Goal: Transaction & Acquisition: Obtain resource

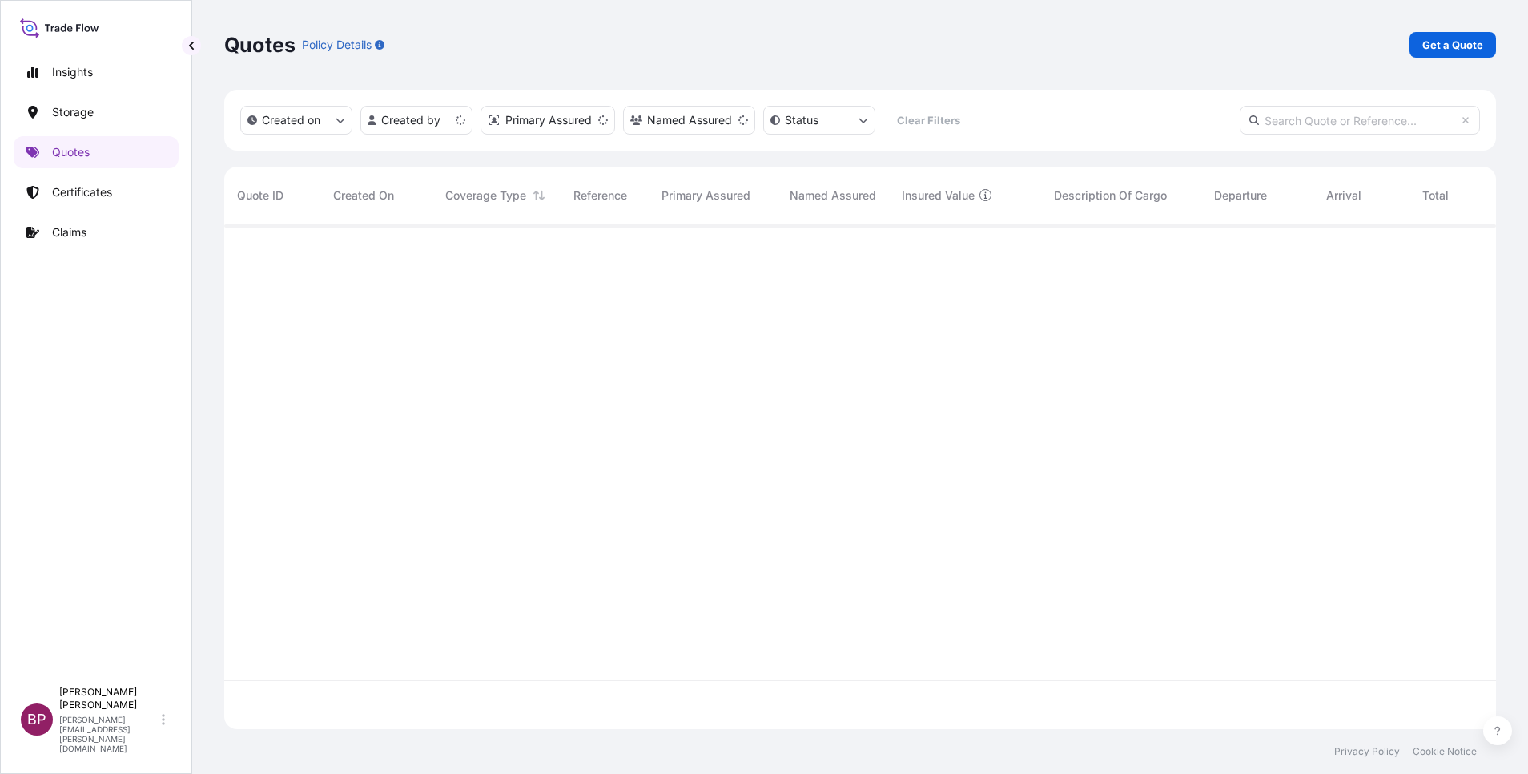
scroll to position [495, 1254]
click at [1448, 41] on p "Get a Quote" at bounding box center [1453, 45] width 61 height 16
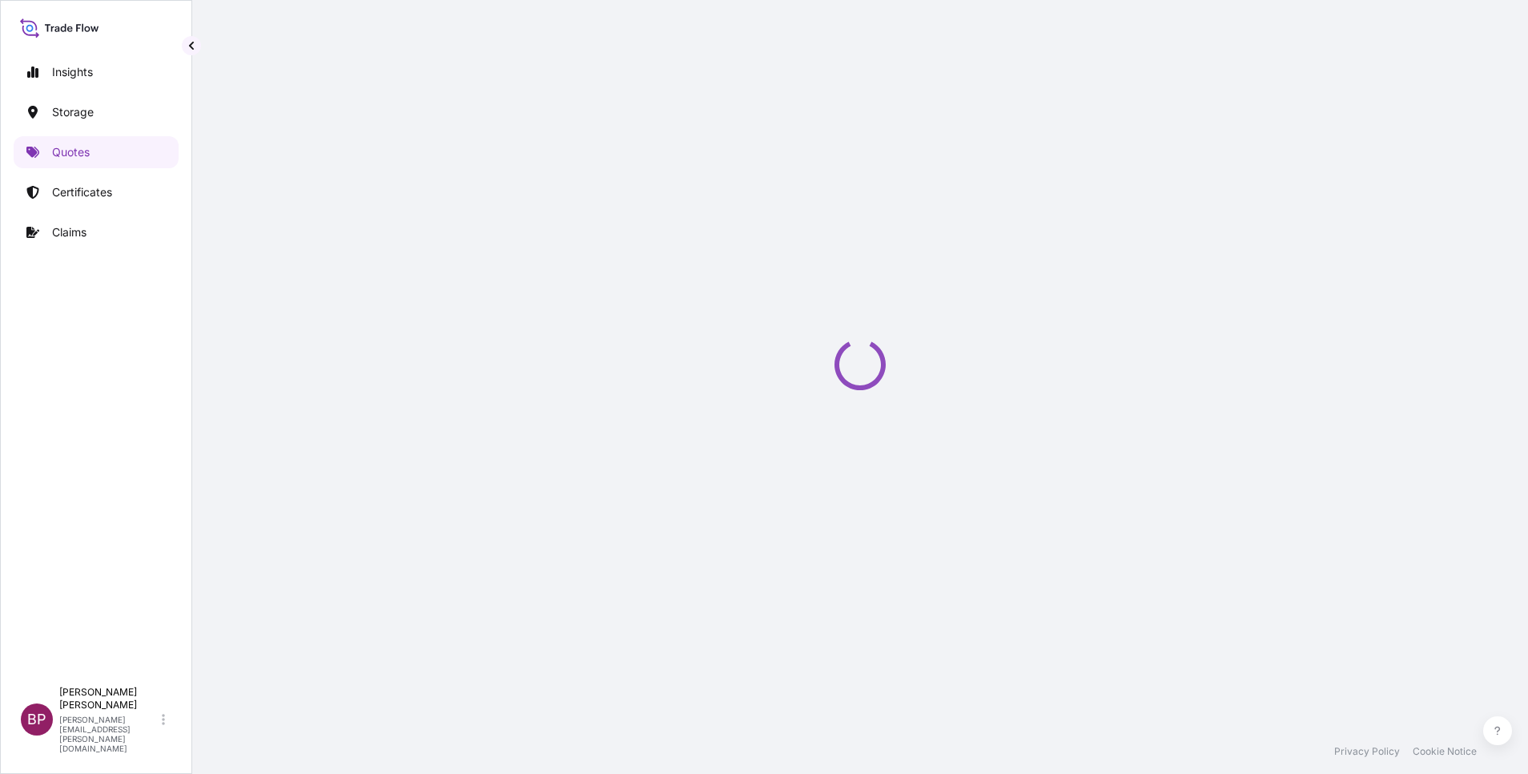
select select "Water"
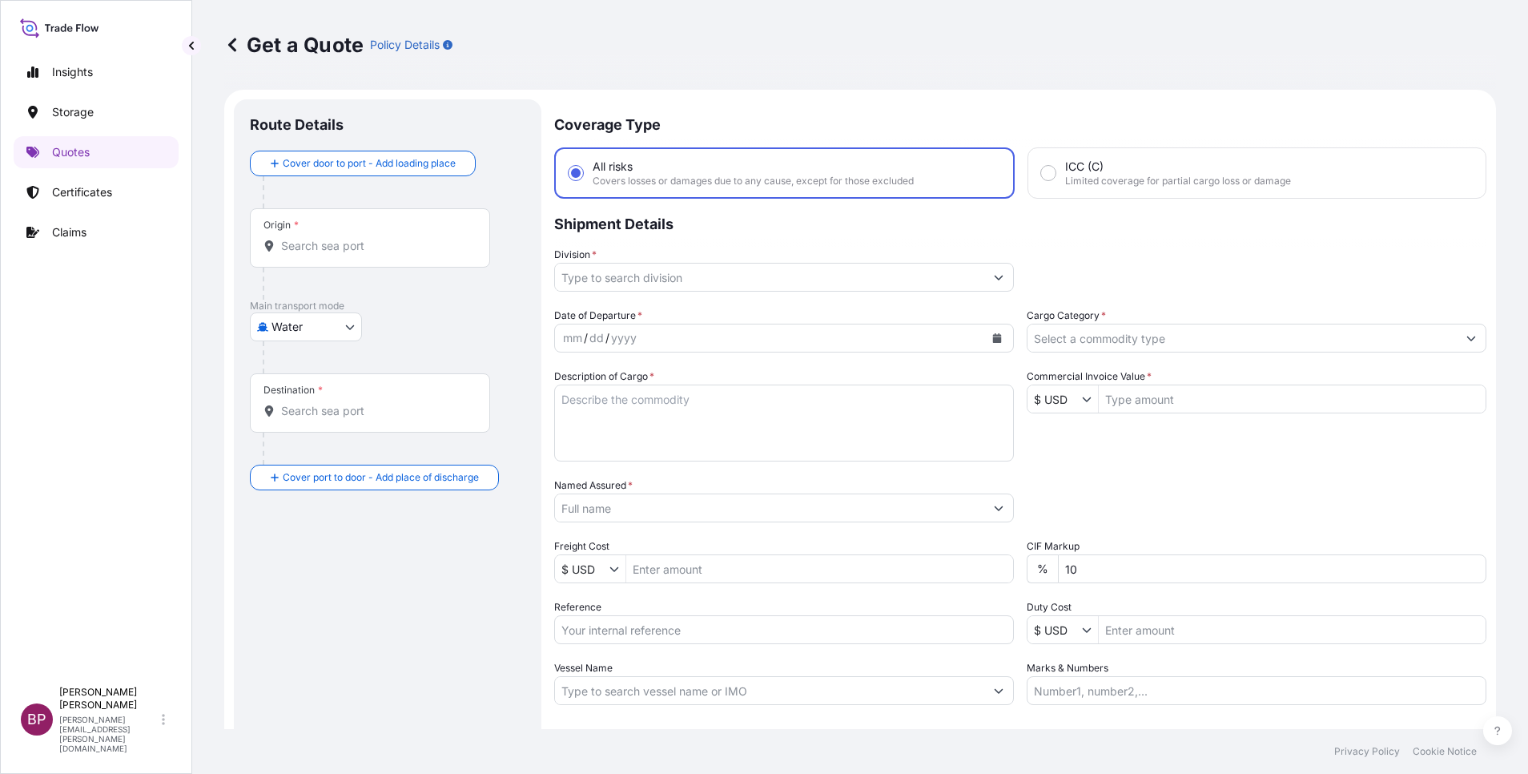
scroll to position [26, 0]
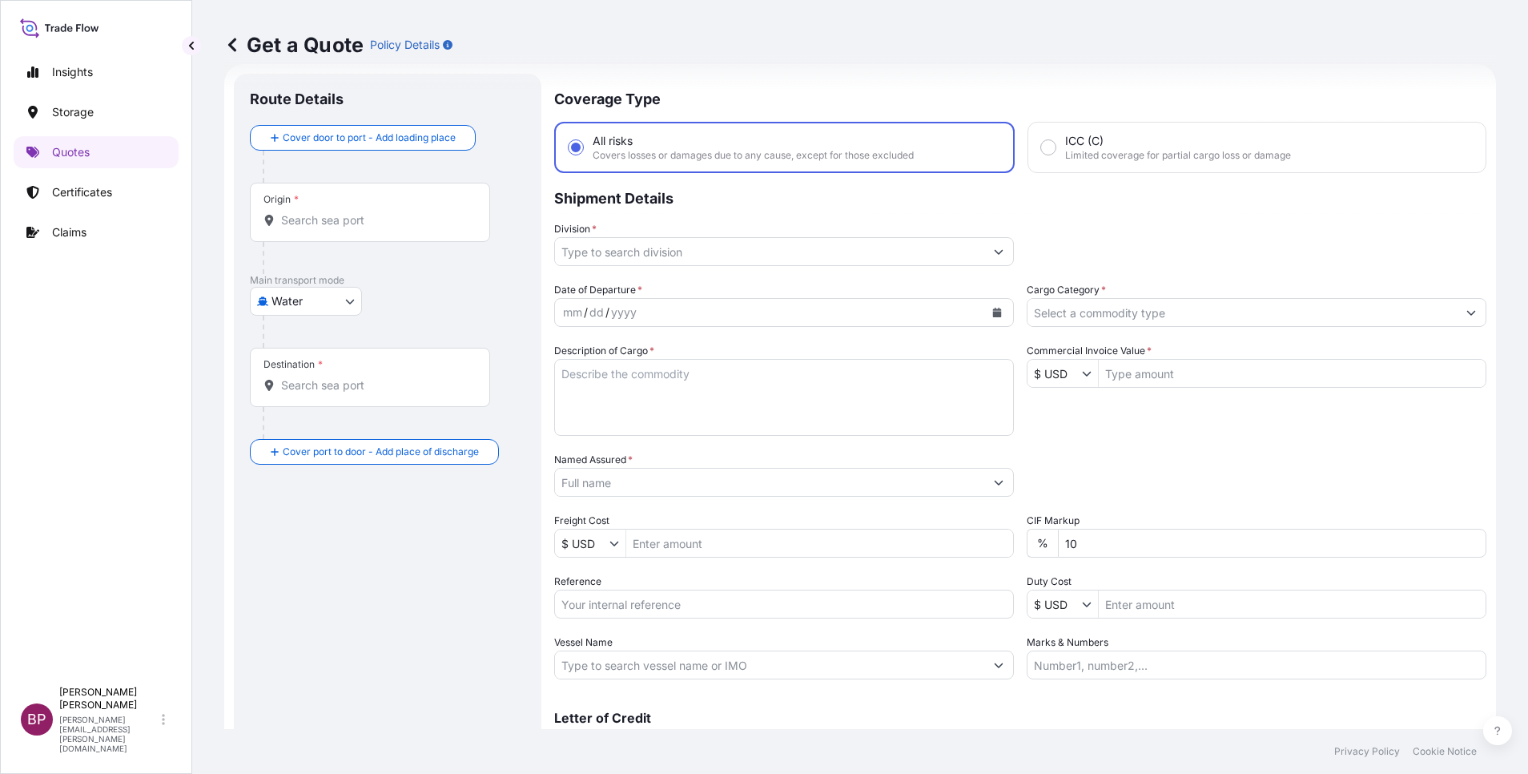
click at [726, 491] on input "Named Assured *" at bounding box center [769, 482] width 429 height 29
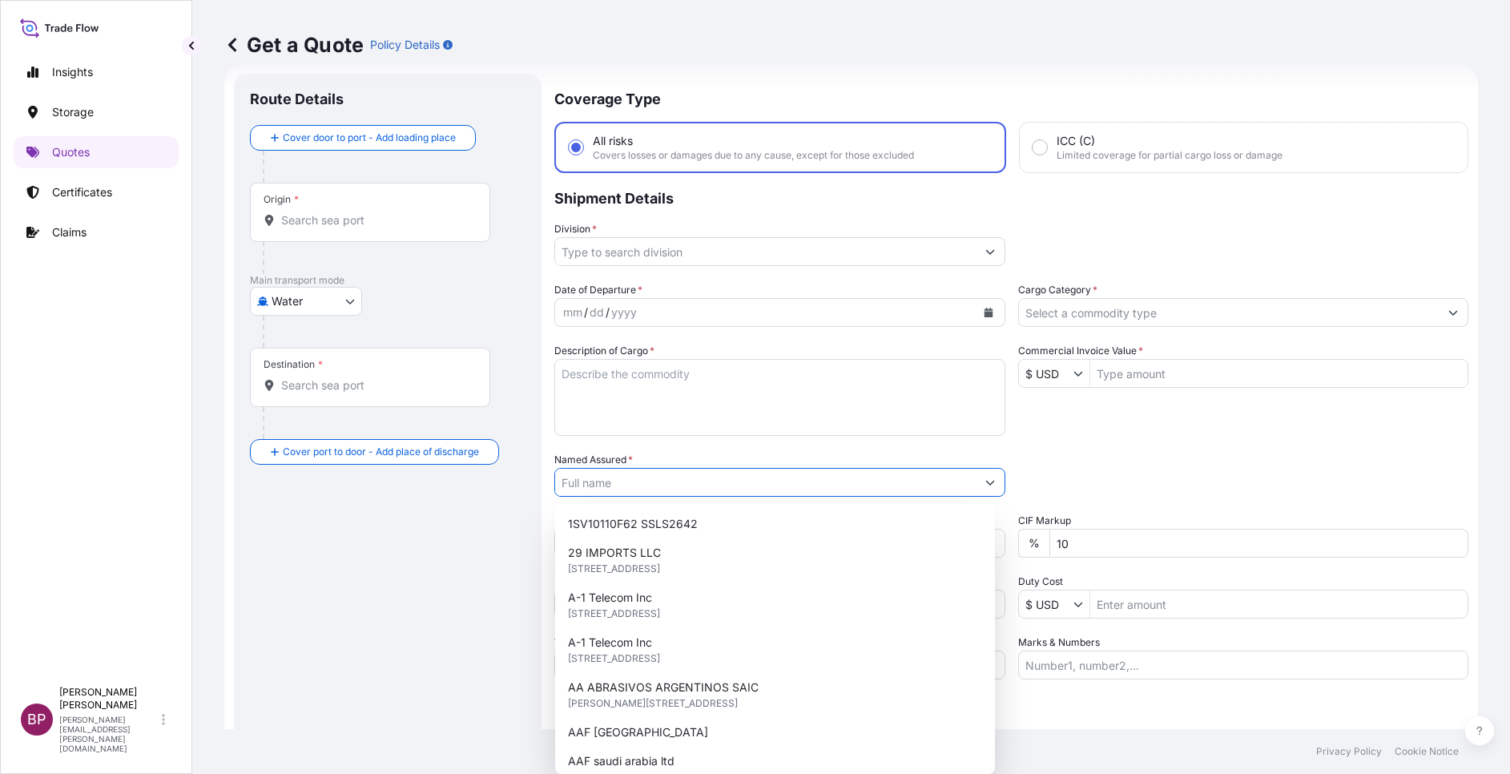
paste input "SOUTHERN CAN MAKING COMPANY LTD."
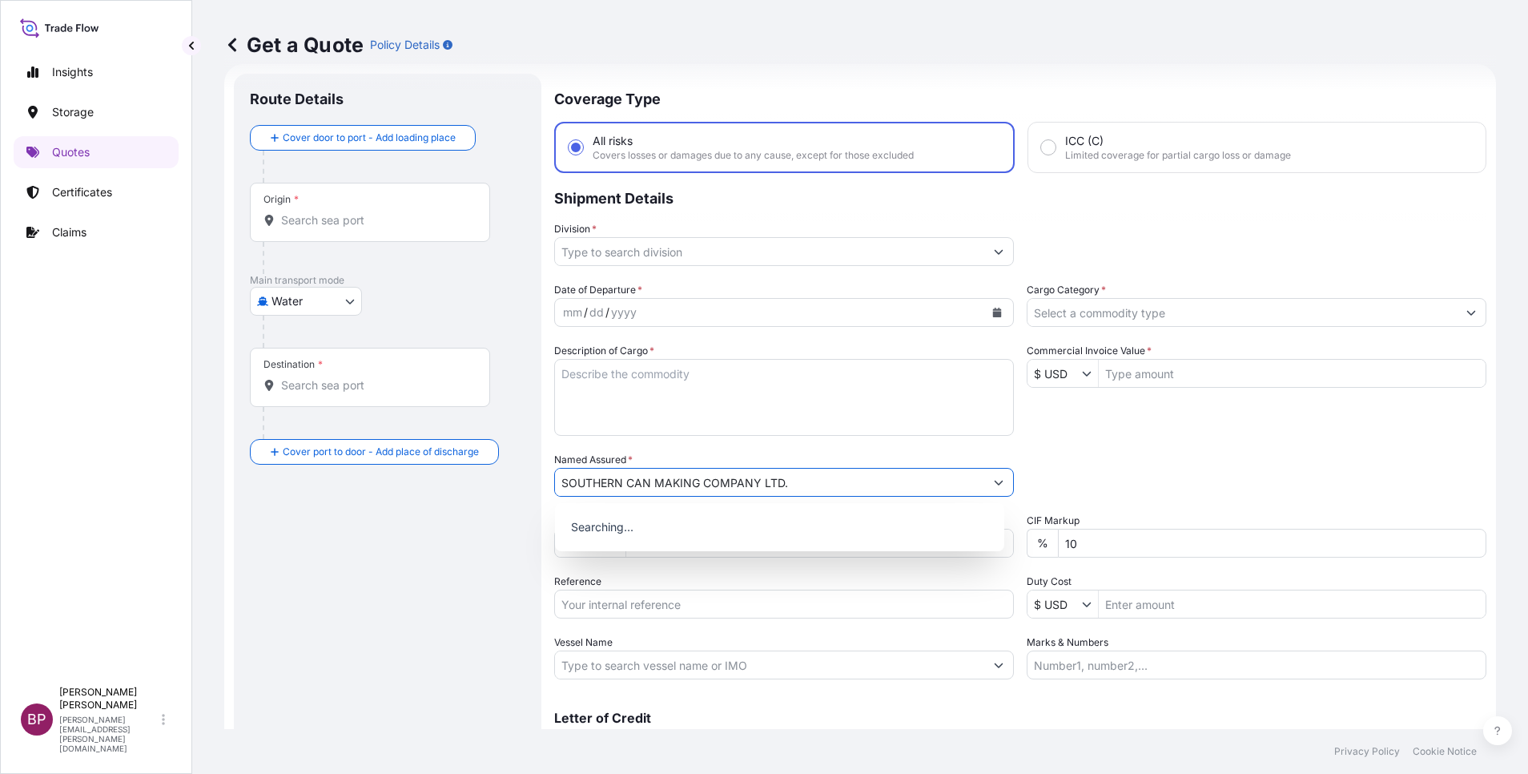
type input "SOUTHERN CAN MAKING COMPANY LTD."
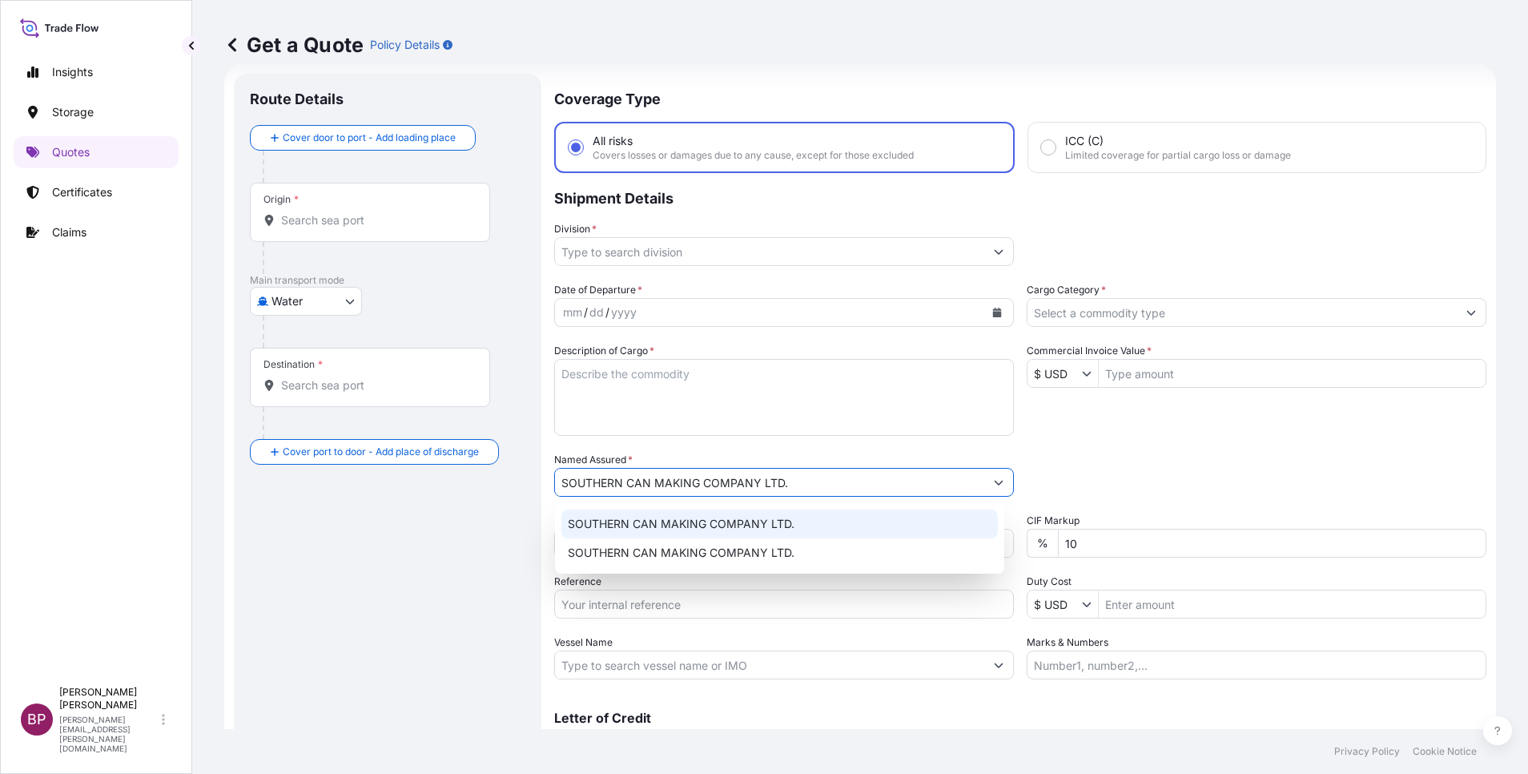
click at [811, 520] on div "SOUTHERN CAN MAKING COMPANY LTD." at bounding box center [780, 523] width 437 height 29
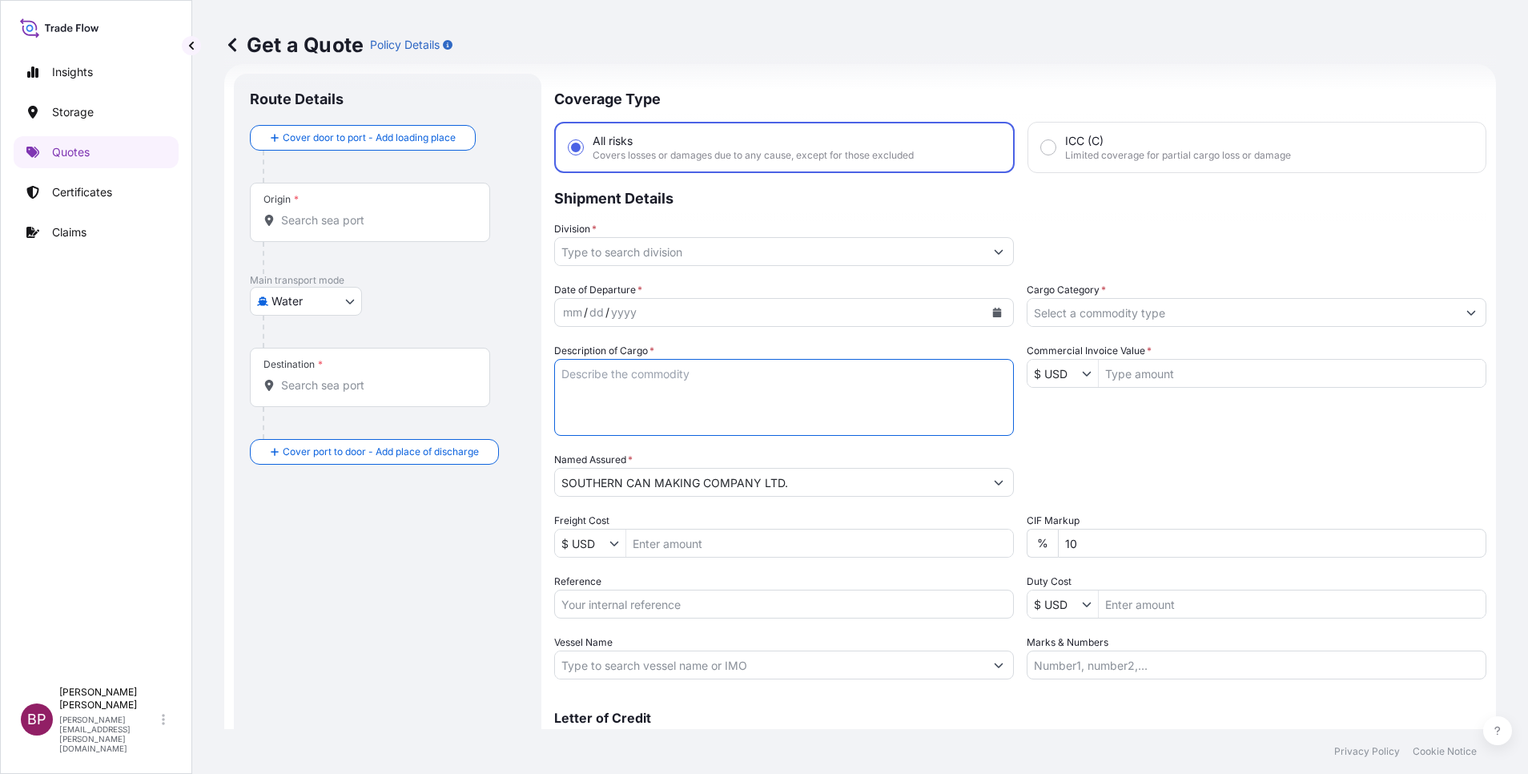
click at [743, 389] on textarea "Description of Cargo *" at bounding box center [784, 397] width 460 height 77
click at [303, 296] on body "Insights Storage Quotes Certificates Claims BP [PERSON_NAME] Kurian [EMAIL_ADDR…" at bounding box center [764, 387] width 1528 height 774
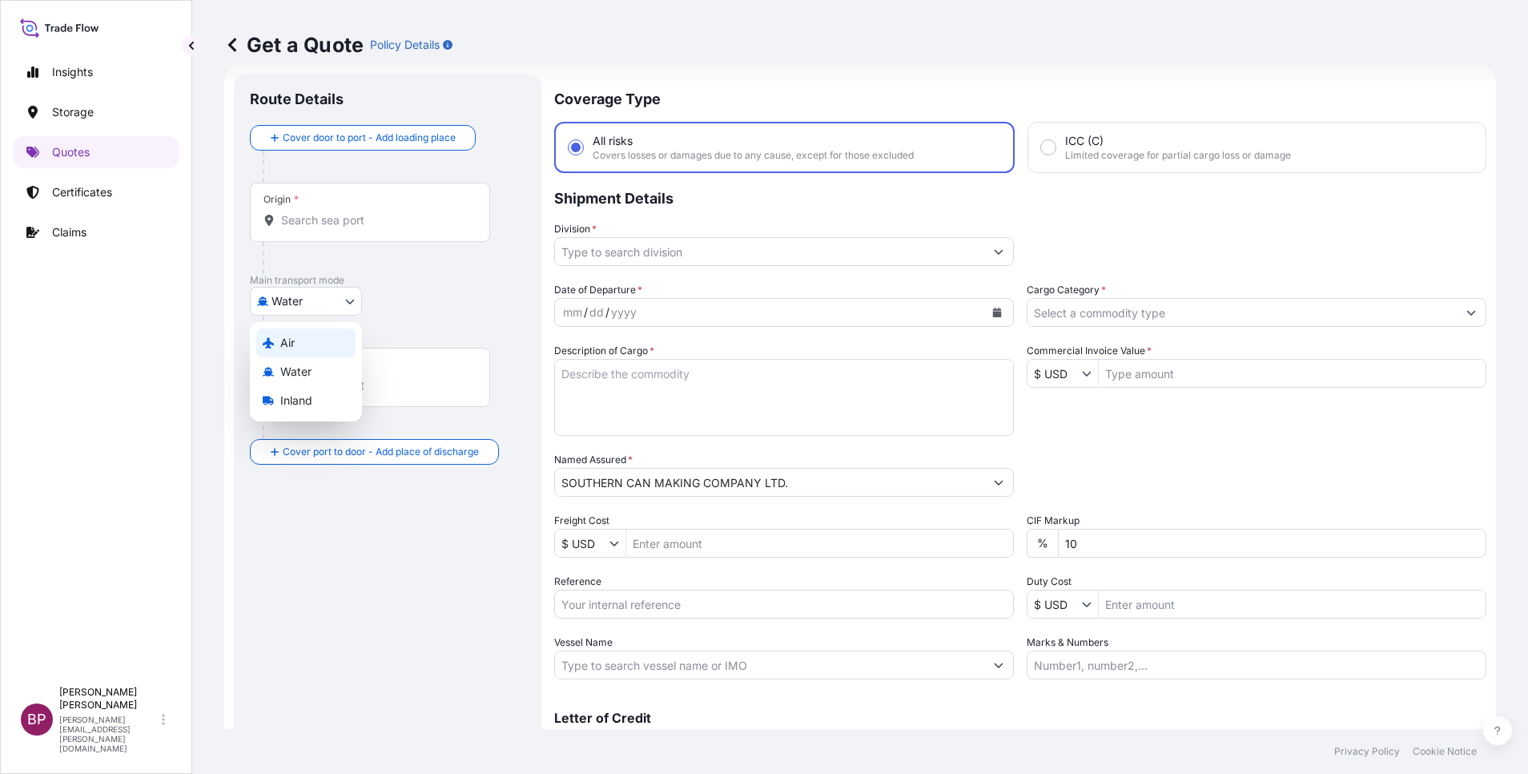
click at [303, 344] on div "Air" at bounding box center [305, 342] width 99 height 29
select select "Air"
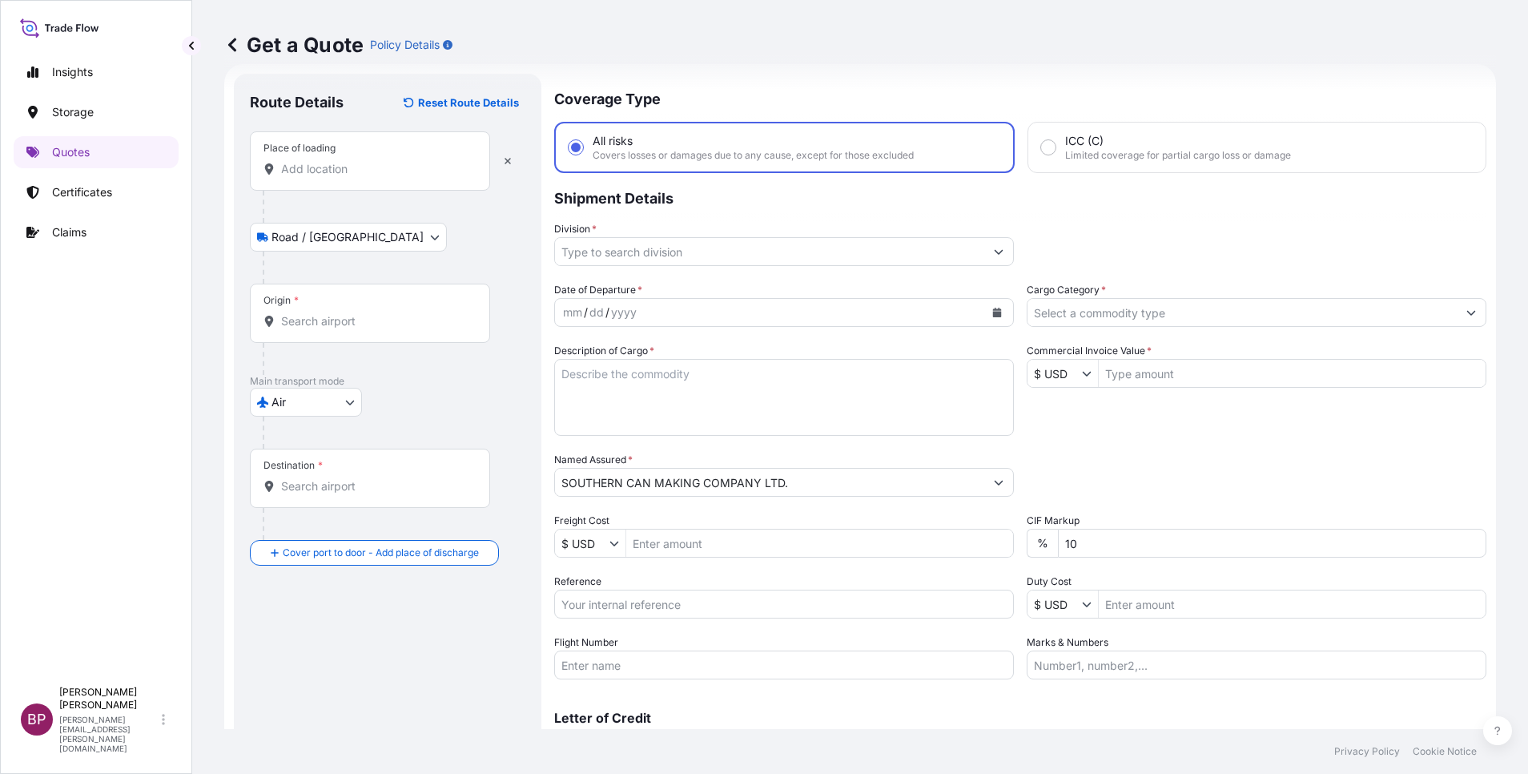
click at [316, 176] on input "Place of loading" at bounding box center [375, 169] width 189 height 16
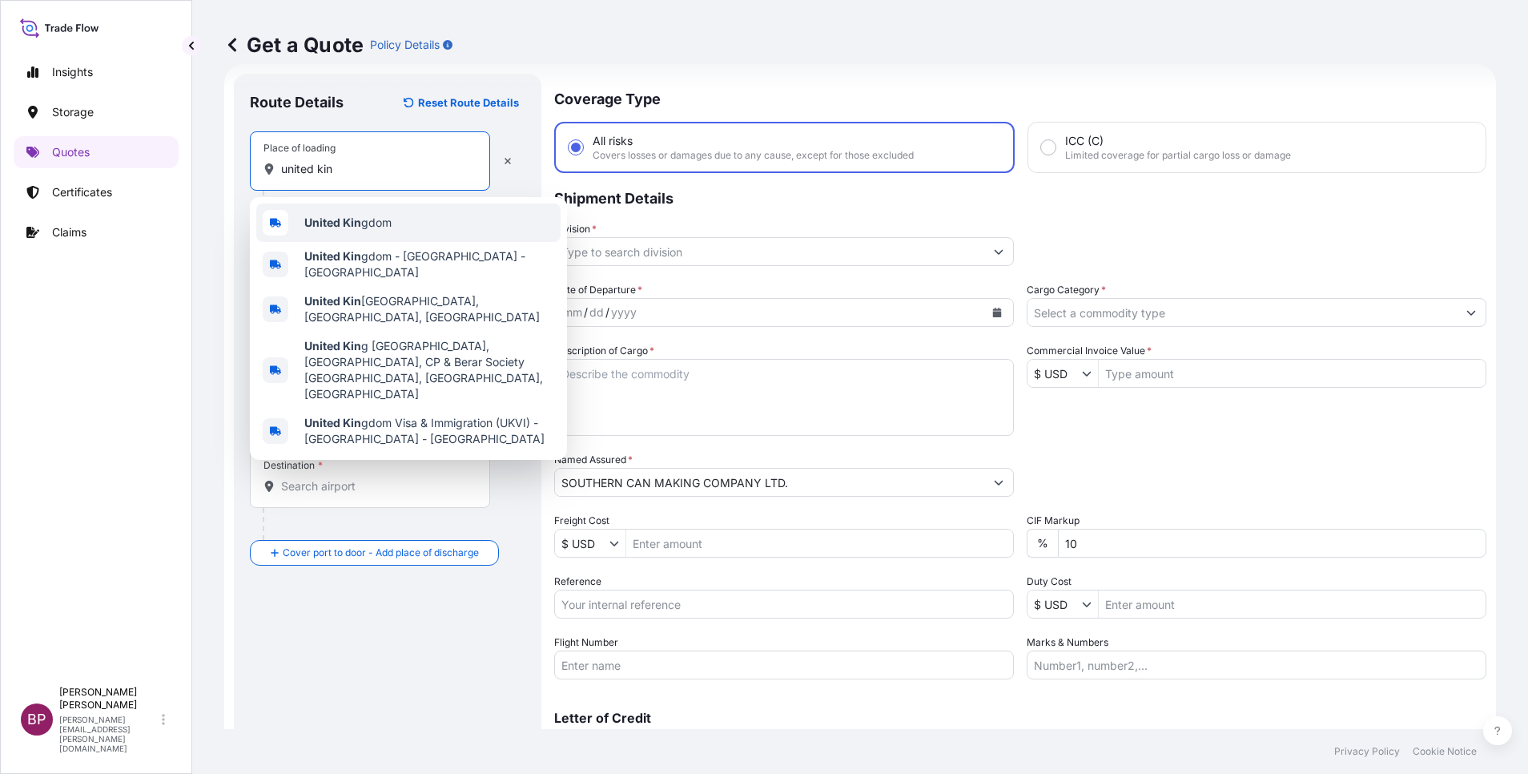
click at [336, 226] on b "United Kin" at bounding box center [332, 222] width 57 height 14
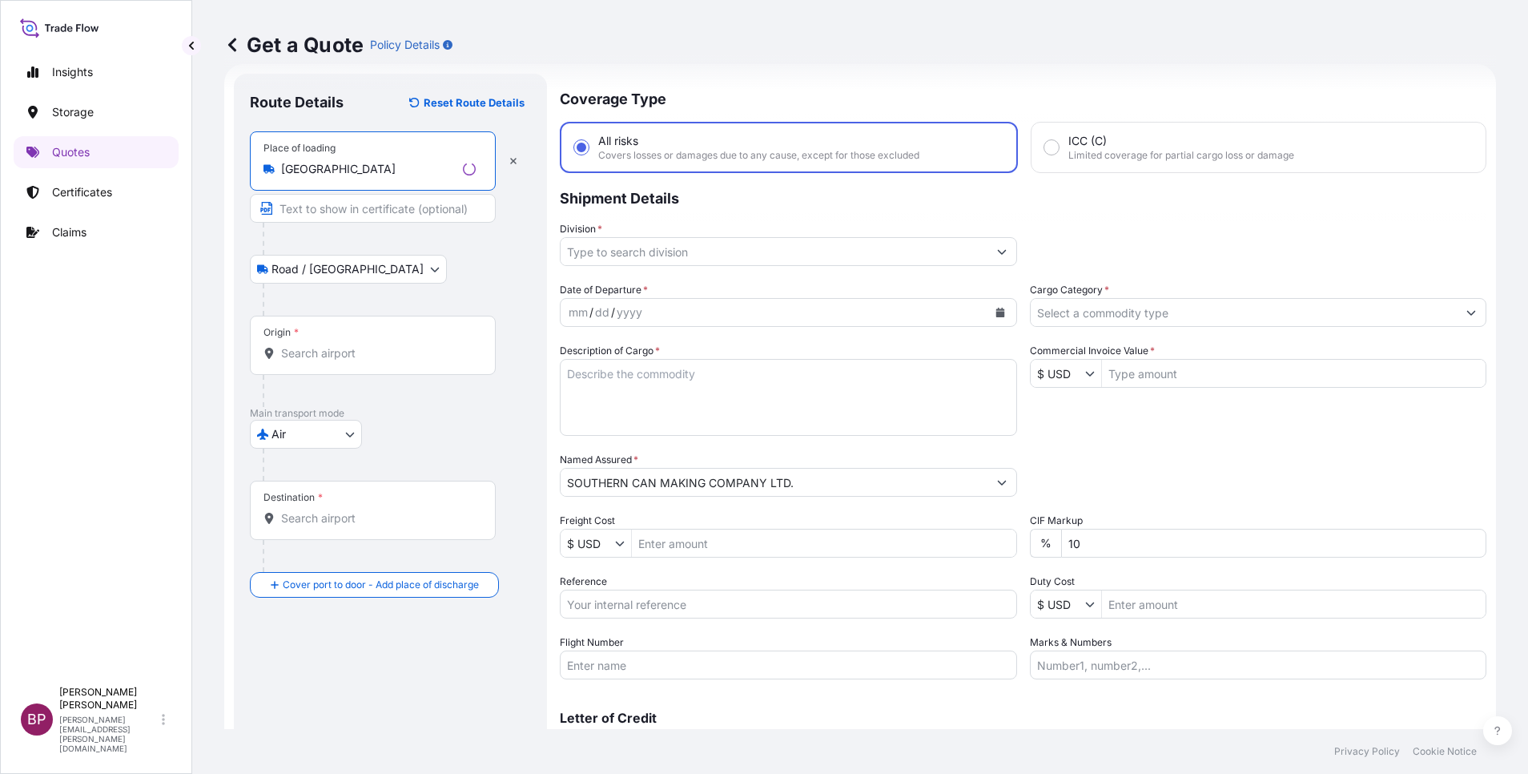
type input "[GEOGRAPHIC_DATA]"
click at [324, 344] on div "Origin *" at bounding box center [373, 345] width 246 height 59
click at [324, 345] on input "Origin *" at bounding box center [378, 353] width 195 height 16
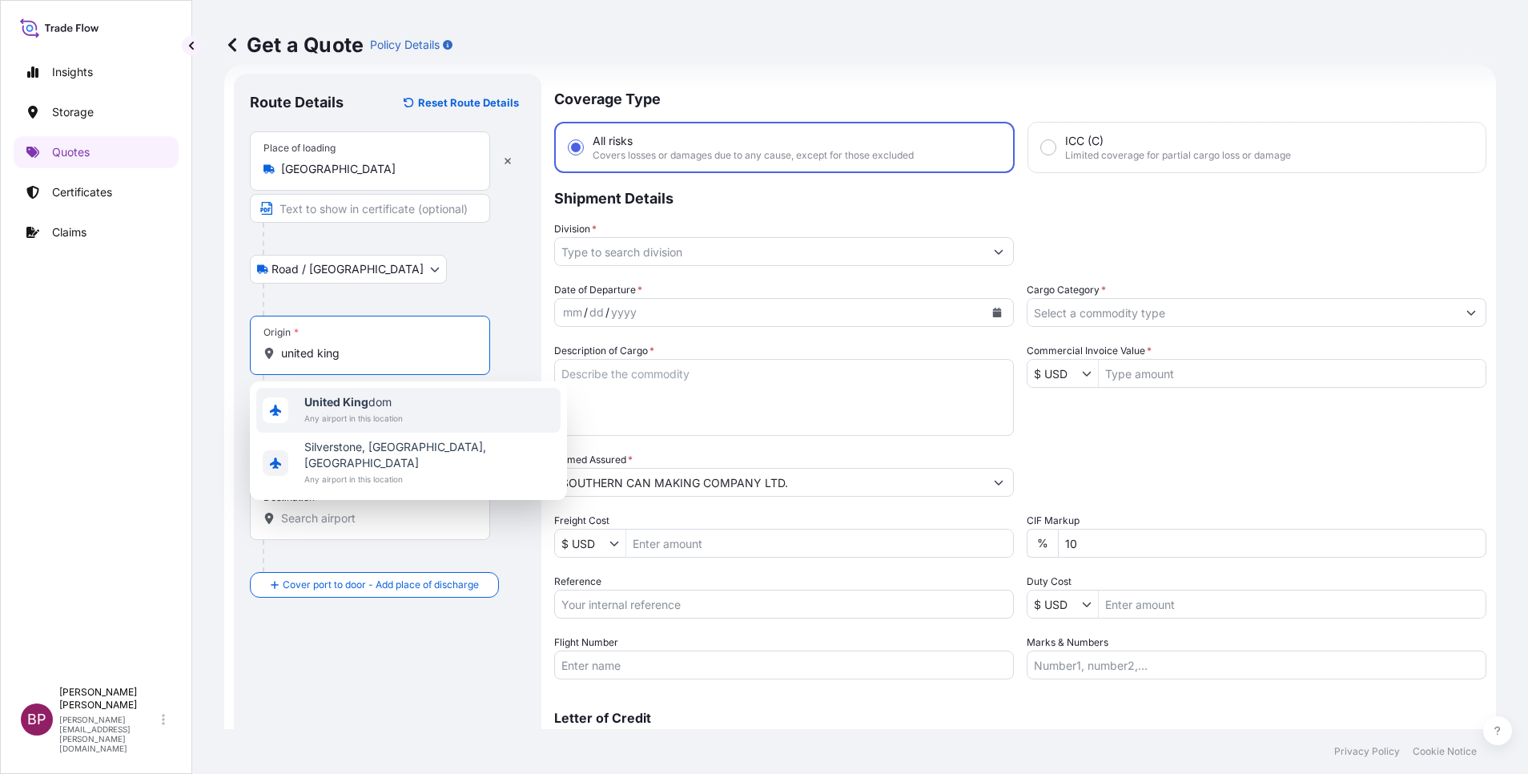
click at [376, 410] on span "Any airport in this location" at bounding box center [353, 418] width 99 height 16
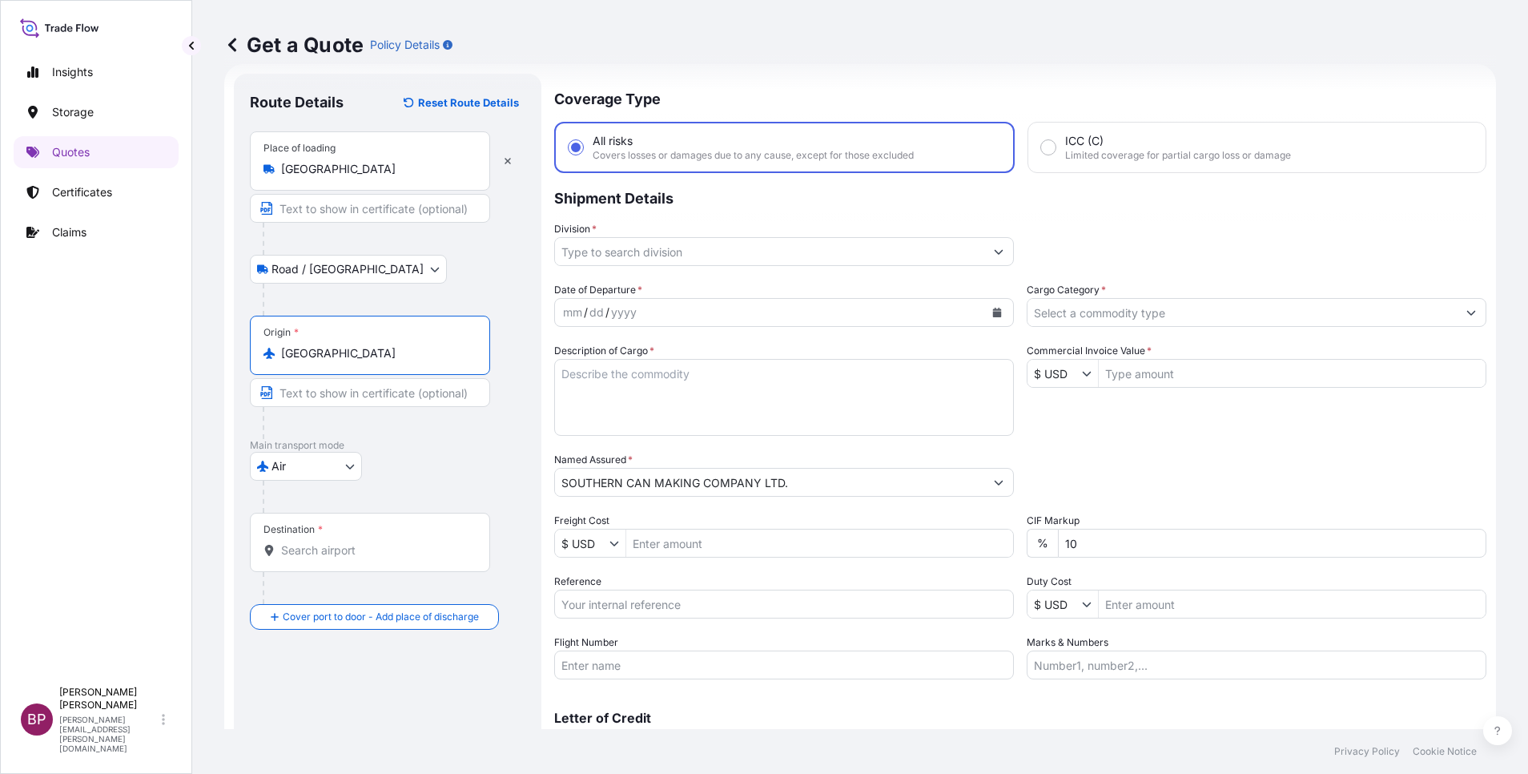
type input "[GEOGRAPHIC_DATA]"
click at [367, 540] on div "Destination *" at bounding box center [370, 542] width 240 height 59
click at [367, 542] on input "Destination *" at bounding box center [375, 550] width 189 height 16
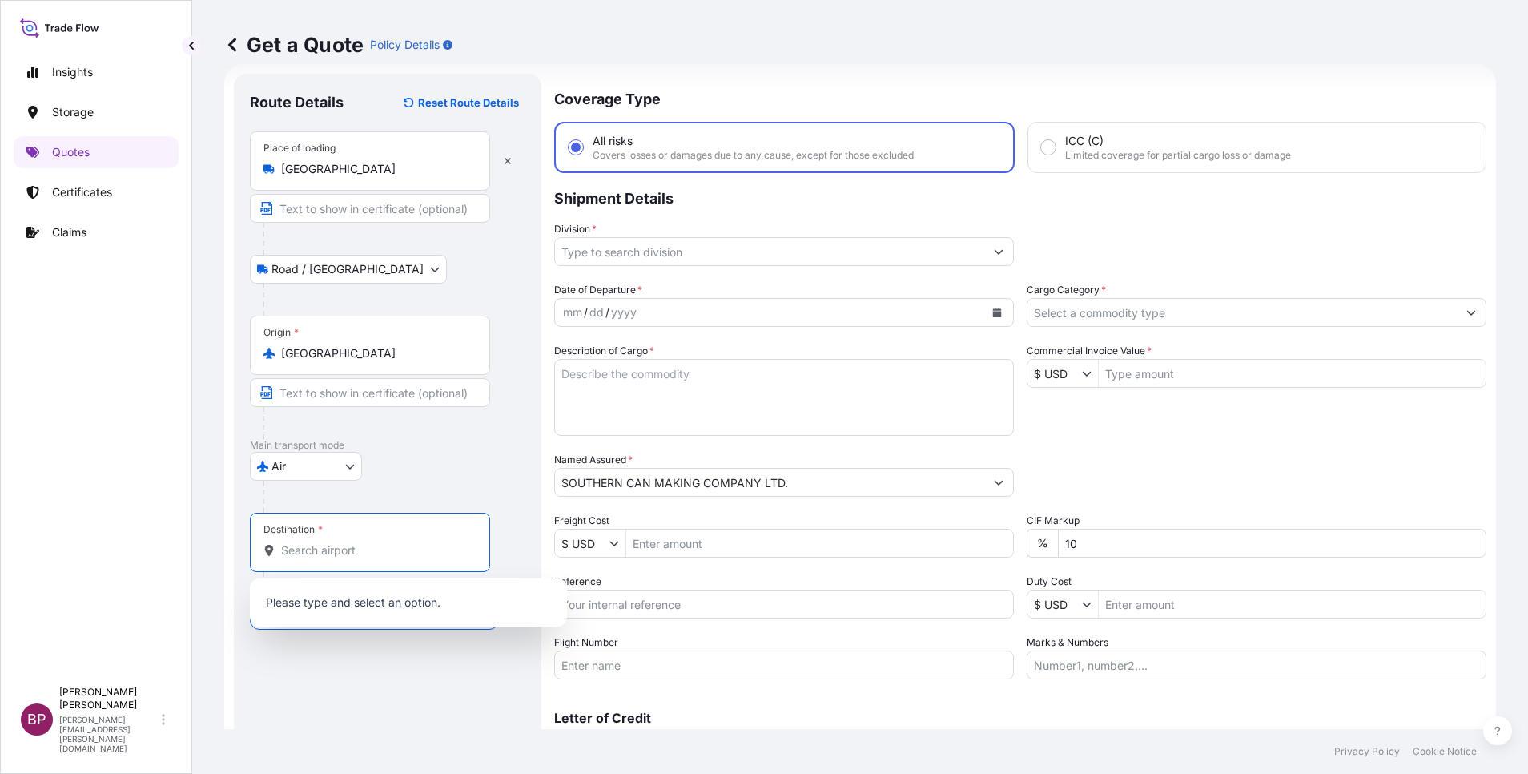
type input "k"
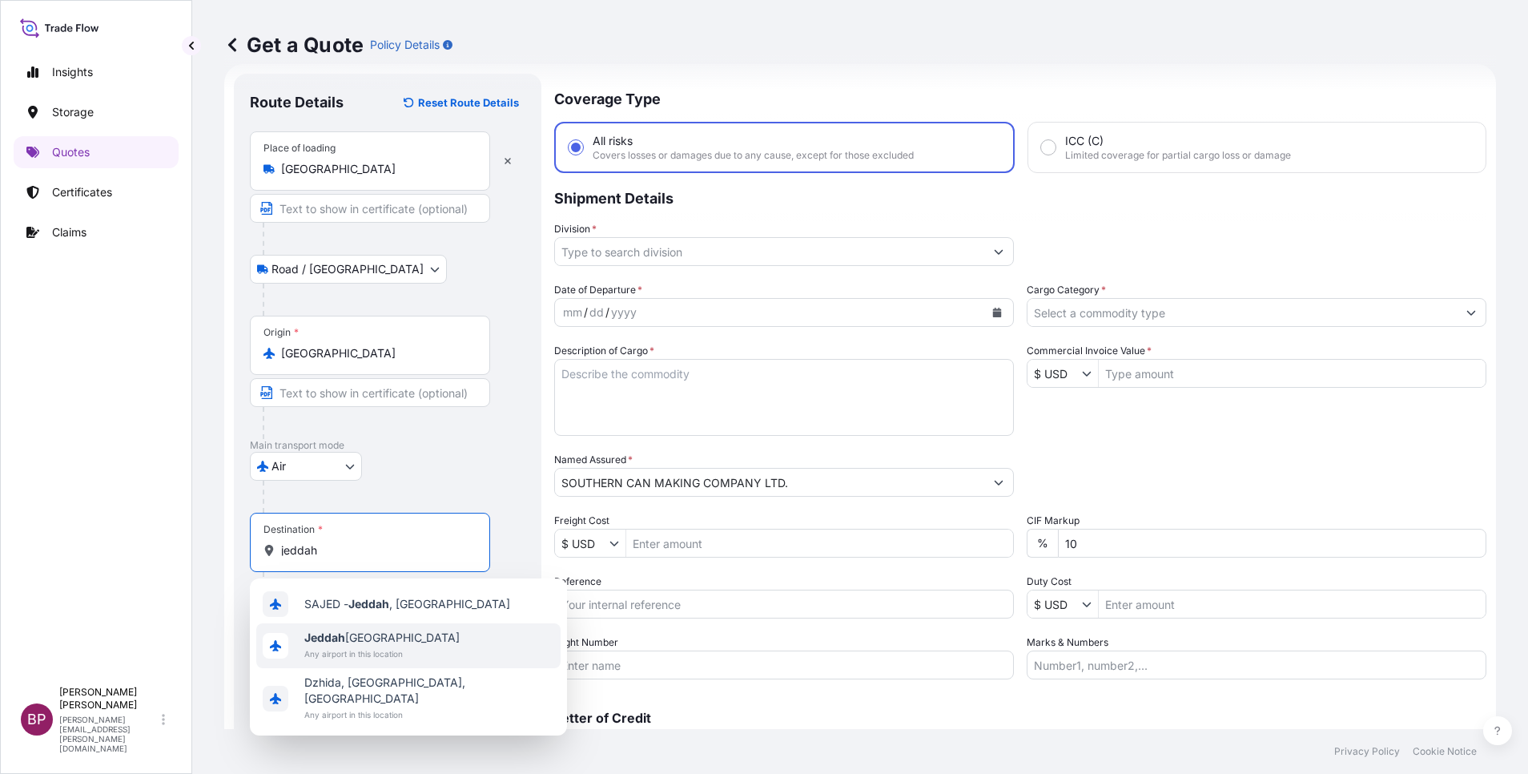
click at [381, 641] on span "Jeddah [GEOGRAPHIC_DATA]" at bounding box center [381, 638] width 155 height 16
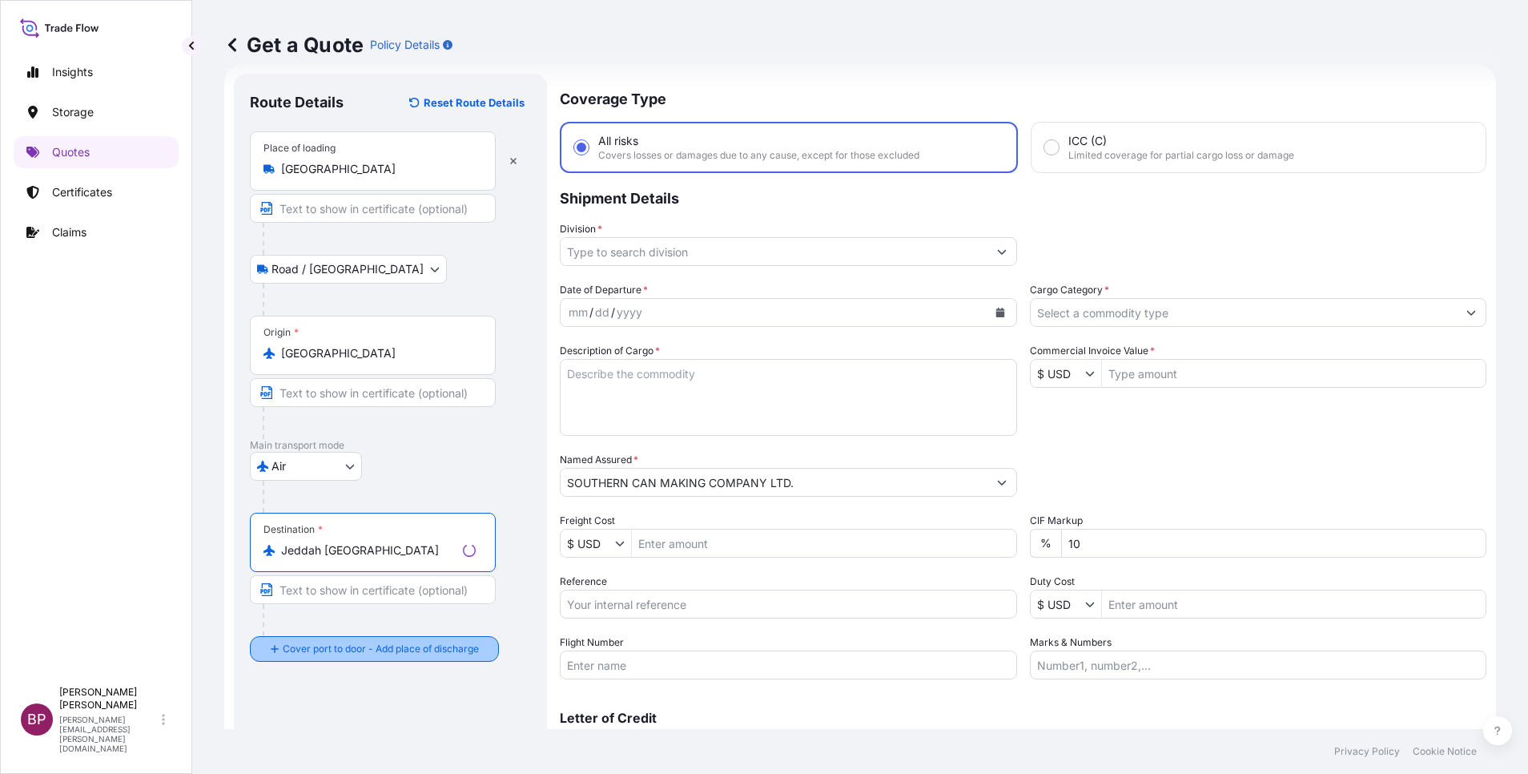
type input "Jeddah [GEOGRAPHIC_DATA]"
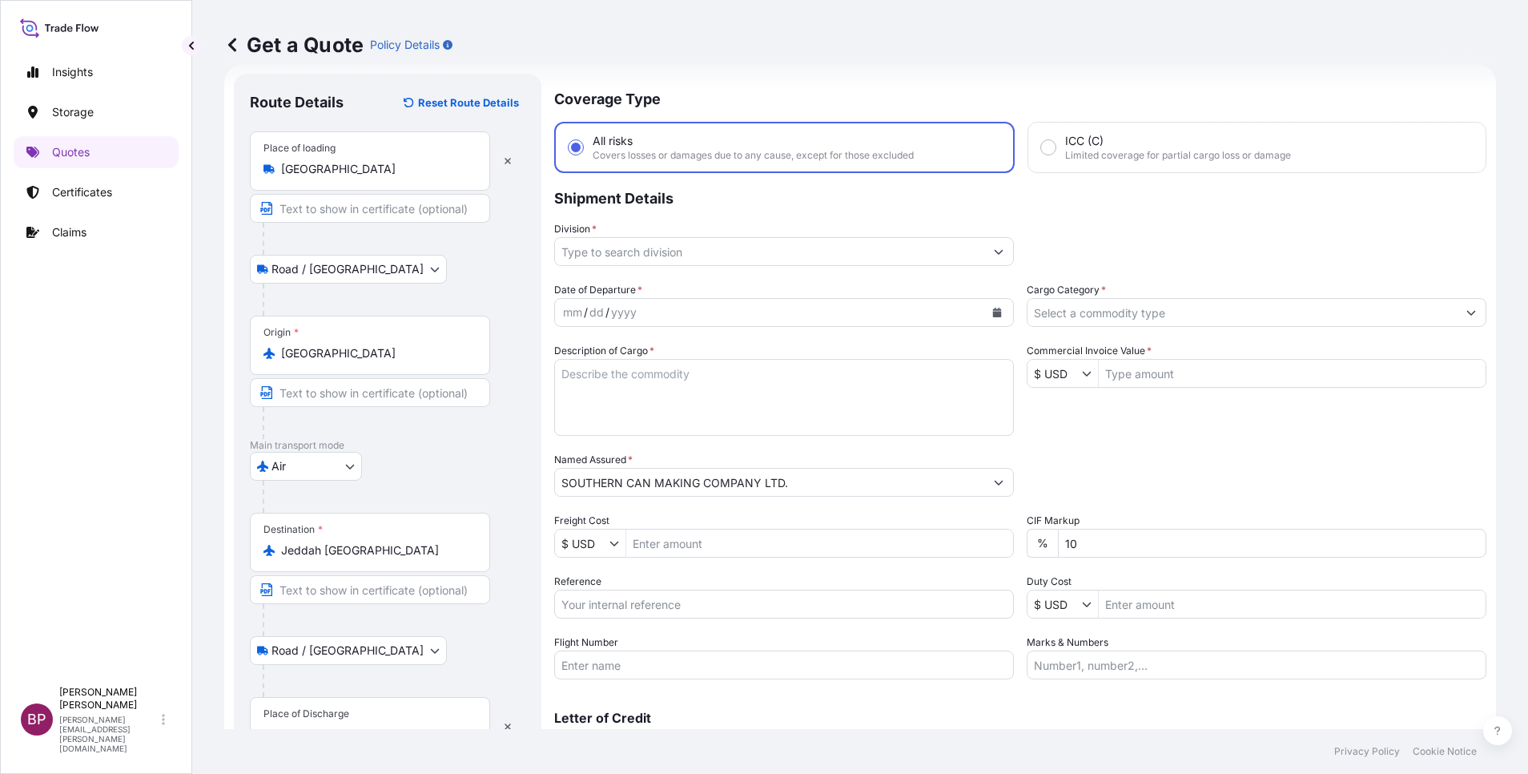
click at [344, 722] on div "Place of Discharge" at bounding box center [370, 726] width 240 height 59
click at [344, 727] on input "Place of Discharge" at bounding box center [375, 735] width 189 height 16
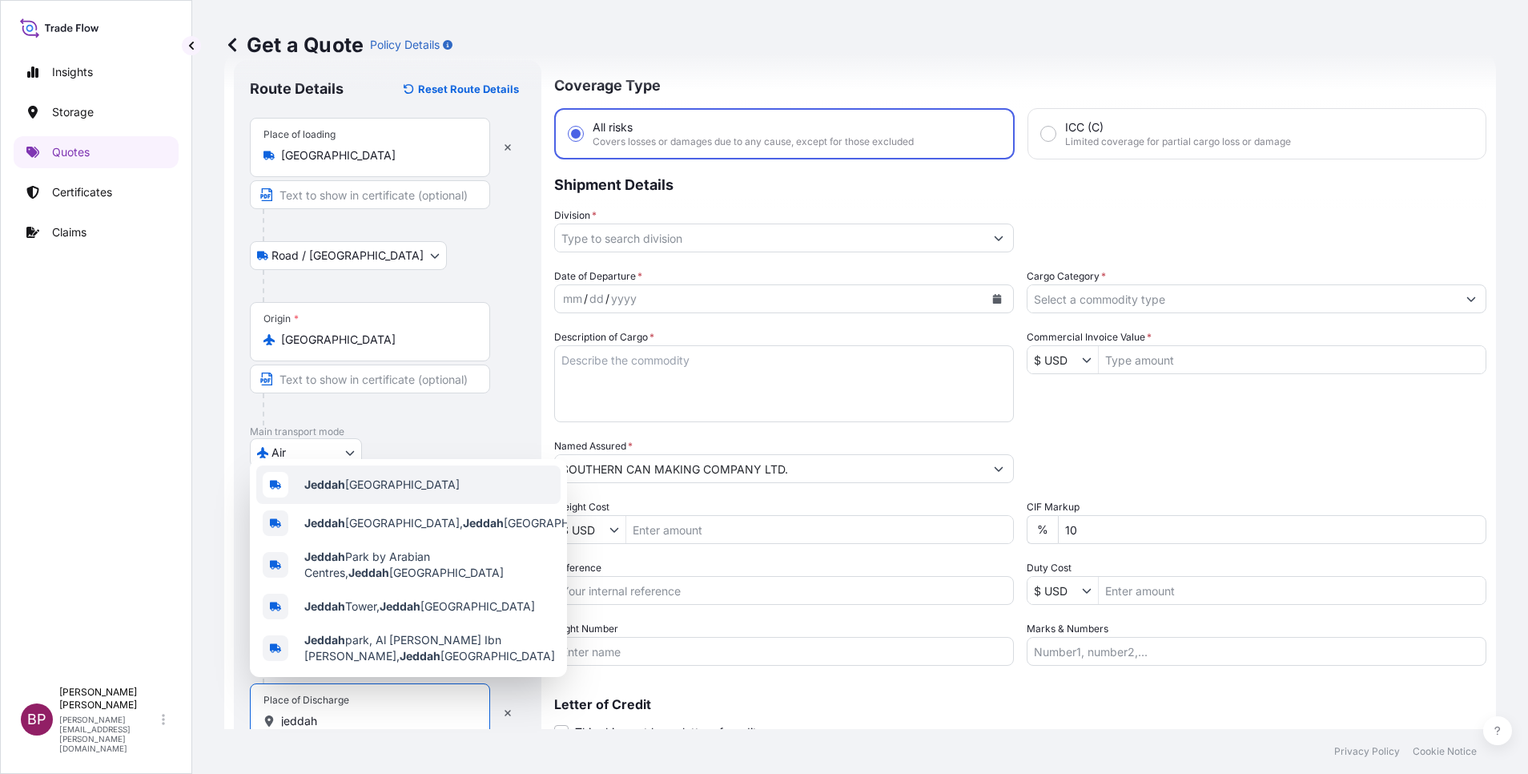
click at [421, 475] on div "Jeddah [GEOGRAPHIC_DATA]" at bounding box center [408, 484] width 304 height 38
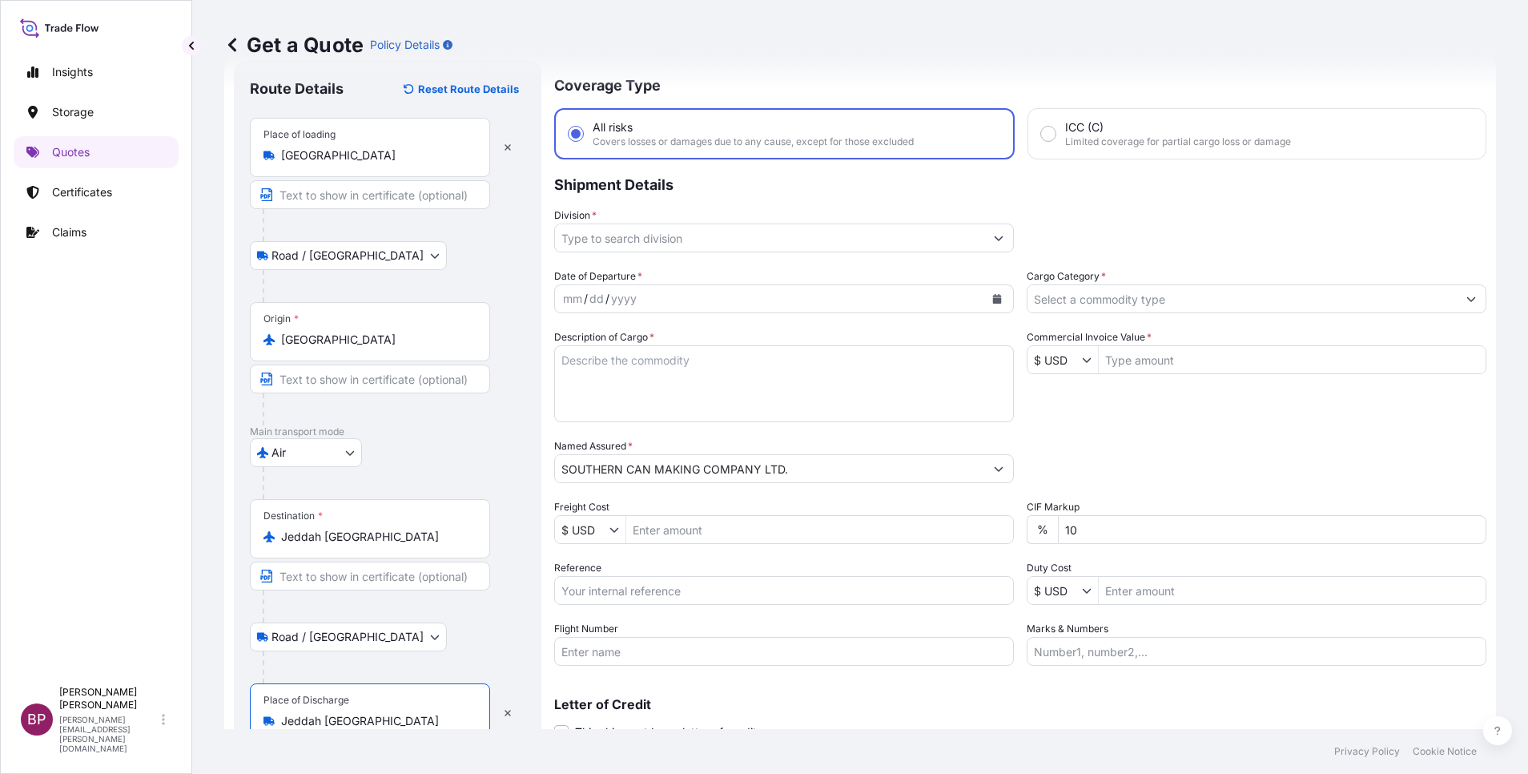
type input "Jeddah [GEOGRAPHIC_DATA]"
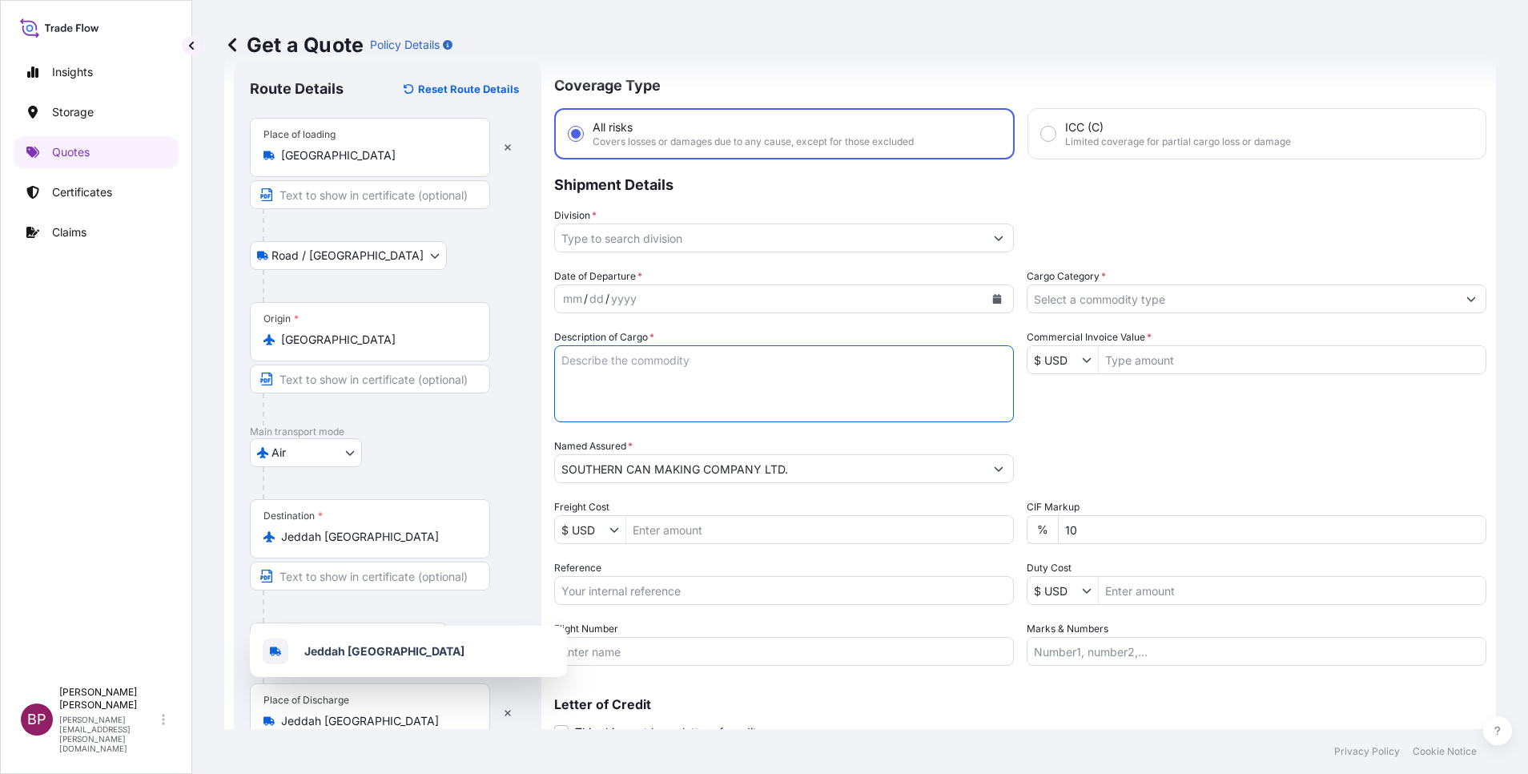
click at [690, 389] on textarea "Description of Cargo *" at bounding box center [784, 383] width 460 height 77
paste textarea "Spare parts for can making machinery"
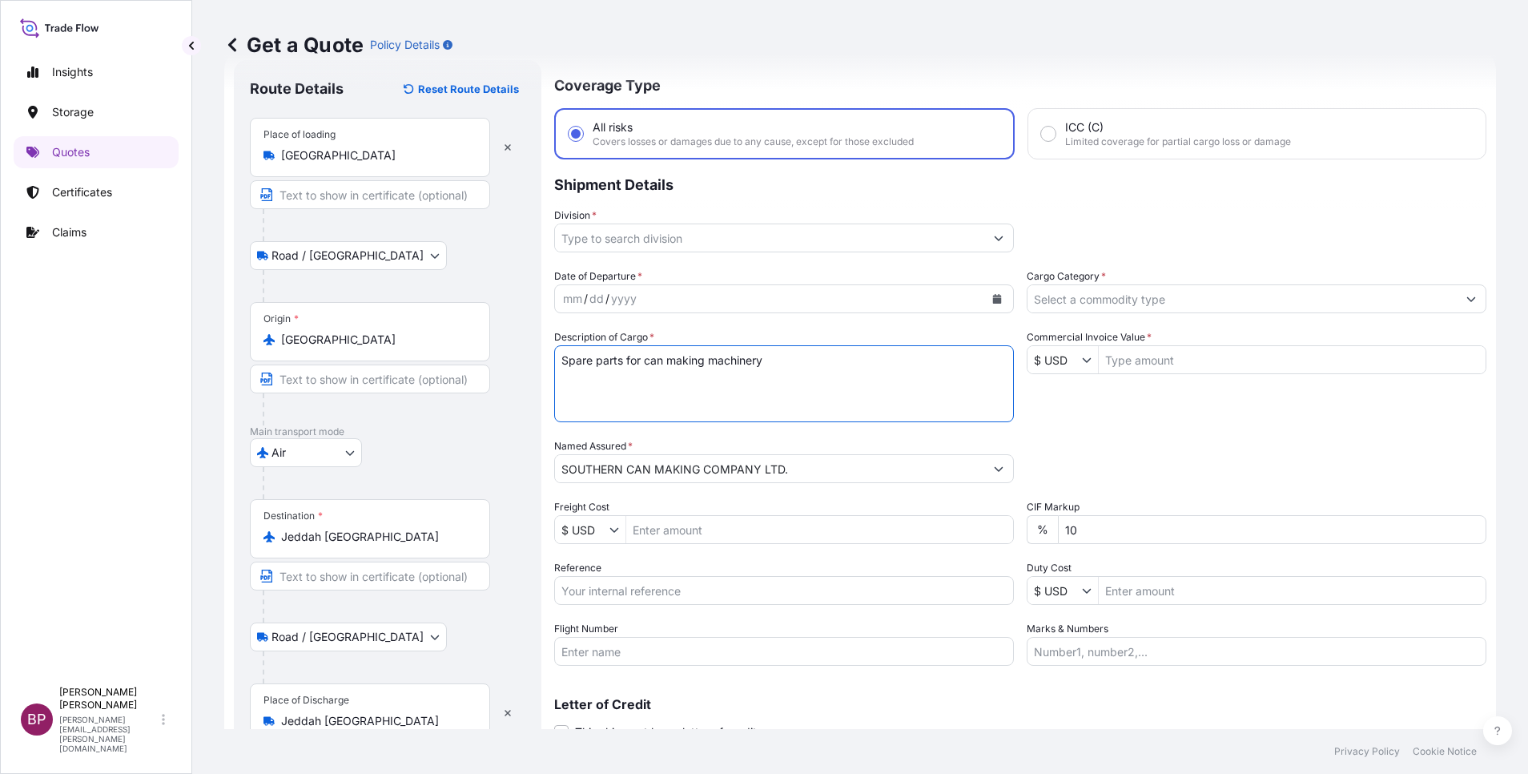
type textarea "Spare parts for can making machinery"
click at [1174, 365] on input "Commercial Invoice Value *" at bounding box center [1292, 359] width 387 height 29
paste input "21,821.00"
type input "21,821"
drag, startPoint x: 1099, startPoint y: 522, endPoint x: 763, endPoint y: 502, distance: 336.2
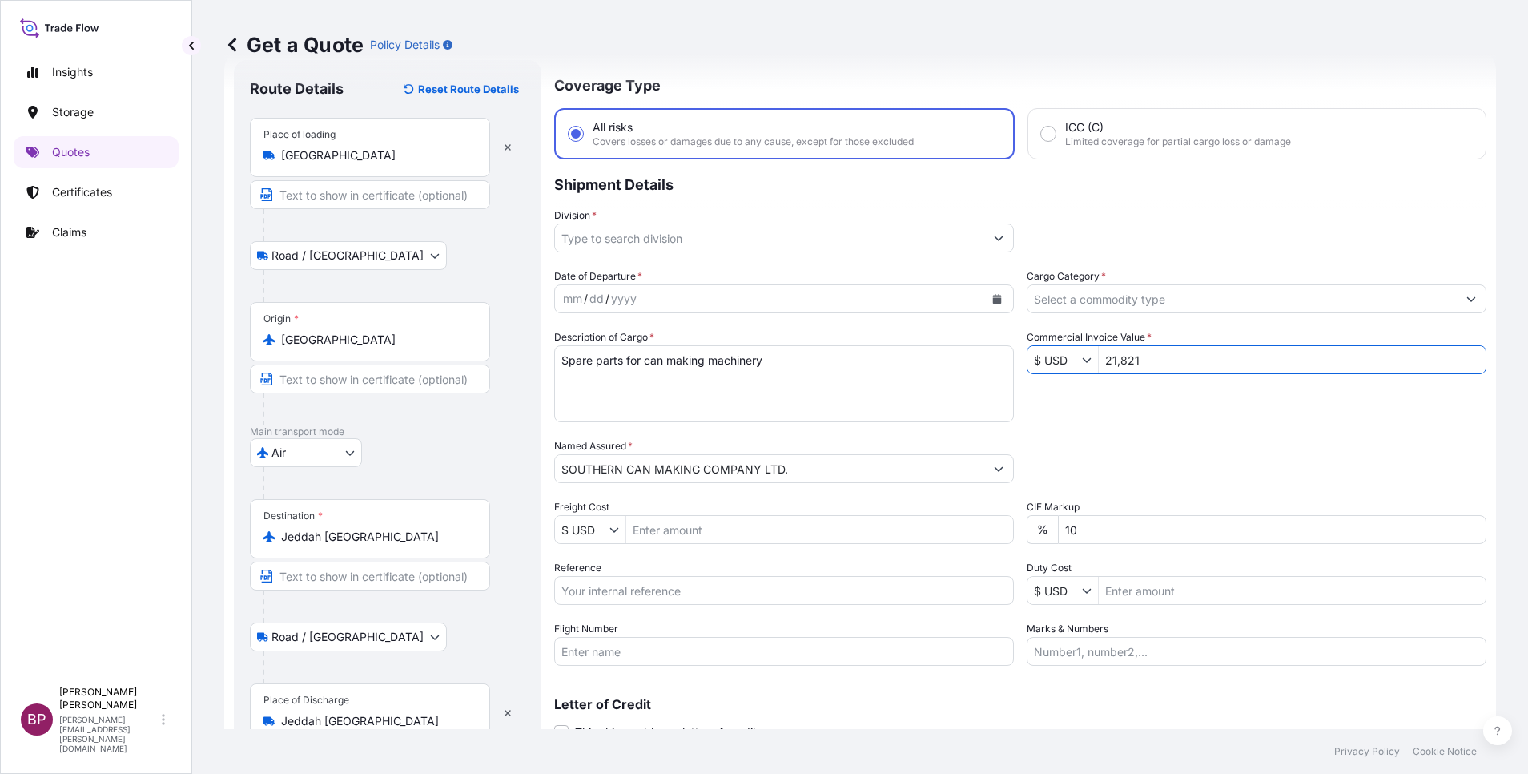
click at [859, 513] on div "Date of Departure * mm / dd / yyyy Cargo Category * Description of Cargo * Spar…" at bounding box center [1020, 466] width 932 height 397
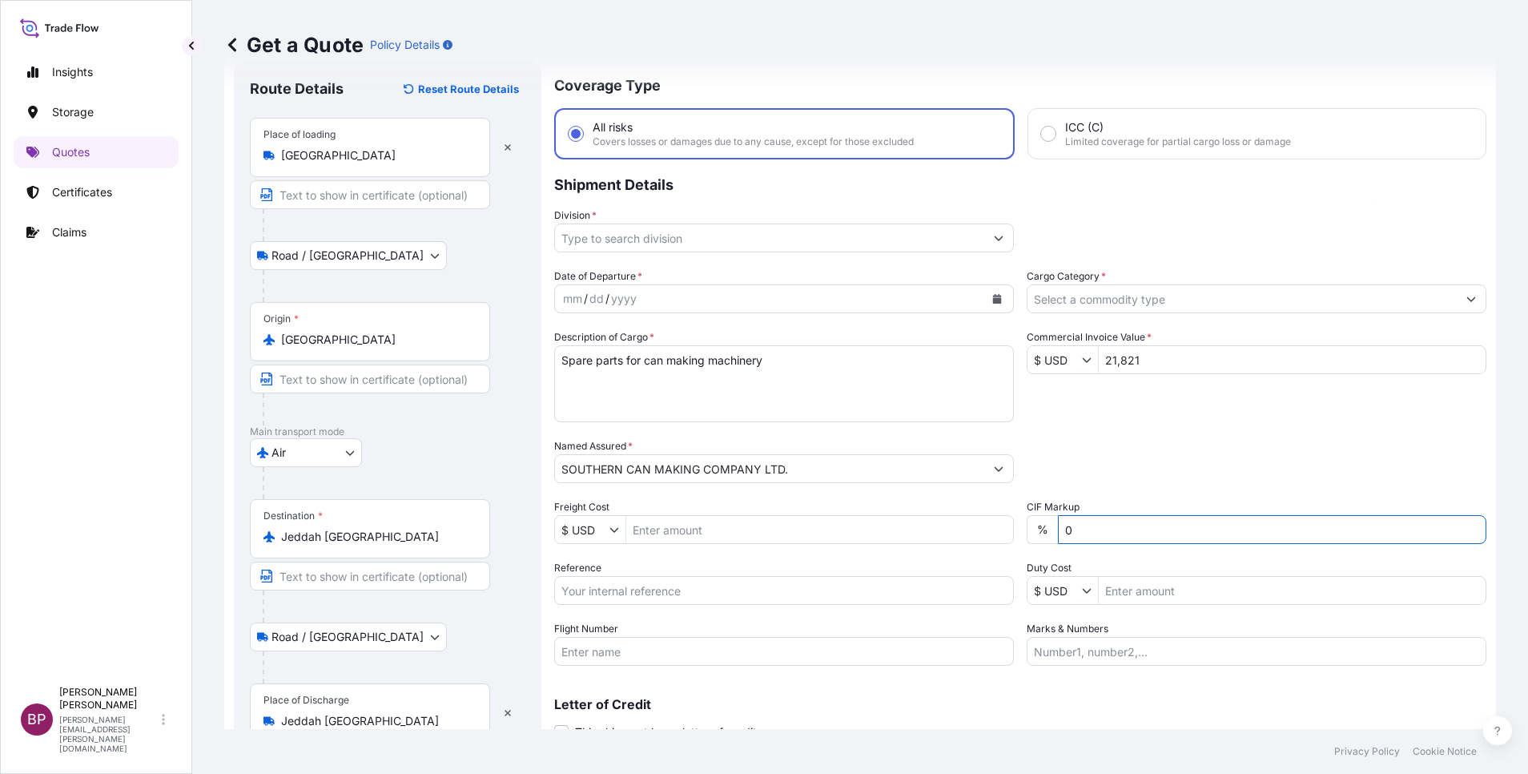
type input "0"
click at [1113, 450] on div "Packing Category Type to search a container mode Please select a primary mode o…" at bounding box center [1257, 460] width 460 height 45
click at [1138, 300] on input "Cargo Category *" at bounding box center [1242, 298] width 429 height 29
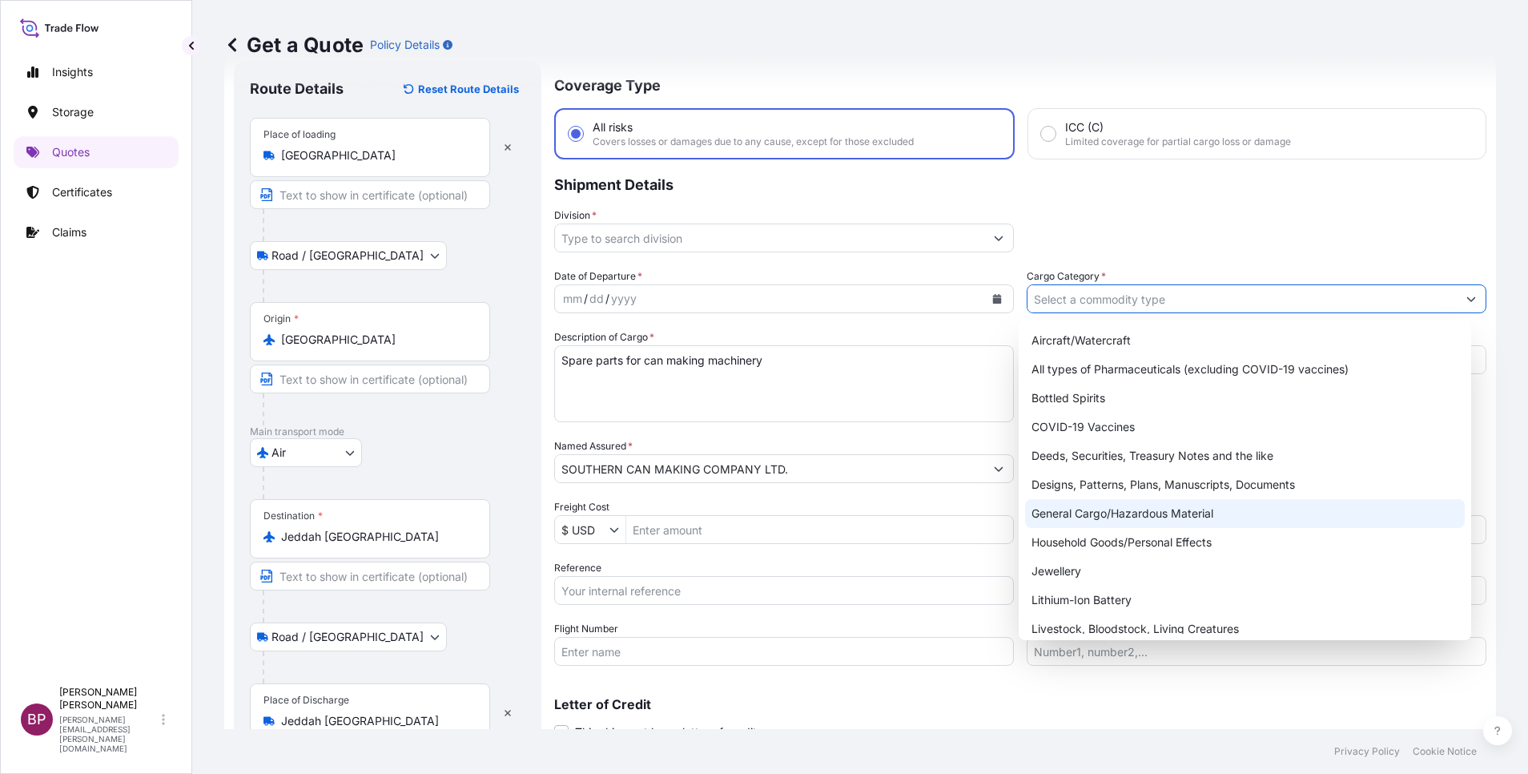
click at [1152, 521] on div "General Cargo/Hazardous Material" at bounding box center [1245, 513] width 440 height 29
type input "General Cargo/Hazardous Material"
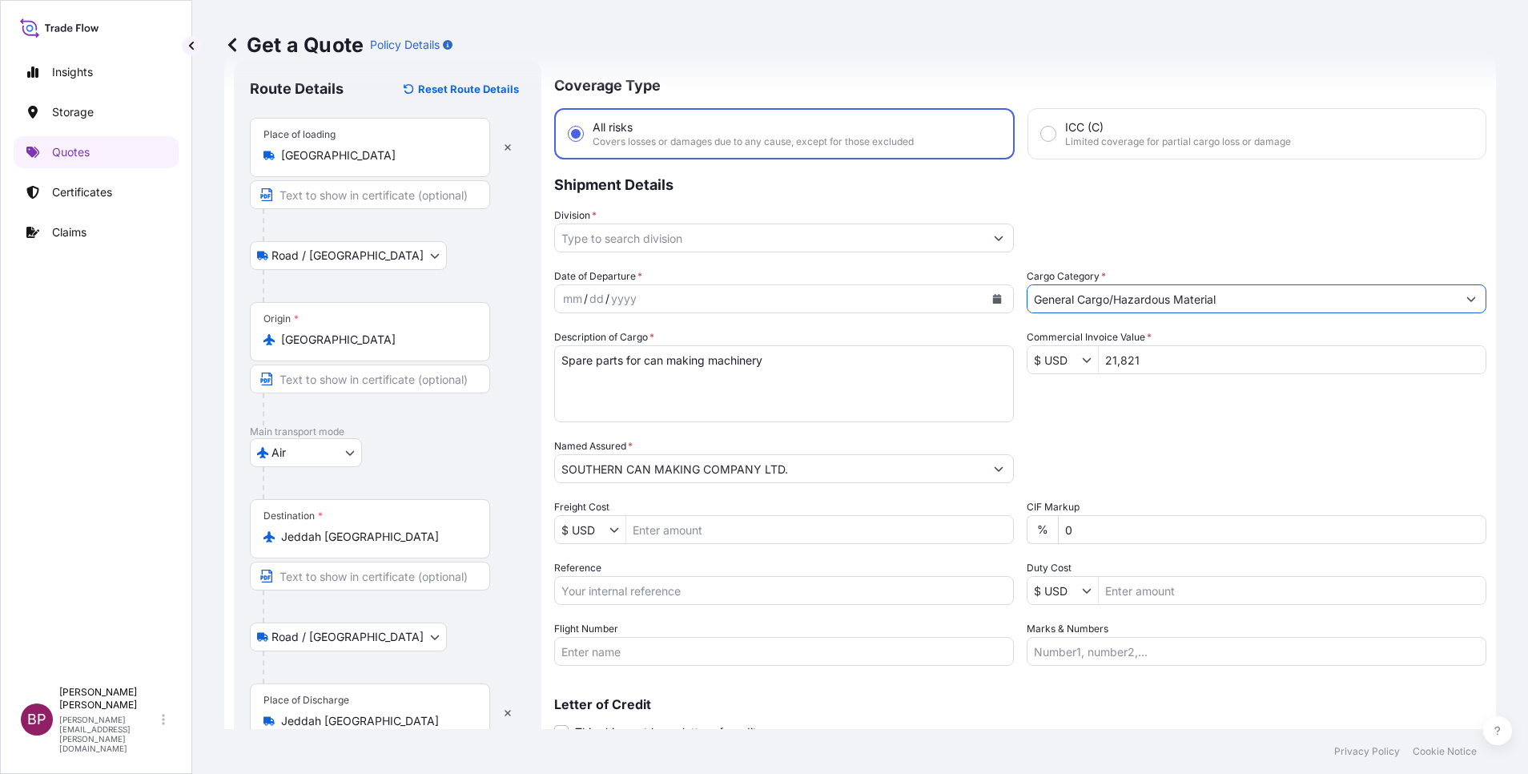
click at [985, 236] on button "Show suggestions" at bounding box center [999, 238] width 29 height 29
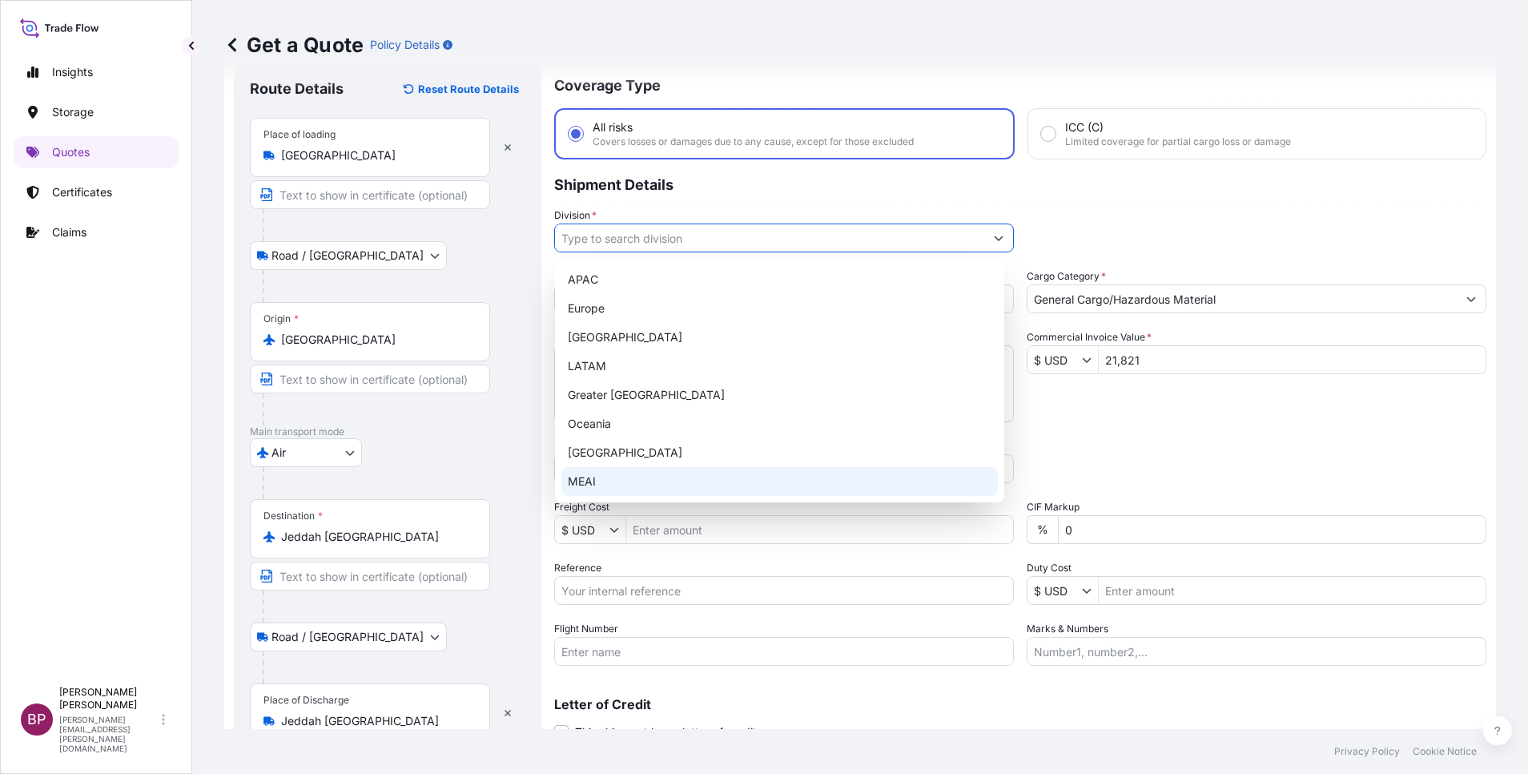
click at [637, 481] on div "MEAI" at bounding box center [780, 481] width 437 height 29
type input "MEAI"
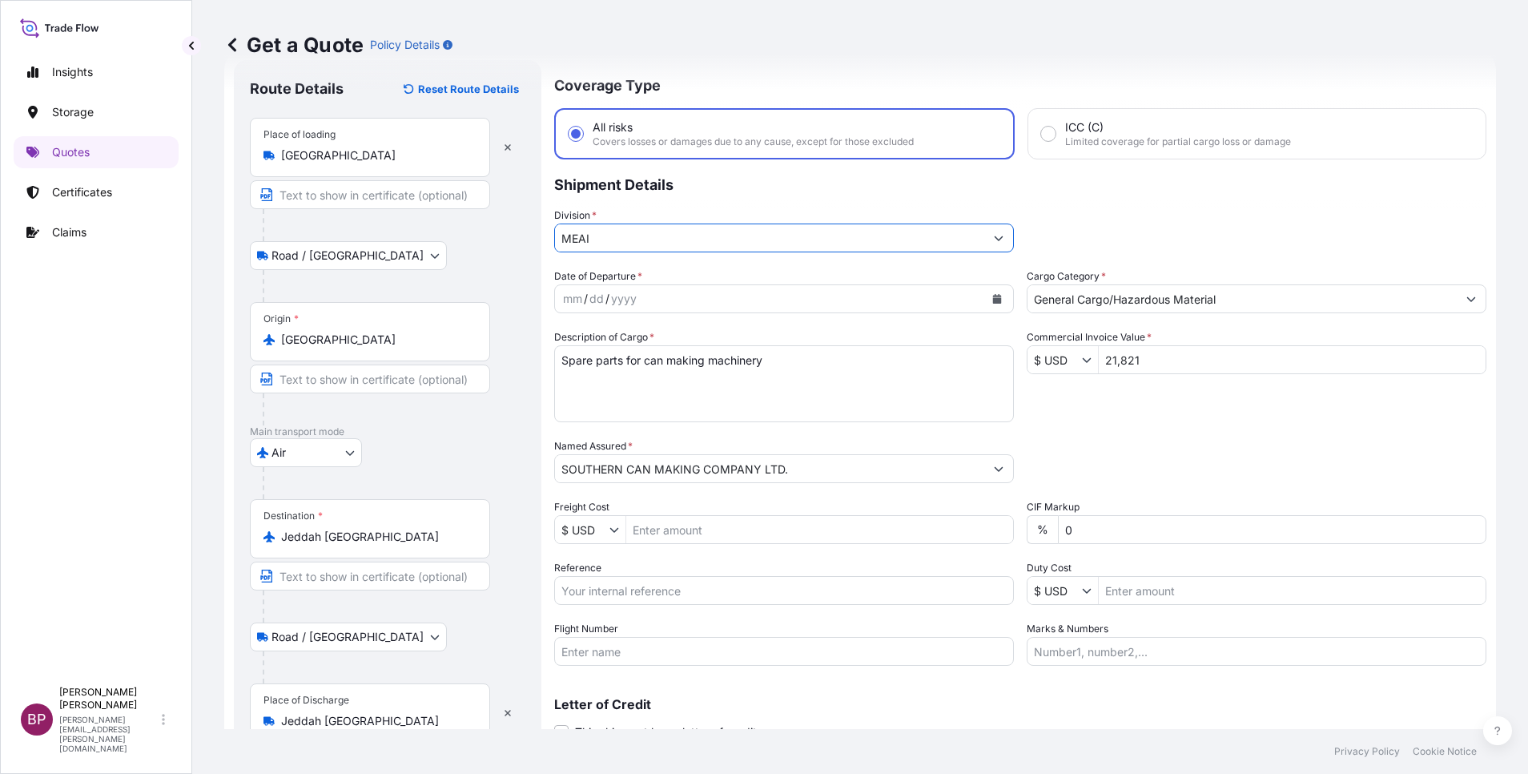
click at [1122, 406] on div "Date of Departure * mm / dd / yyyy Cargo Category * General Cargo/Hazardous Mat…" at bounding box center [1020, 466] width 932 height 397
click at [679, 594] on input "Reference" at bounding box center [784, 590] width 460 height 29
paste input "98971 - 98969 - 98973 - 98972 - 98970"
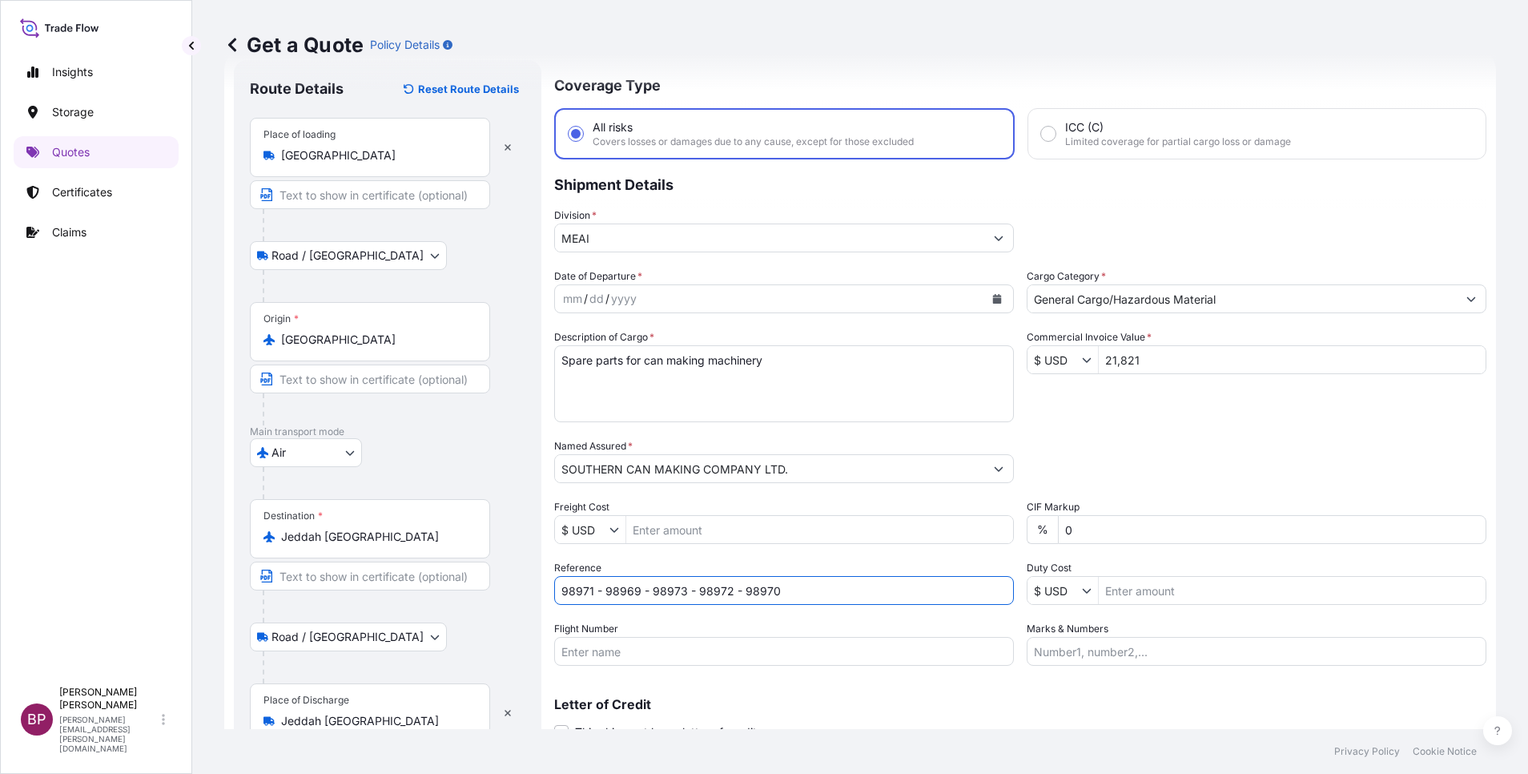
type input "98971 - 98969 - 98973 - 98972 - 98970"
click at [810, 378] on textarea "Spare parts for can making machinery" at bounding box center [784, 383] width 460 height 77
paste textarea "HS Code: 1. 853810009999 2. 842199009999 3. 850220000000 4. 842290000000"
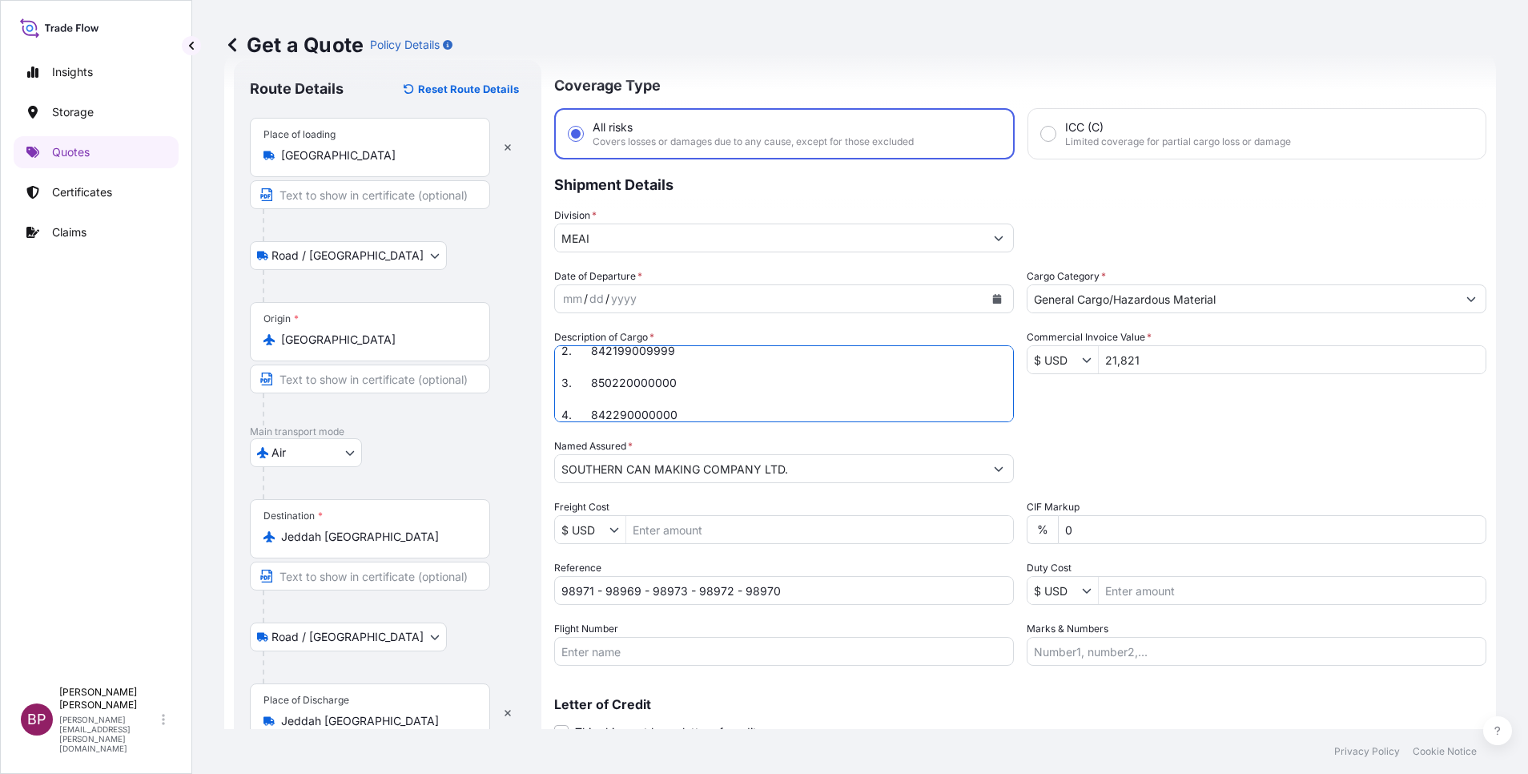
click at [778, 366] on textarea "Spare parts for can making machinery HS Code: 1. 853810009999 2. 842199009999 3…" at bounding box center [784, 383] width 460 height 77
click at [753, 402] on textarea "Spare parts for can making machinery HS Code: 1. 853810009999 2. 842199009999 3…" at bounding box center [784, 383] width 460 height 77
click at [703, 356] on textarea "Spare parts for can making machinery HS Code: 1. 853810009999 2. 842199009999 3…" at bounding box center [784, 383] width 460 height 77
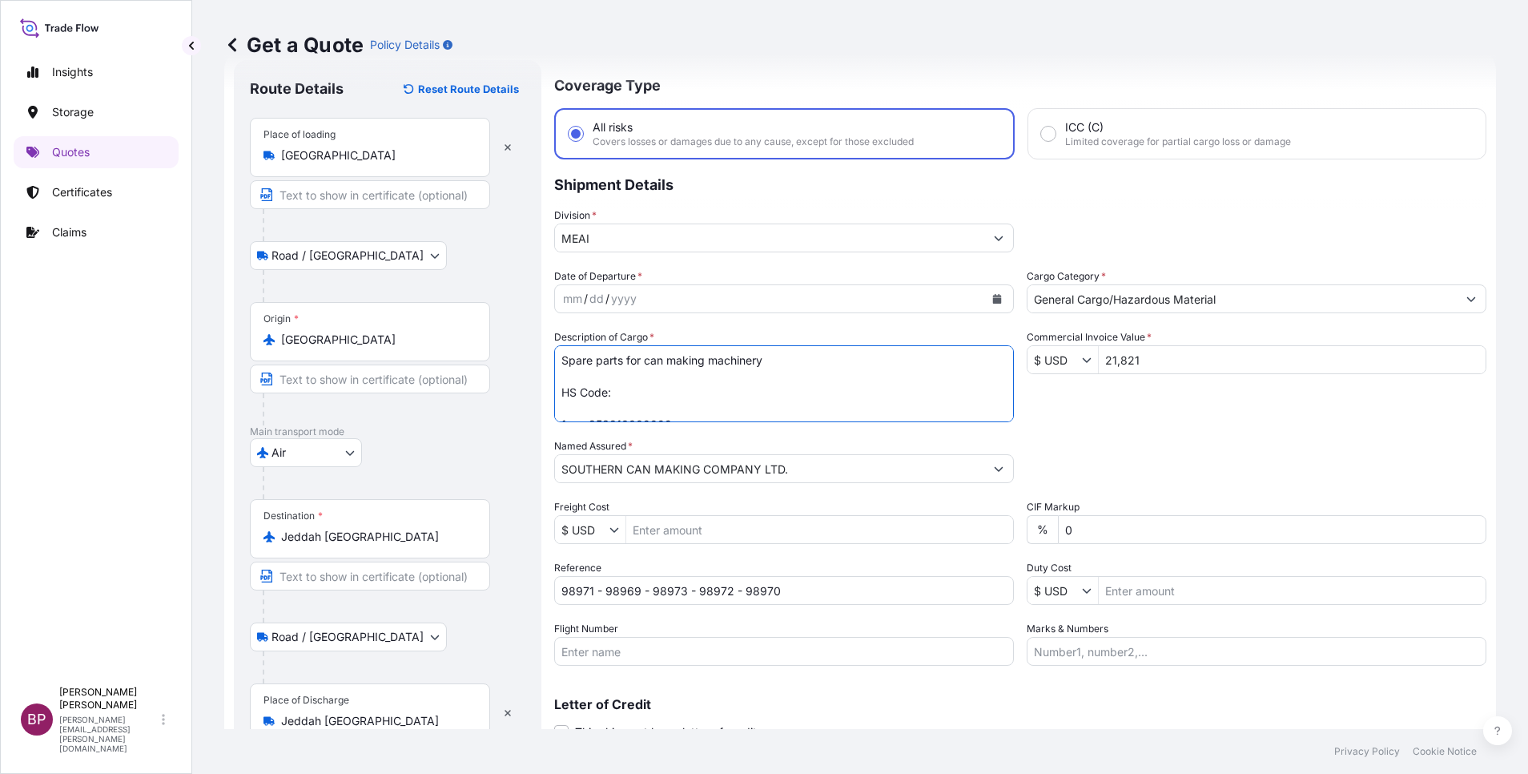
click at [739, 405] on textarea "Spare parts for can making machinery HS Code: 1. 853810009999 2. 842199009999 3…" at bounding box center [784, 383] width 460 height 77
type textarea "Spare parts for can making machinery HS Code: 1. 853810009999 2. 842199009999 3…"
click at [1134, 441] on div "Packing Category Type to search a container mode Please select a primary mode o…" at bounding box center [1257, 460] width 460 height 45
click at [993, 297] on icon "Calendar" at bounding box center [998, 299] width 10 height 10
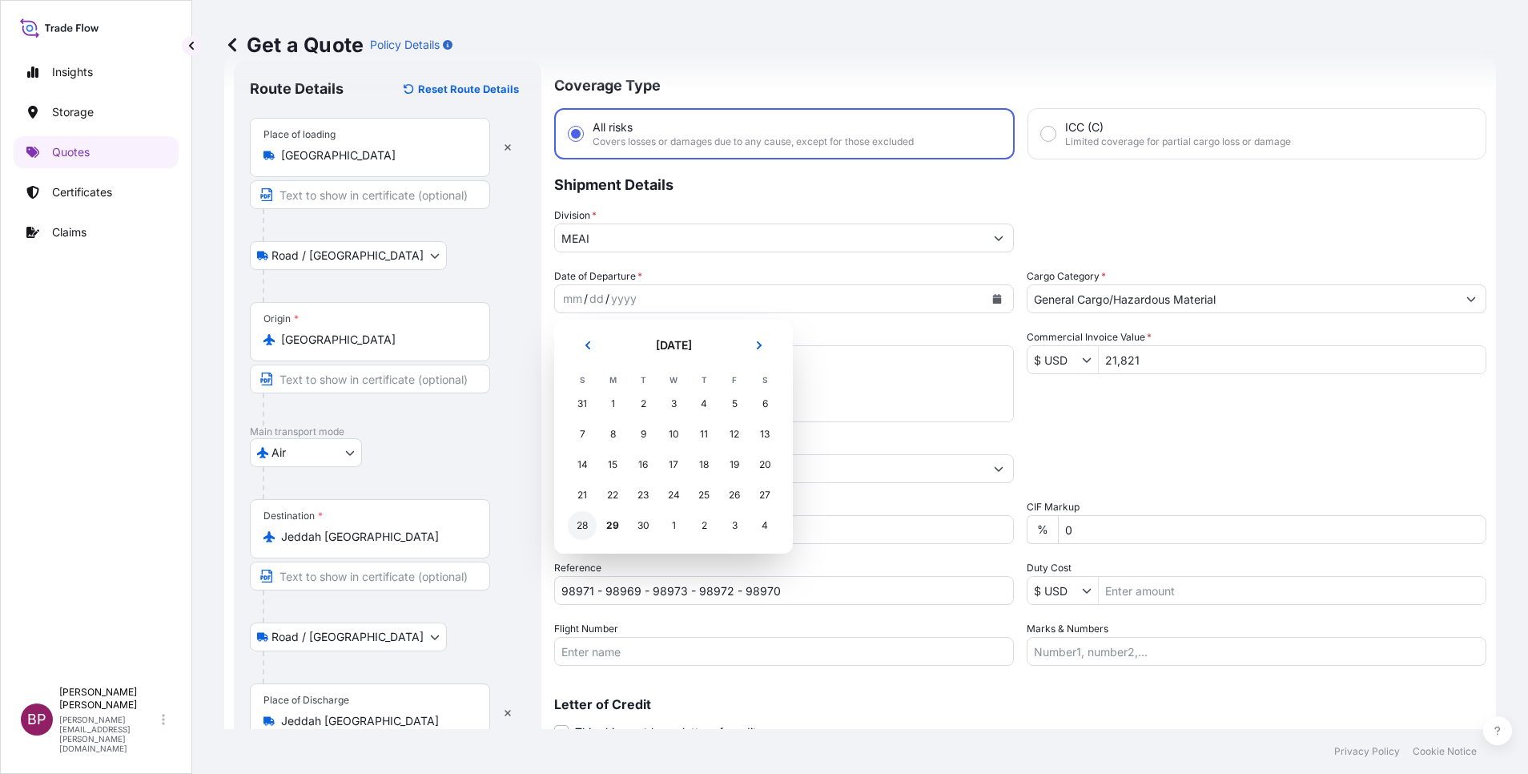
click at [584, 526] on div "28" at bounding box center [582, 525] width 29 height 29
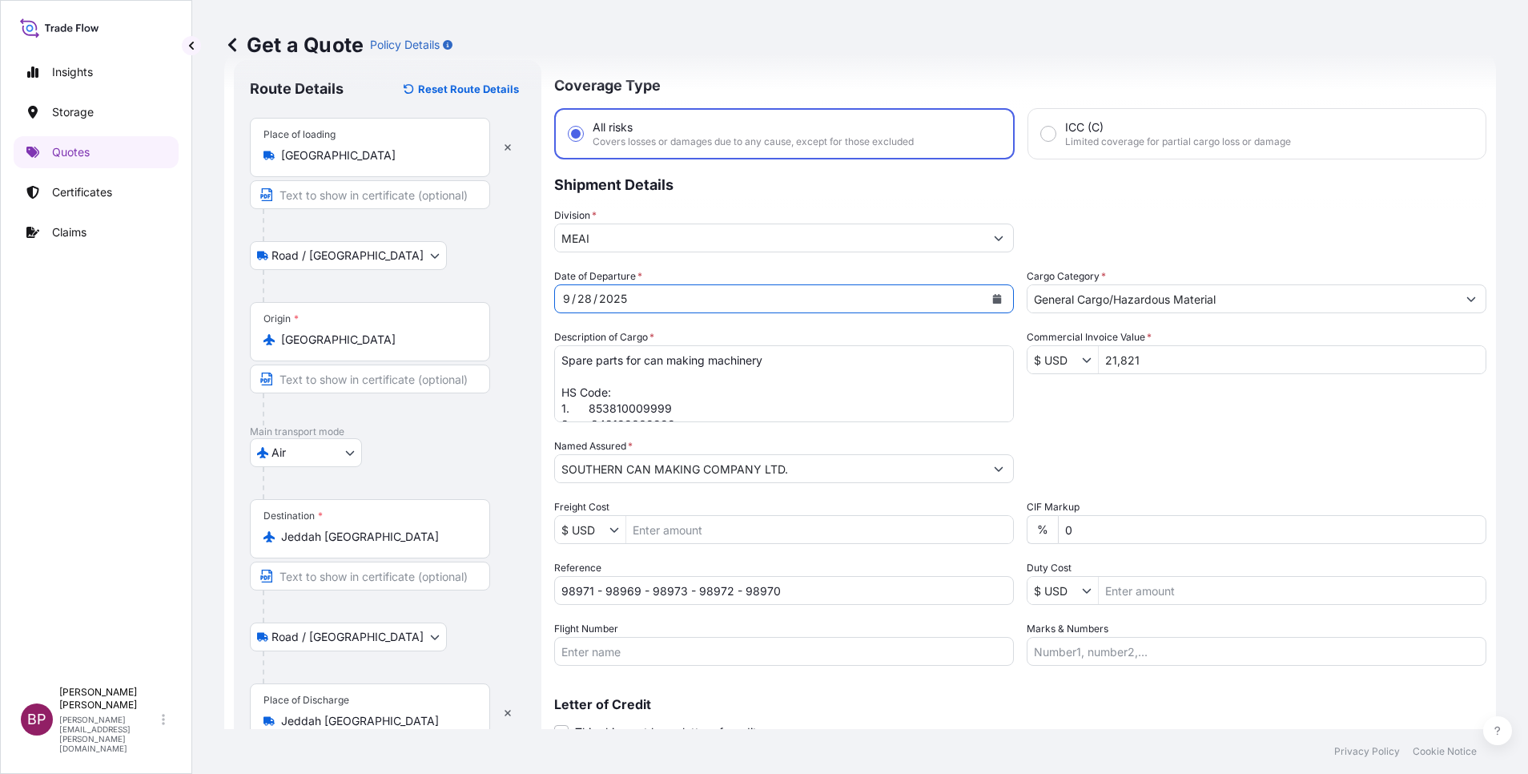
click at [1170, 480] on div "Packing Category Type to search a container mode Please select a primary mode o…" at bounding box center [1257, 460] width 460 height 45
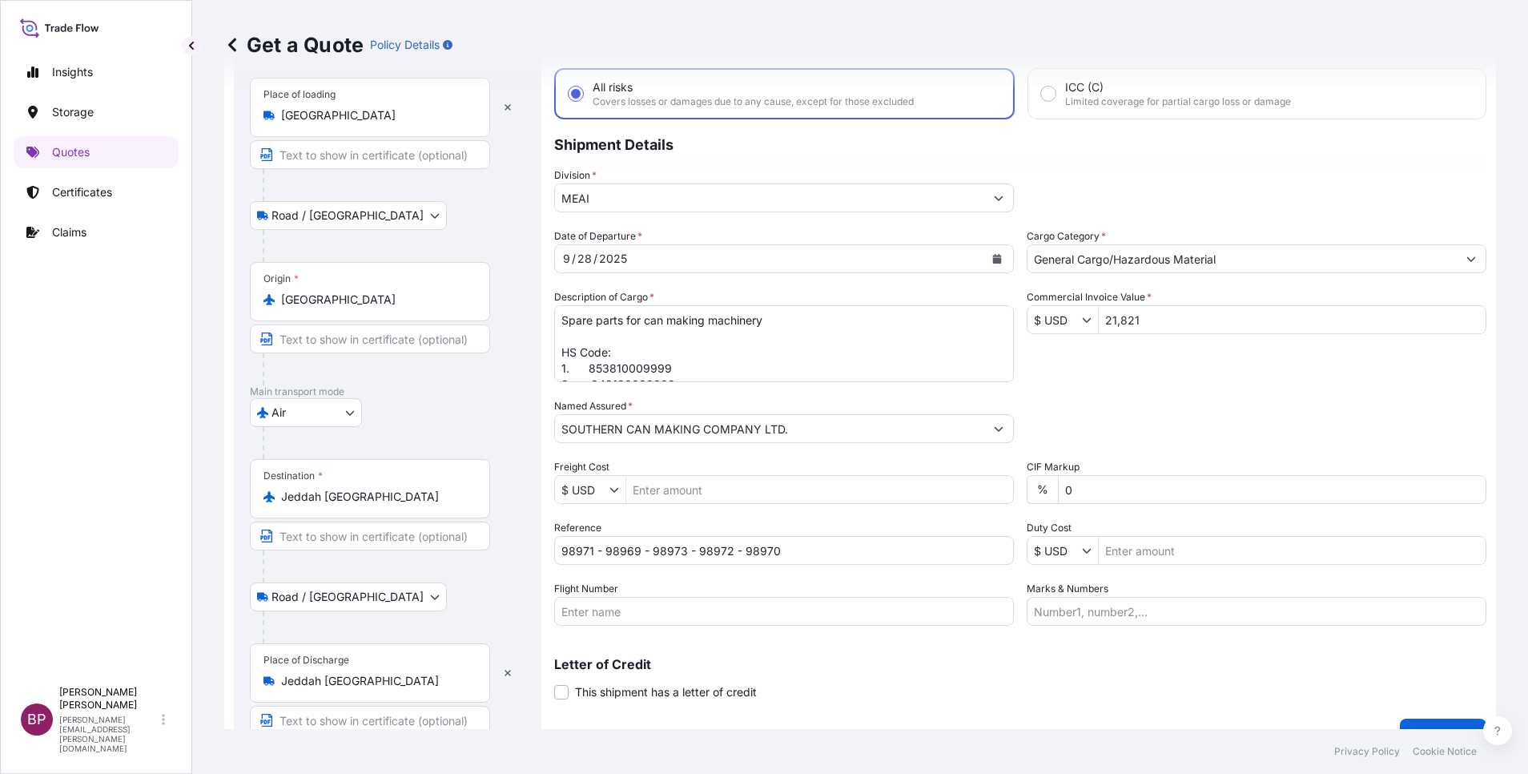
scroll to position [111, 0]
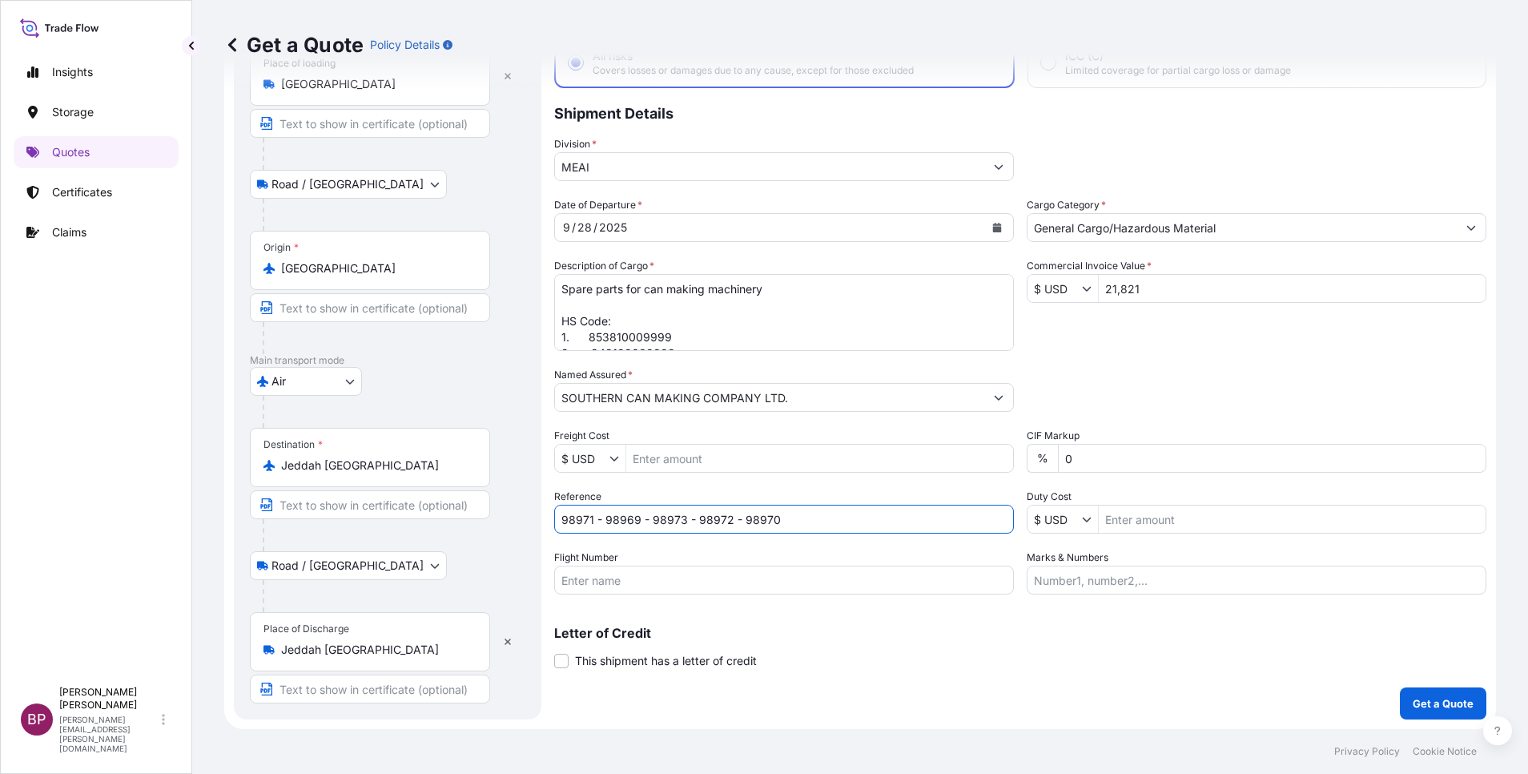
click at [563, 526] on input "98971 - 98969 - 98973 - 98972 - 98970" at bounding box center [784, 519] width 460 height 29
type input "Inv nbrs 98971 - 98969 - 98973 - 98972 - 98970"
click at [1436, 706] on p "Get a Quote" at bounding box center [1443, 703] width 61 height 16
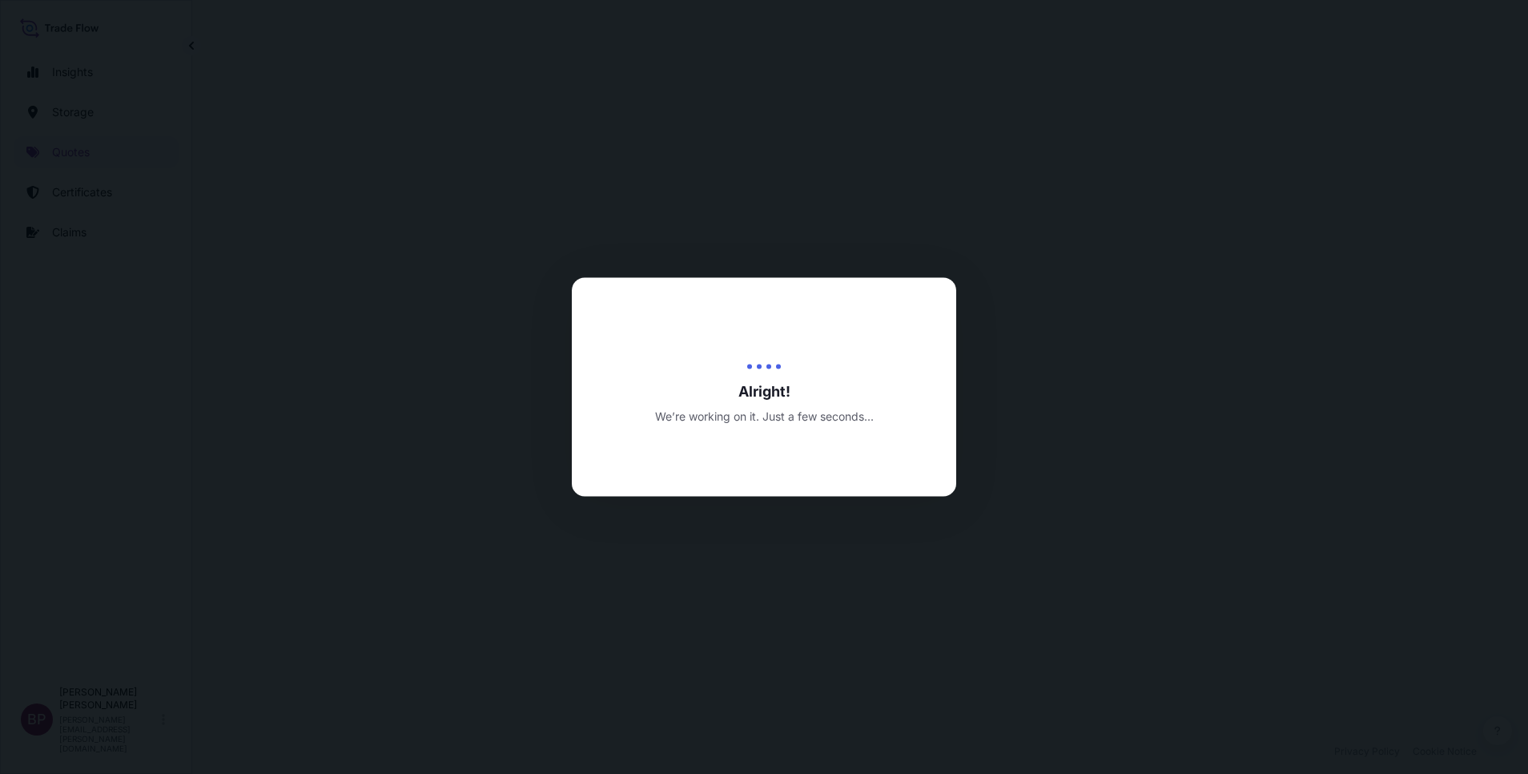
select select "Road / [GEOGRAPHIC_DATA]"
select select "Air"
select select "Road / [GEOGRAPHIC_DATA]"
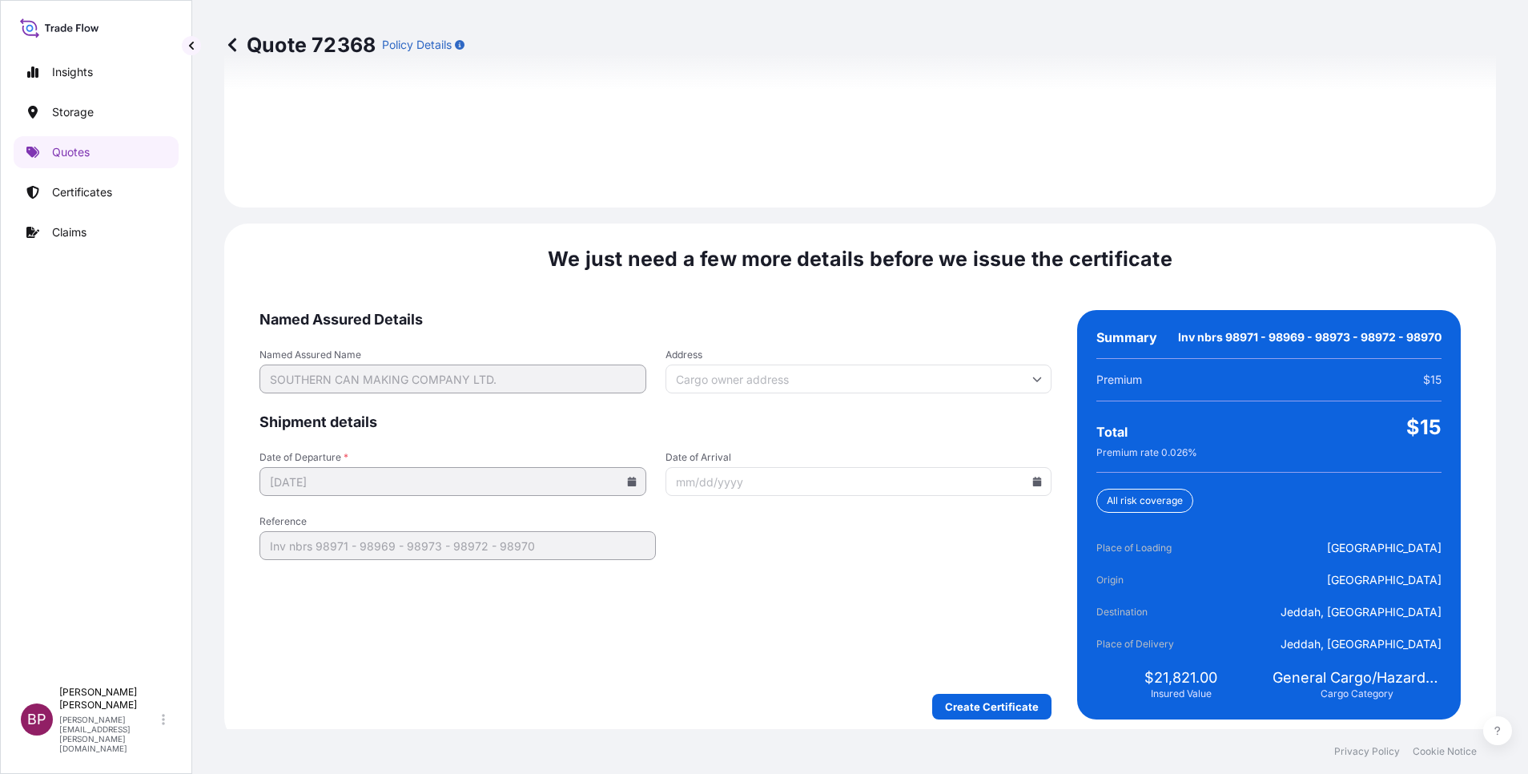
scroll to position [2374, 0]
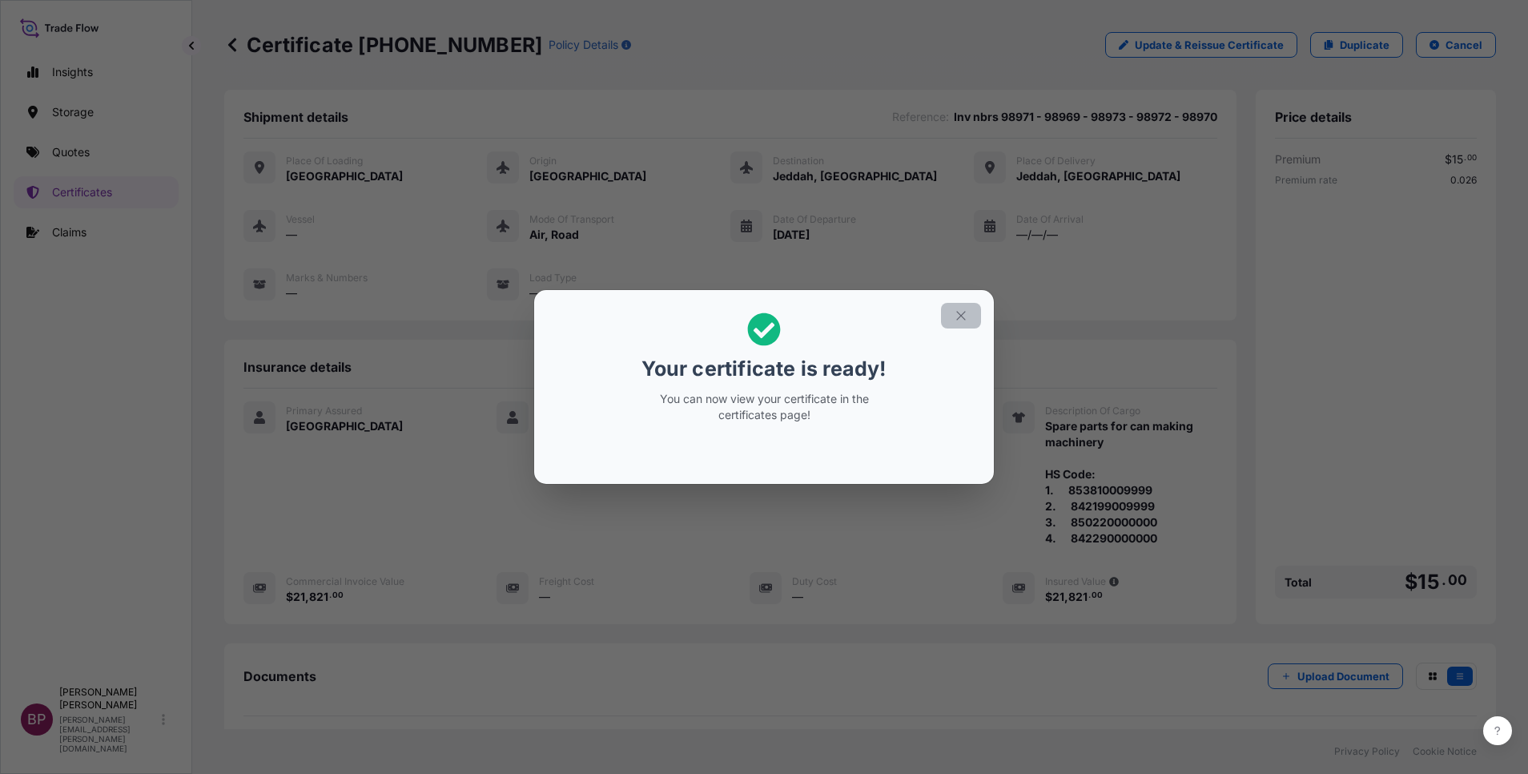
click at [967, 317] on icon "button" at bounding box center [961, 315] width 14 height 14
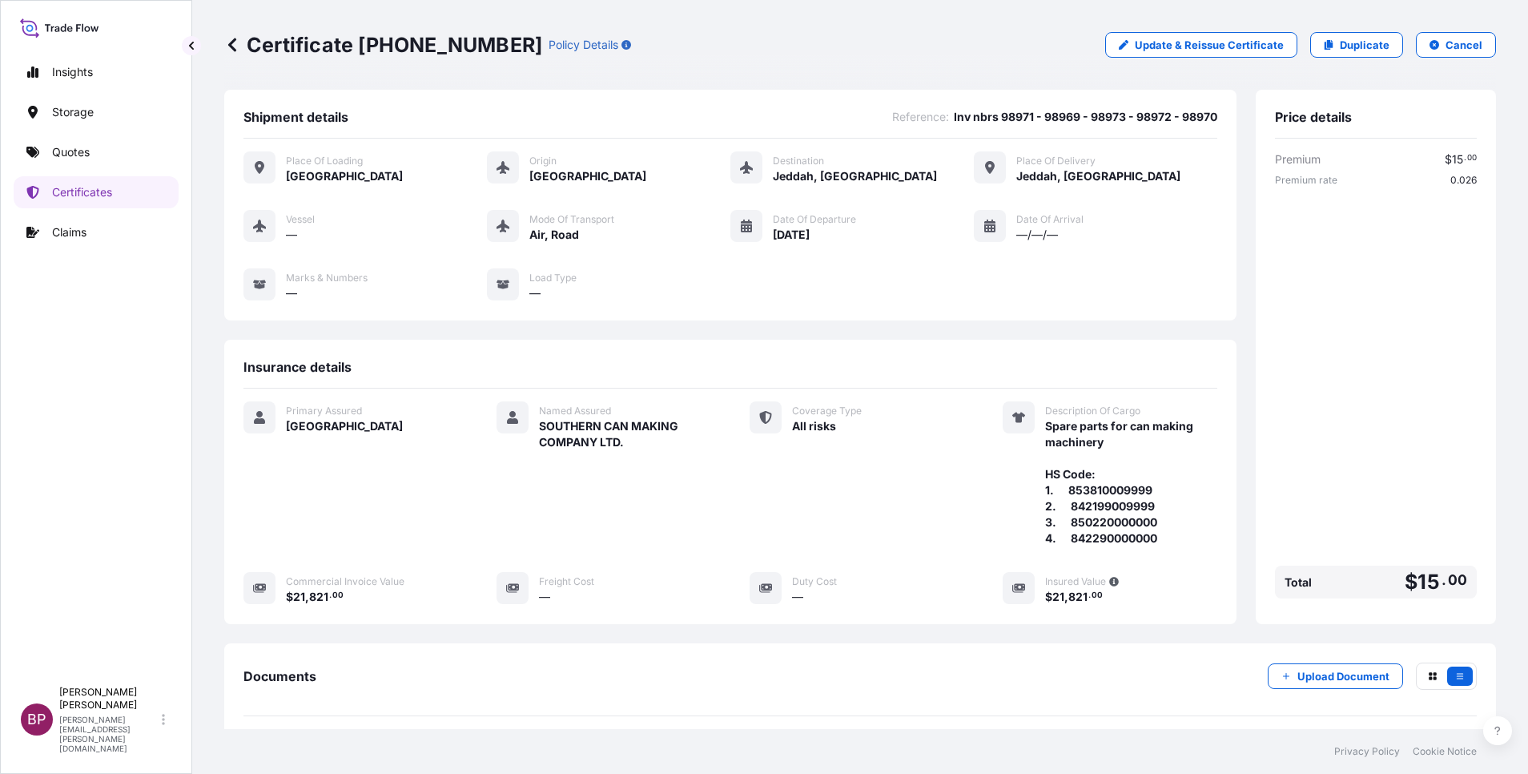
scroll to position [164, 0]
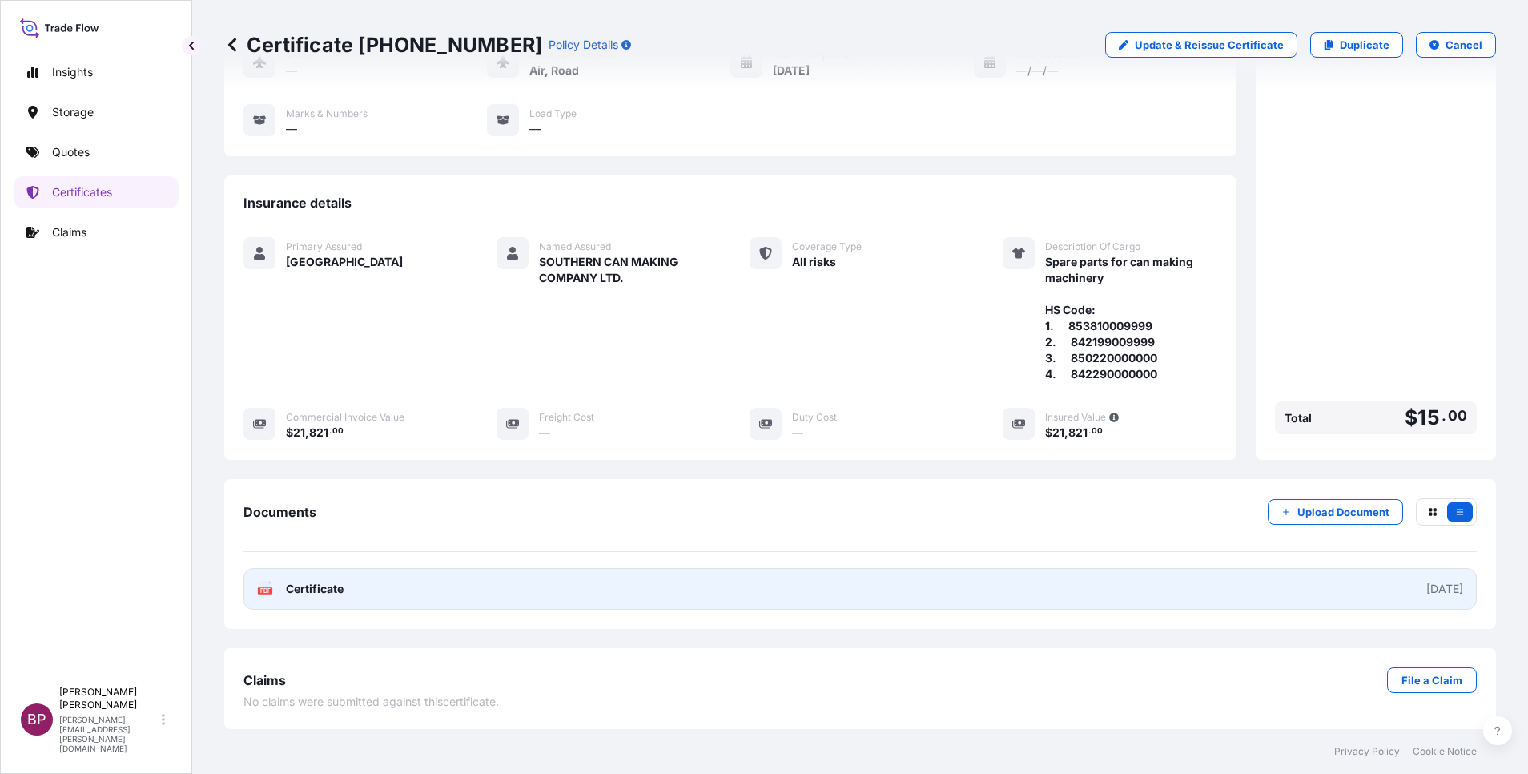
click at [330, 591] on span "Certificate" at bounding box center [315, 589] width 58 height 16
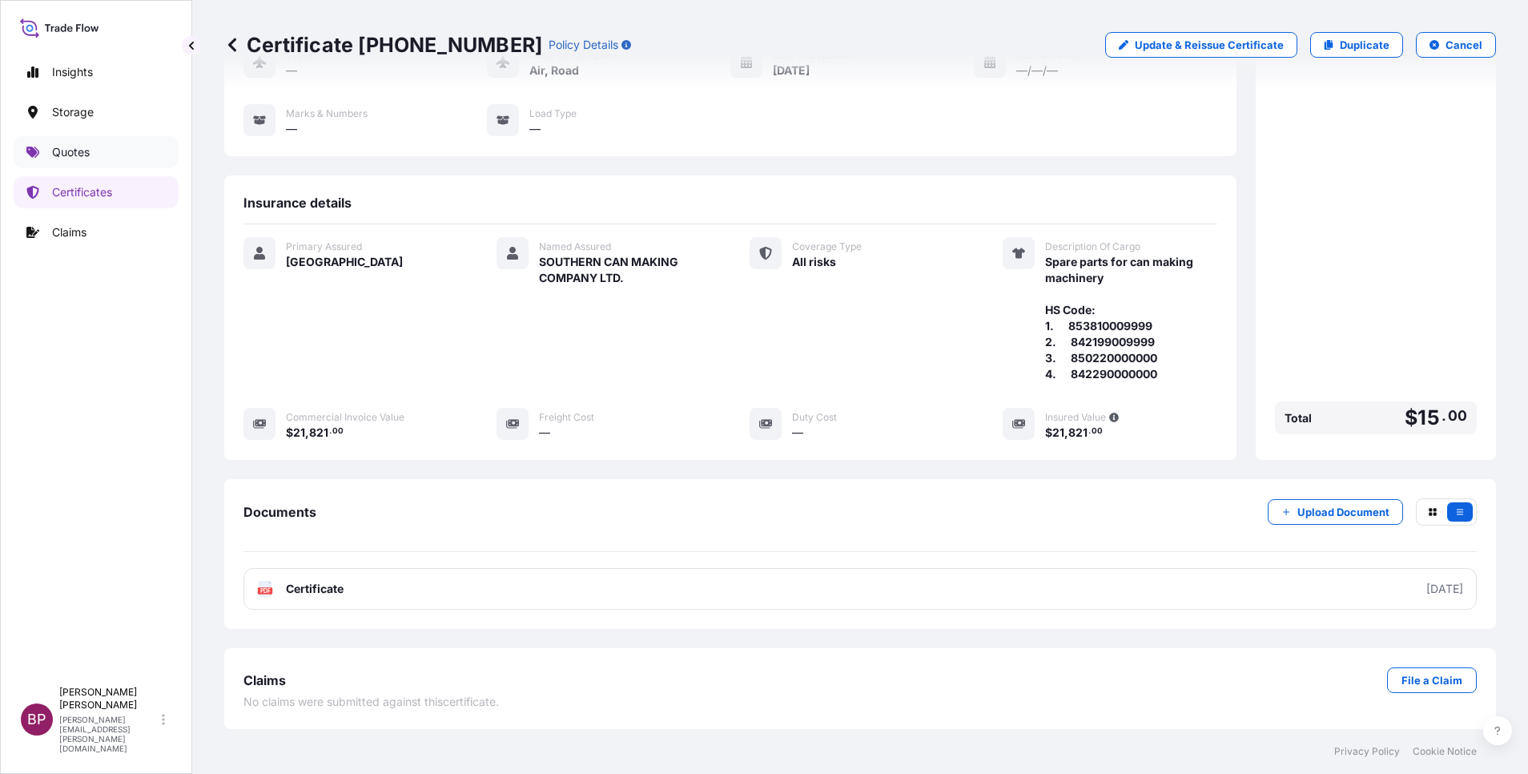
click at [79, 149] on p "Quotes" at bounding box center [71, 152] width 38 height 16
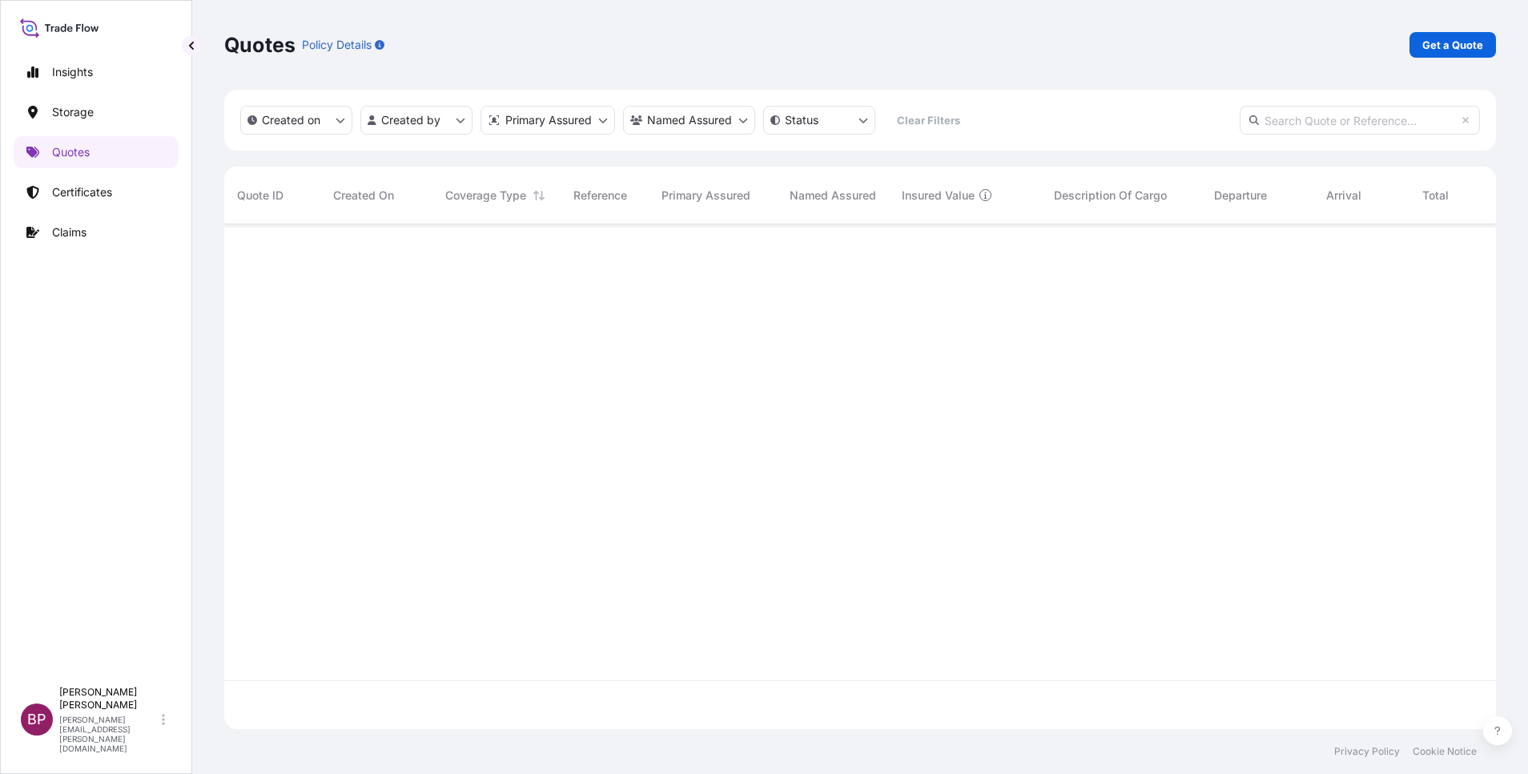
scroll to position [495, 1254]
click at [1465, 42] on p "Get a Quote" at bounding box center [1453, 45] width 61 height 16
select select "Water"
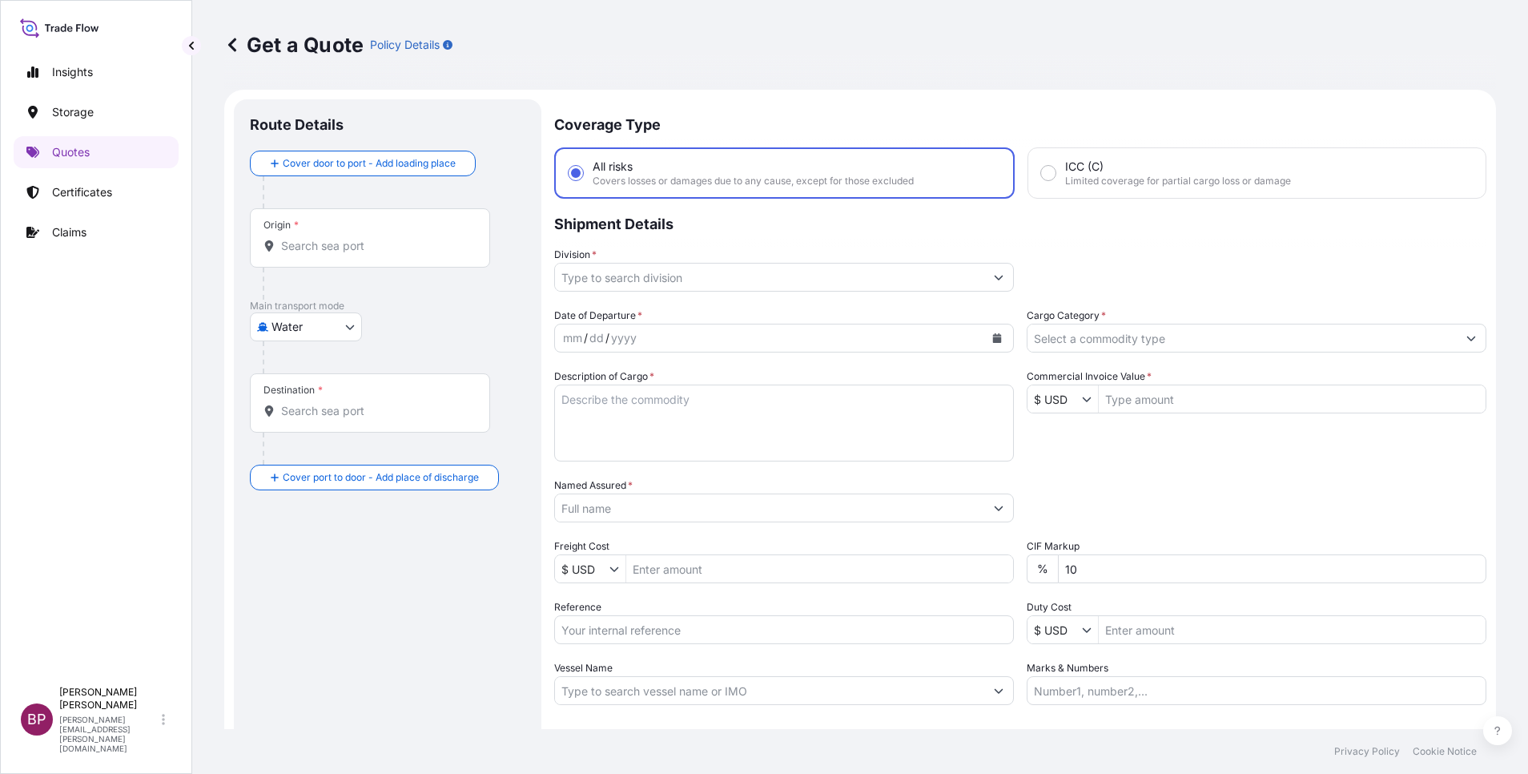
scroll to position [26, 0]
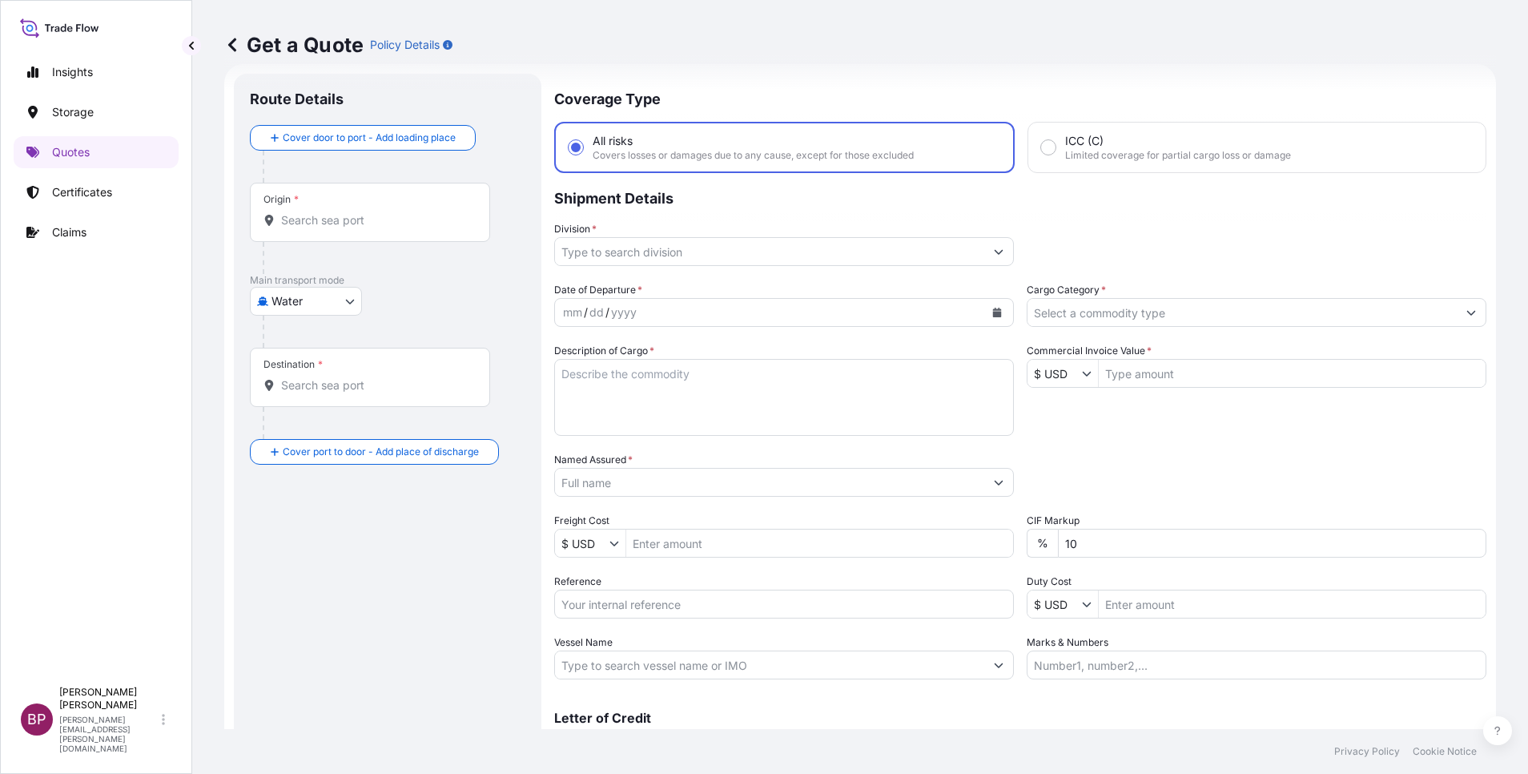
click at [993, 316] on icon "Calendar" at bounding box center [997, 313] width 9 height 10
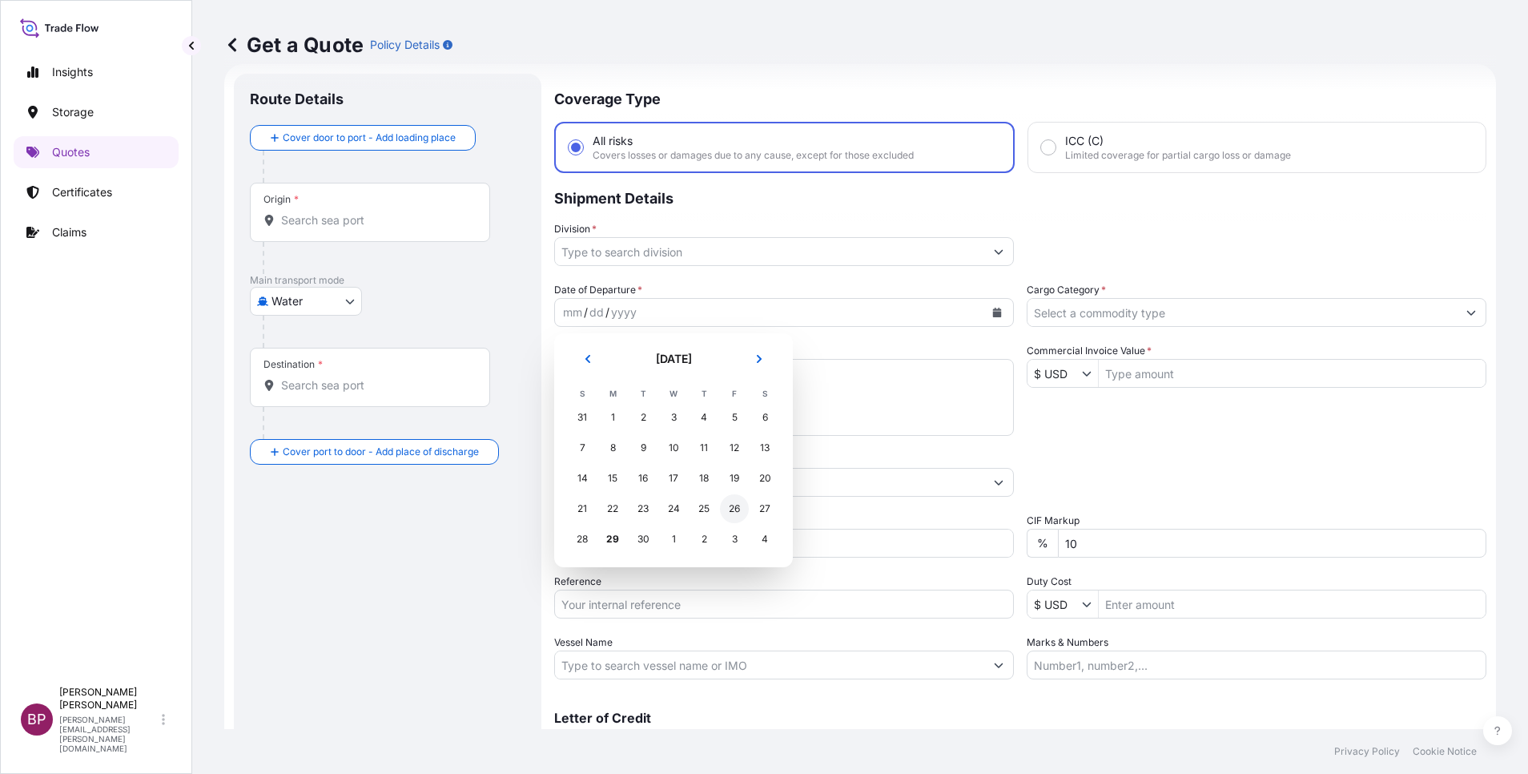
click at [736, 504] on div "26" at bounding box center [734, 508] width 29 height 29
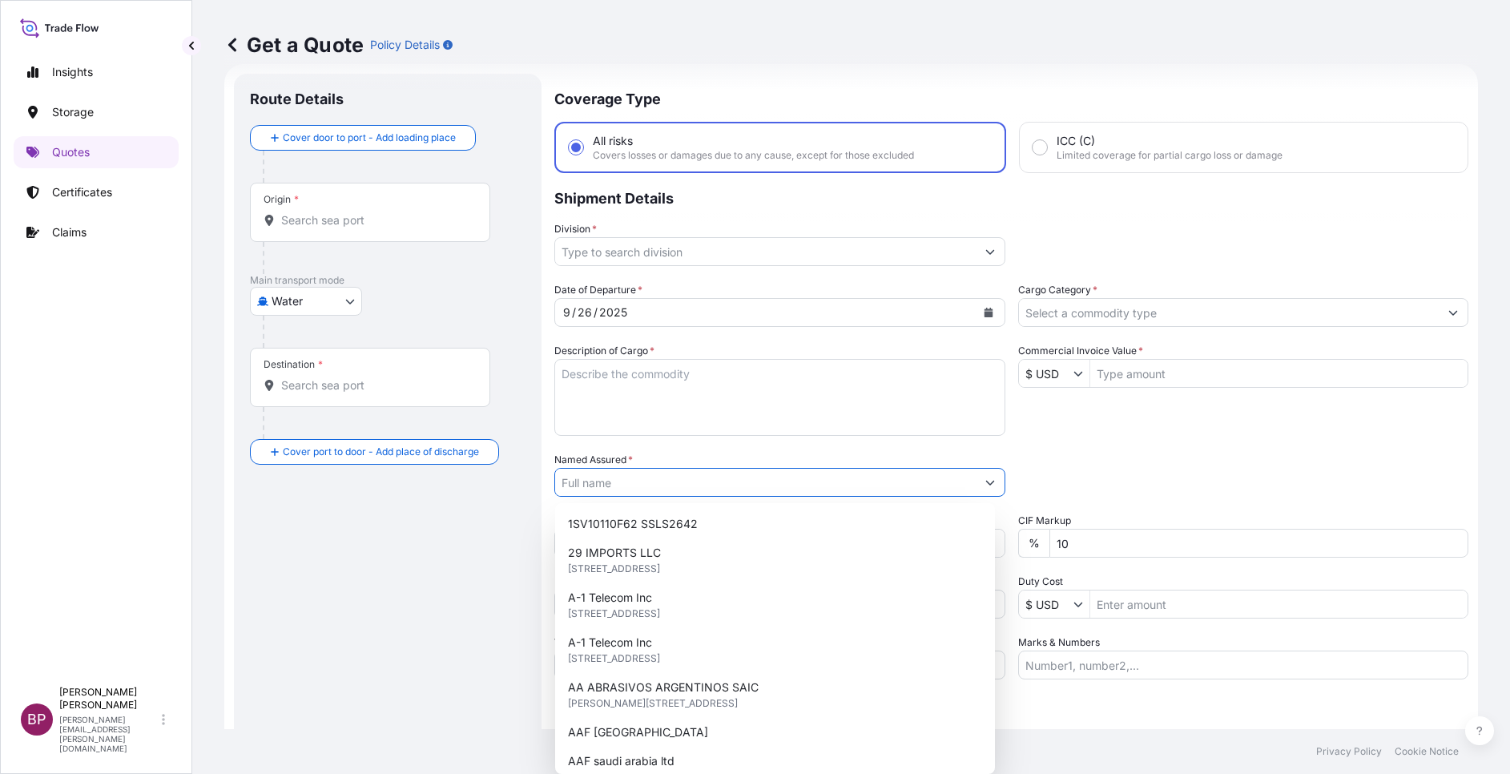
drag, startPoint x: 662, startPoint y: 484, endPoint x: 726, endPoint y: 546, distance: 89.5
click at [662, 482] on input "Named Assured *" at bounding box center [765, 482] width 421 height 29
paste input "BINZAGR CORO"
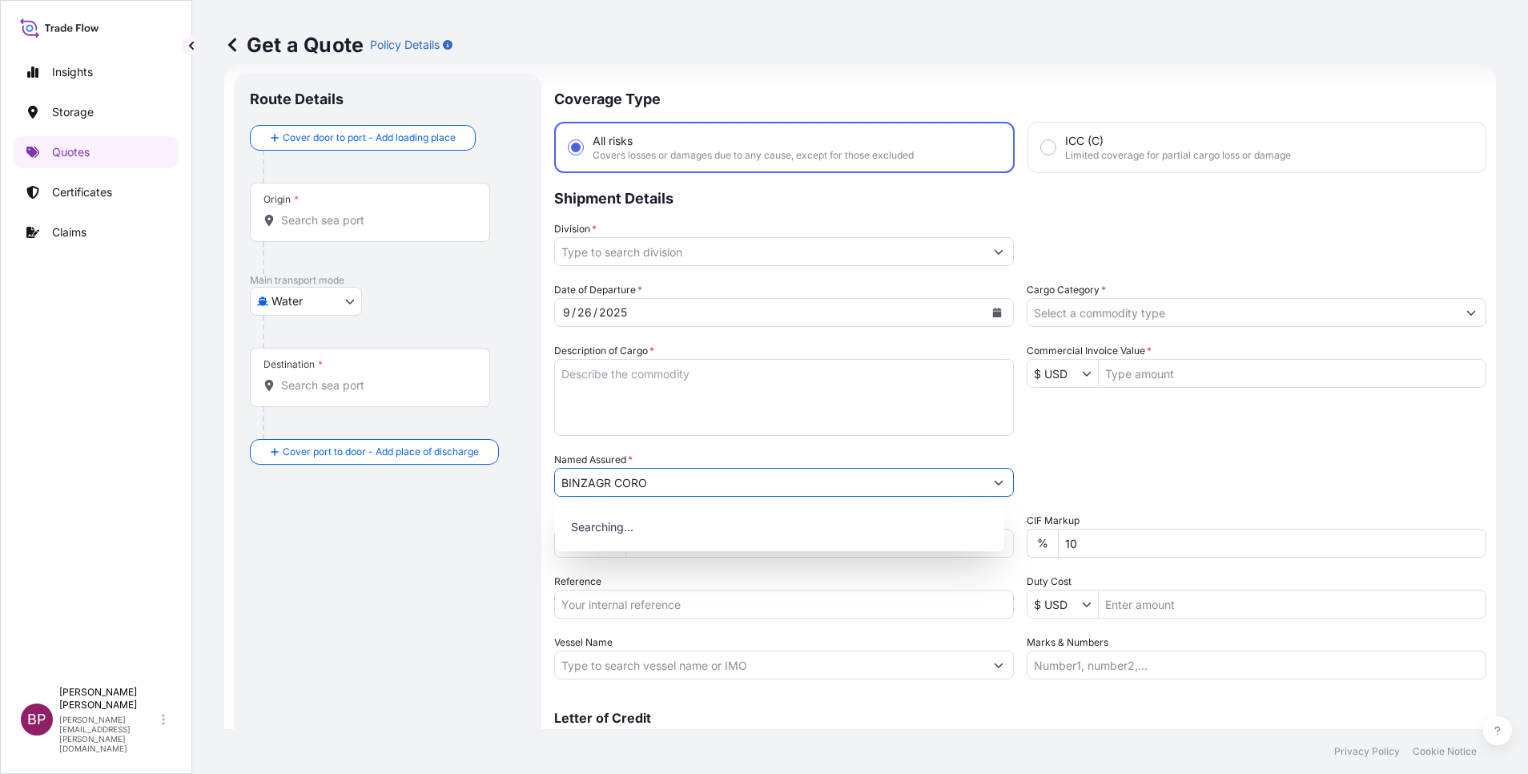
type input "BINZAGR CORO"
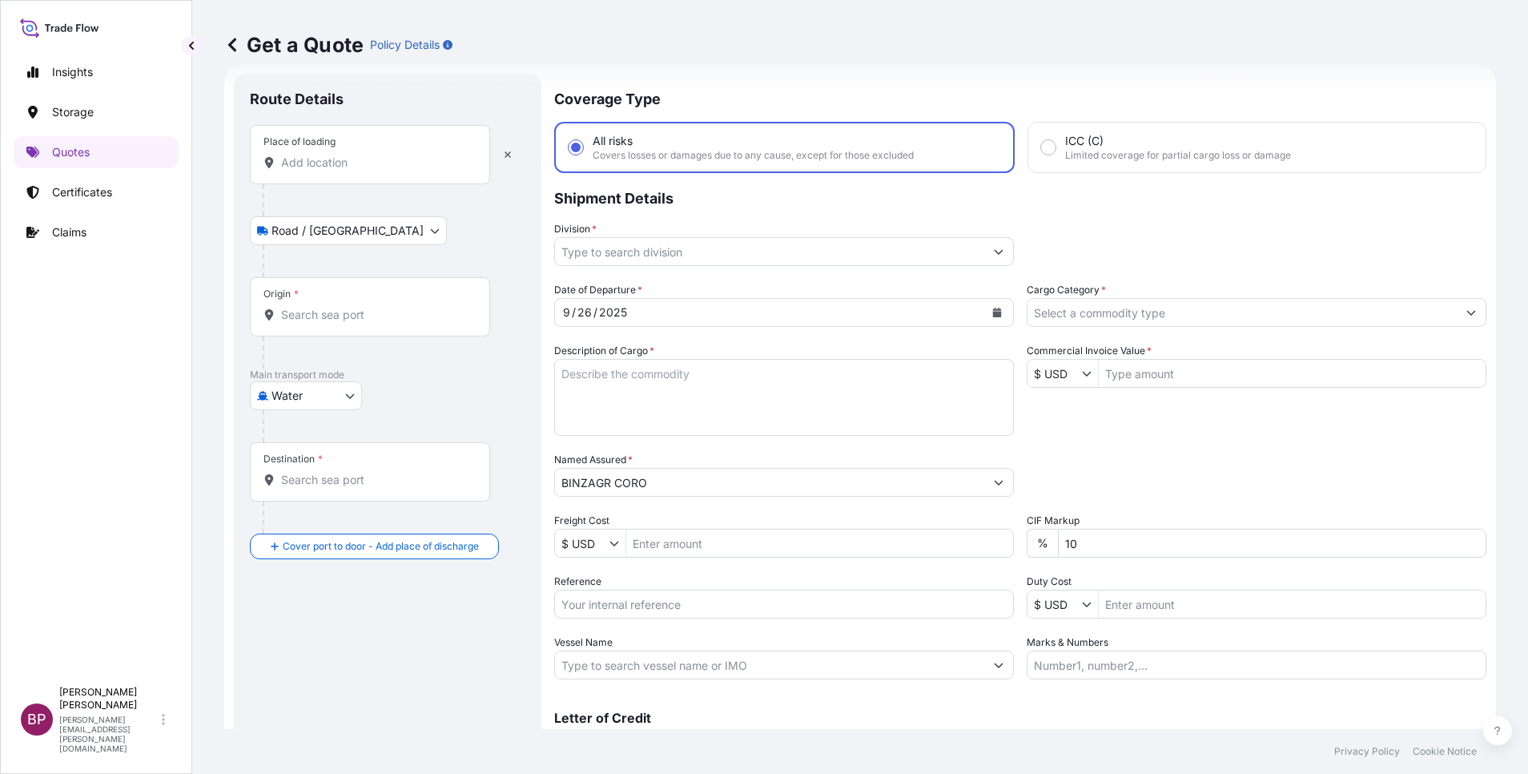
click at [335, 150] on div "Place of loading" at bounding box center [370, 154] width 240 height 59
click at [335, 155] on input "Place of loading" at bounding box center [375, 163] width 189 height 16
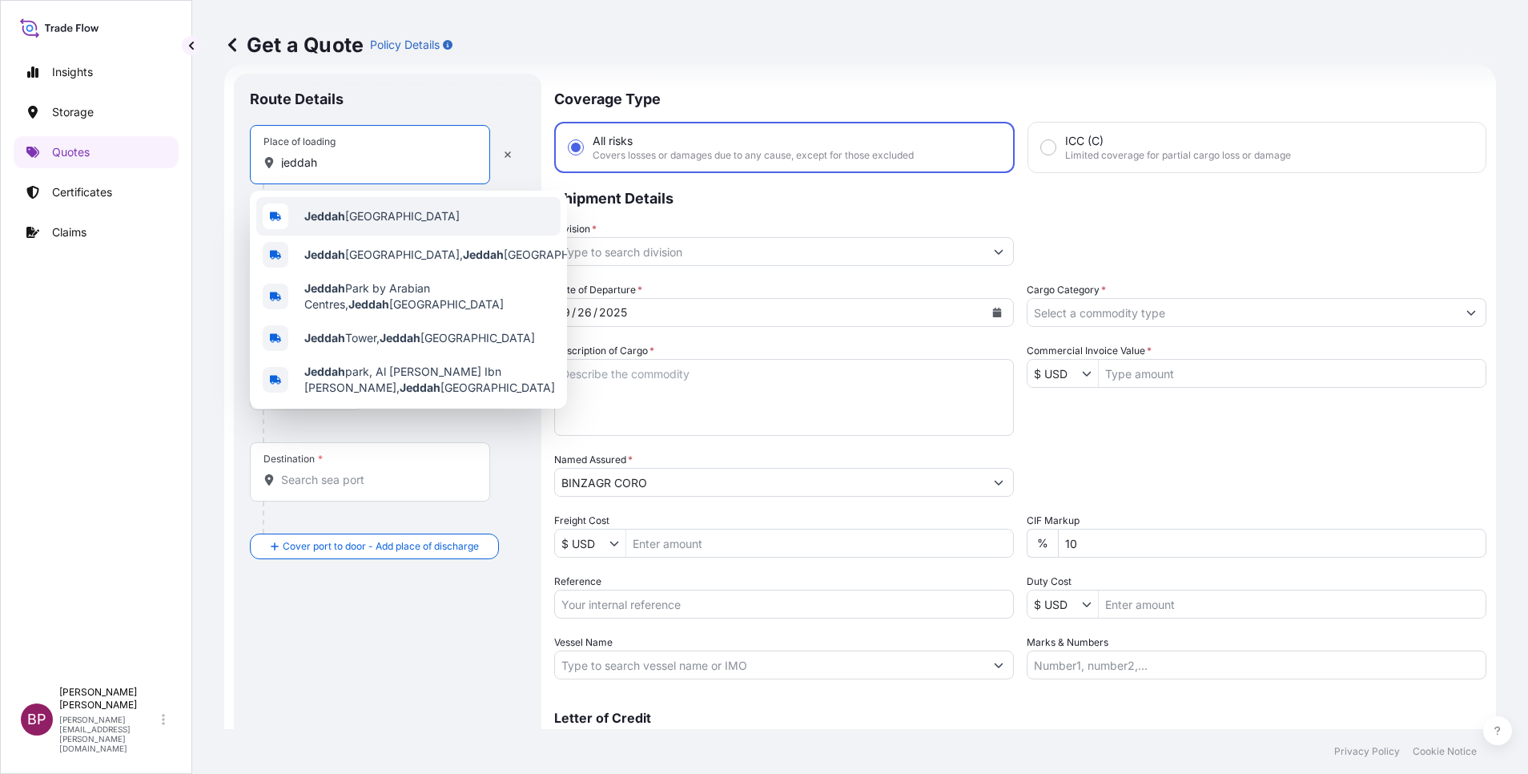
click at [356, 220] on span "Jeddah [GEOGRAPHIC_DATA]" at bounding box center [381, 216] width 155 height 16
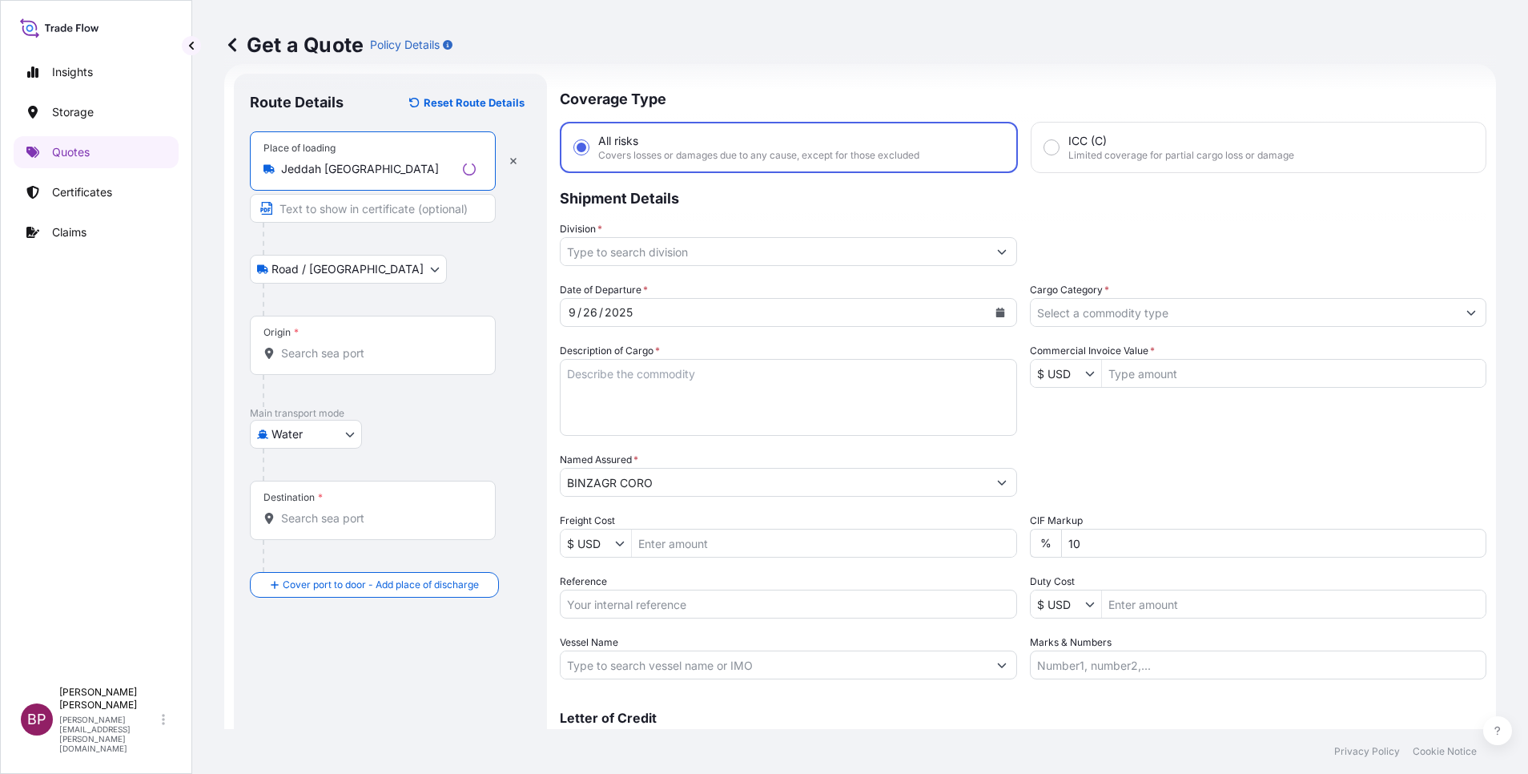
type input "Jeddah [GEOGRAPHIC_DATA]"
click at [361, 356] on input "Origin *" at bounding box center [378, 353] width 195 height 16
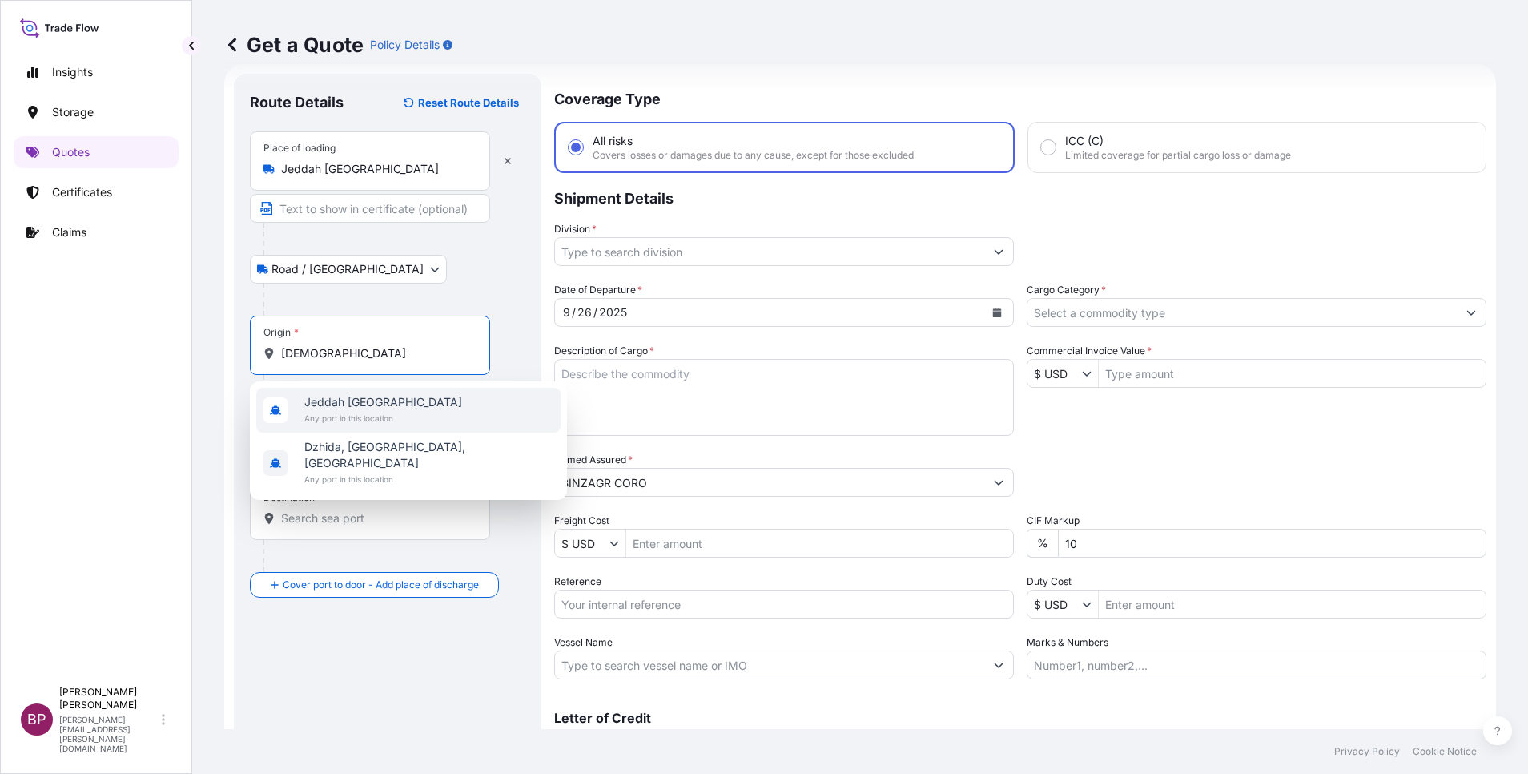
click at [399, 408] on span "Jeddah [GEOGRAPHIC_DATA]" at bounding box center [383, 402] width 158 height 16
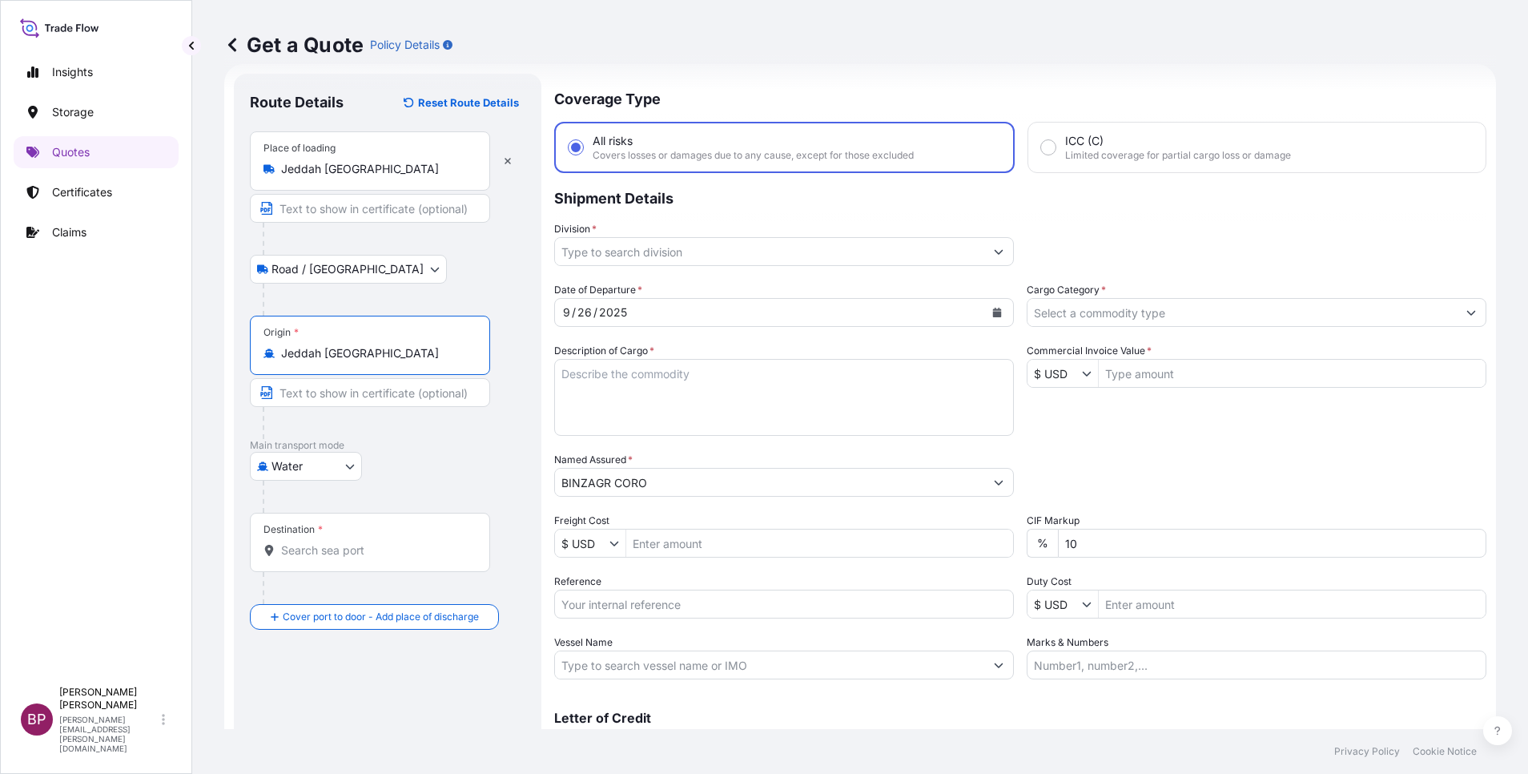
type input "Jeddah [GEOGRAPHIC_DATA]"
click at [372, 554] on div "Destination *" at bounding box center [370, 542] width 240 height 59
click at [372, 554] on input "Destination *" at bounding box center [375, 550] width 189 height 16
paste input "[GEOGRAPHIC_DATA]"
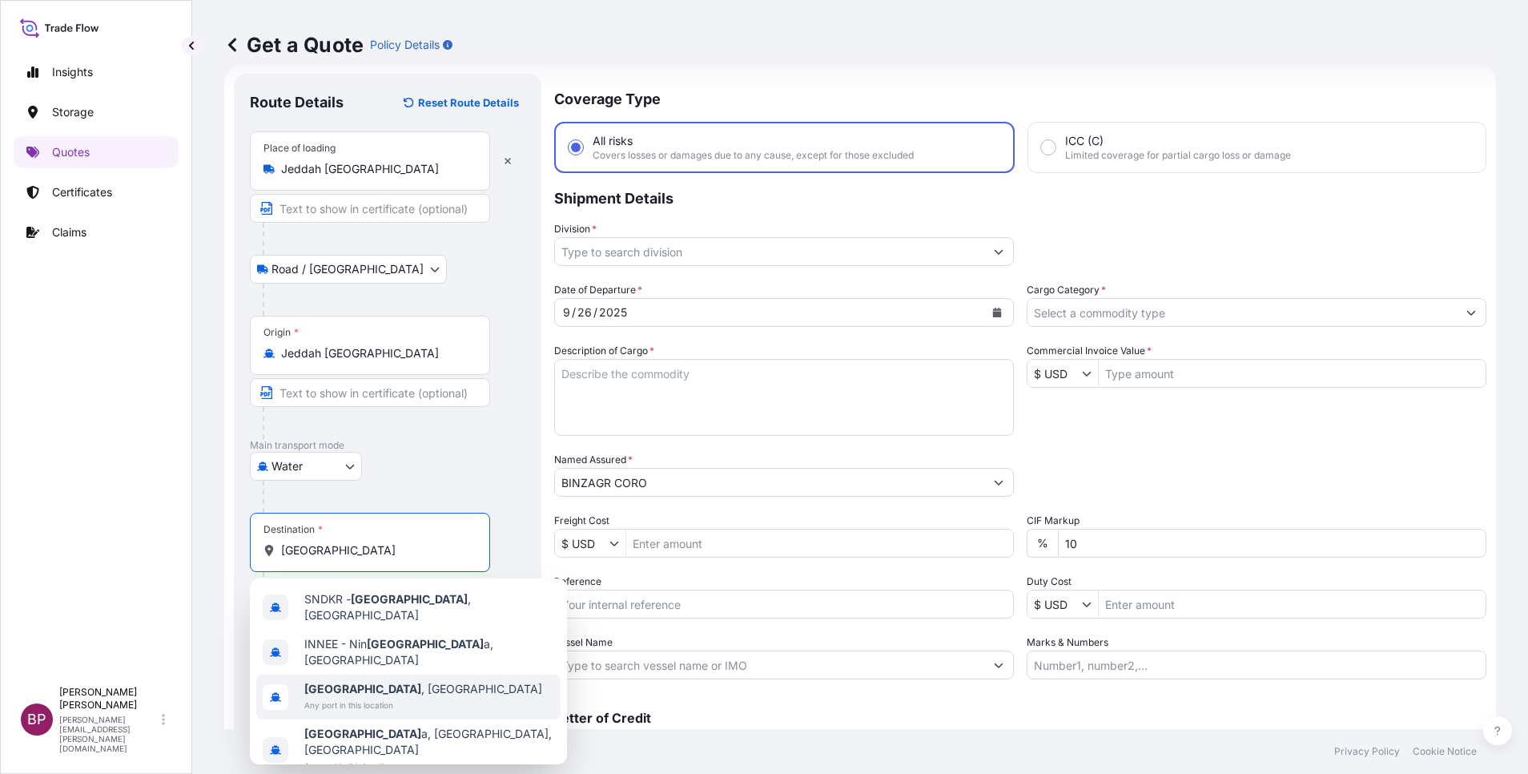
click at [406, 687] on div "[GEOGRAPHIC_DATA] , [GEOGRAPHIC_DATA] Any port in this location" at bounding box center [408, 697] width 304 height 45
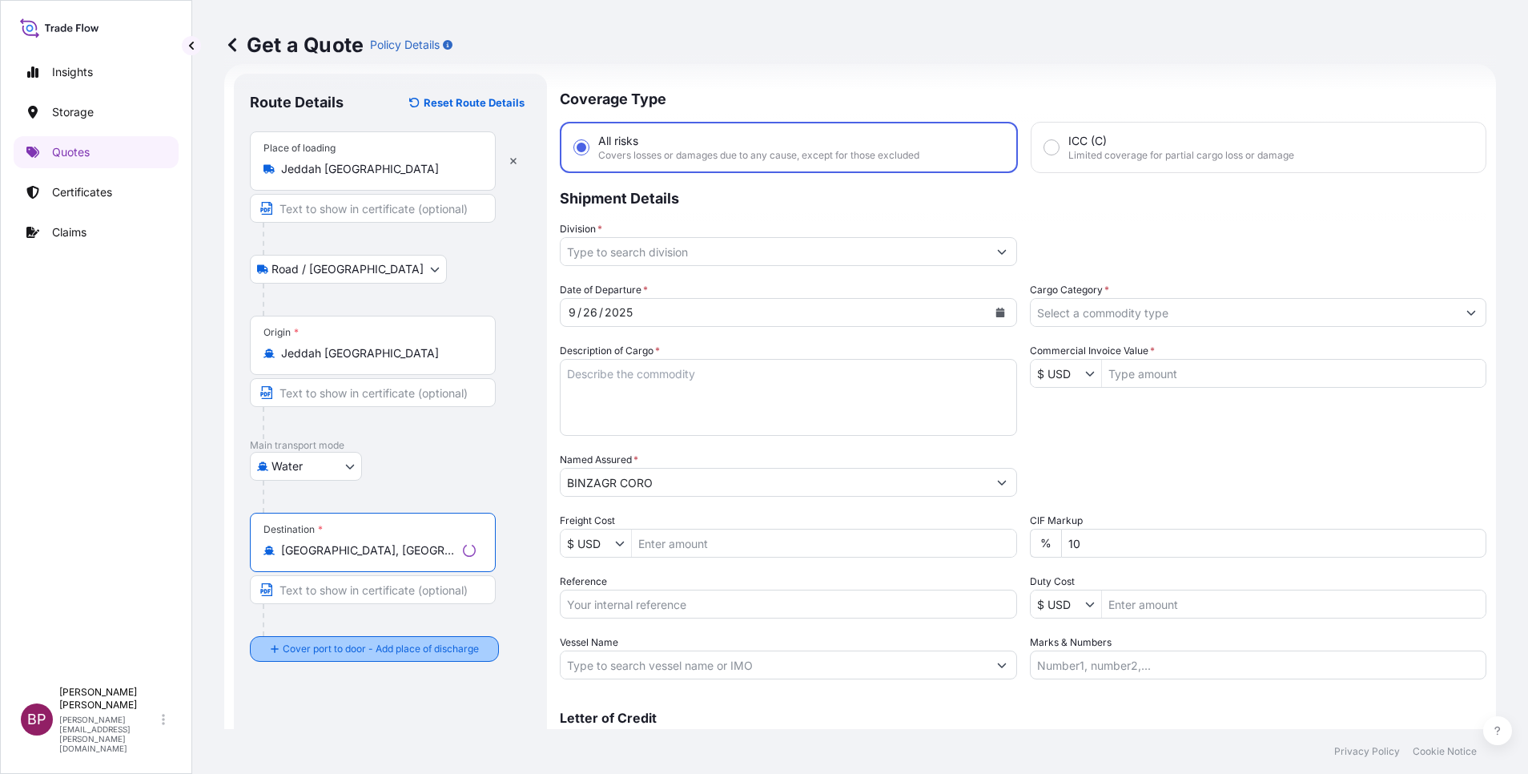
type input "[GEOGRAPHIC_DATA], [GEOGRAPHIC_DATA]"
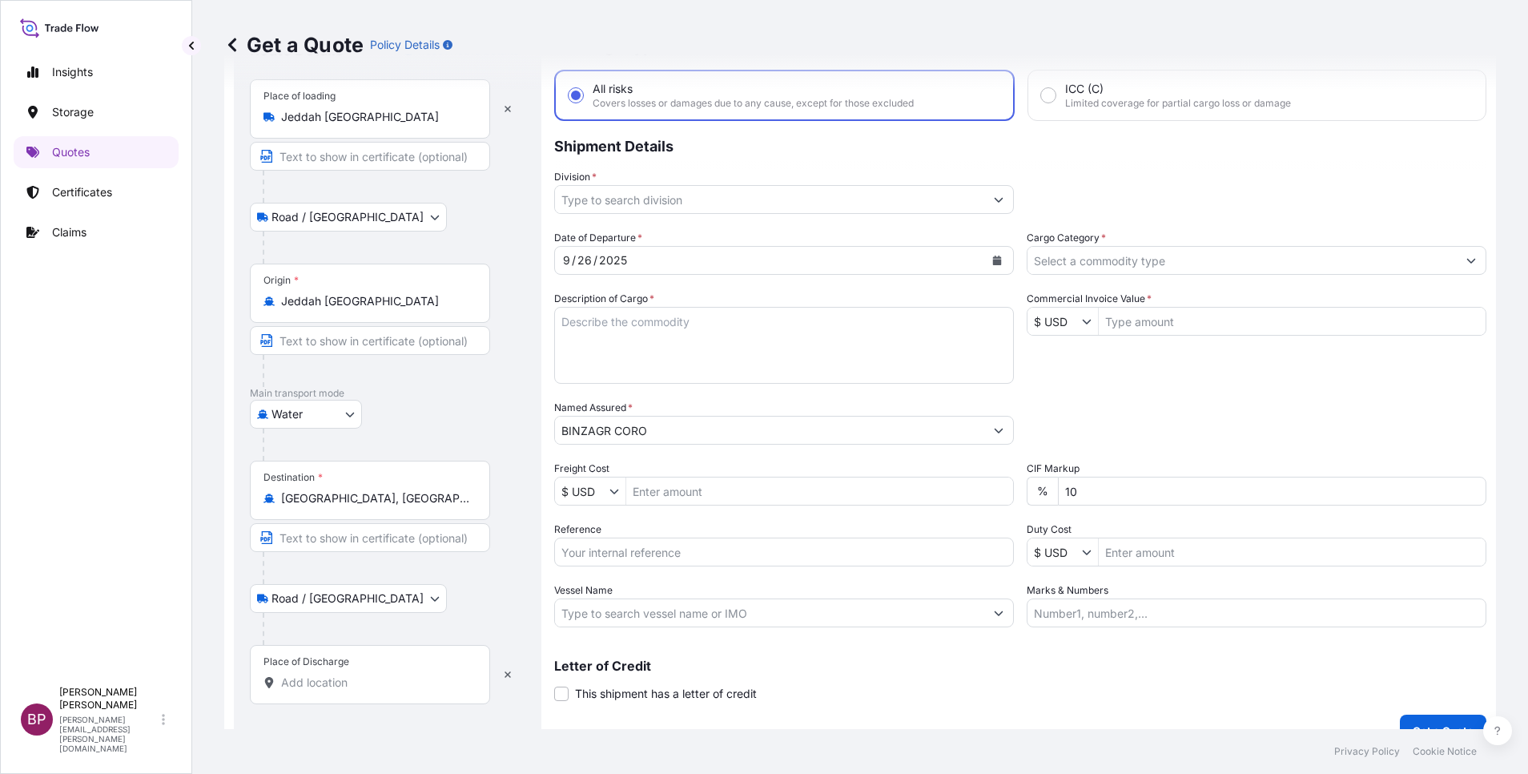
scroll to position [105, 0]
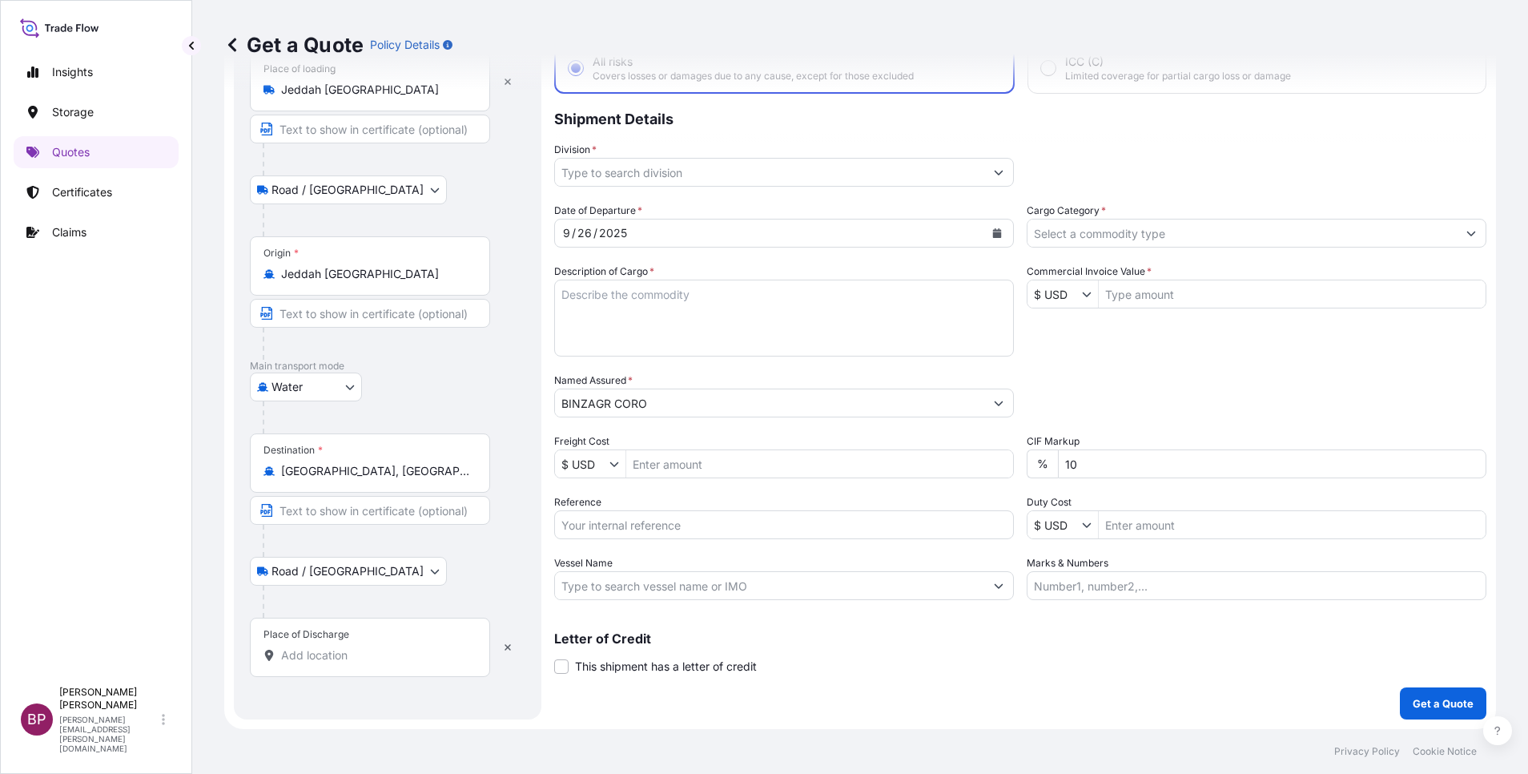
click at [375, 658] on input "Place of Discharge" at bounding box center [375, 655] width 189 height 16
paste input "[GEOGRAPHIC_DATA]"
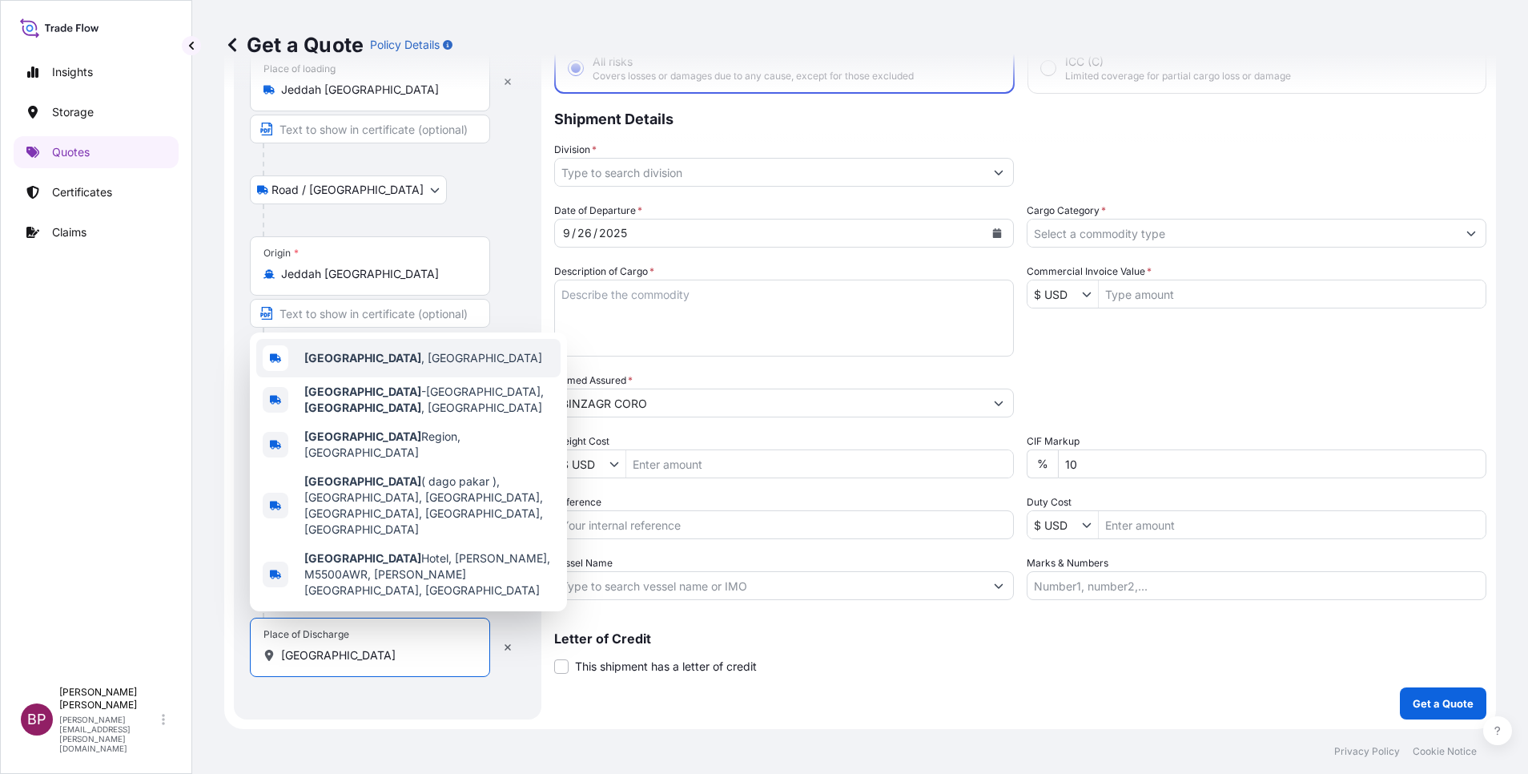
click at [377, 366] on span "[GEOGRAPHIC_DATA] , [GEOGRAPHIC_DATA]" at bounding box center [423, 358] width 238 height 16
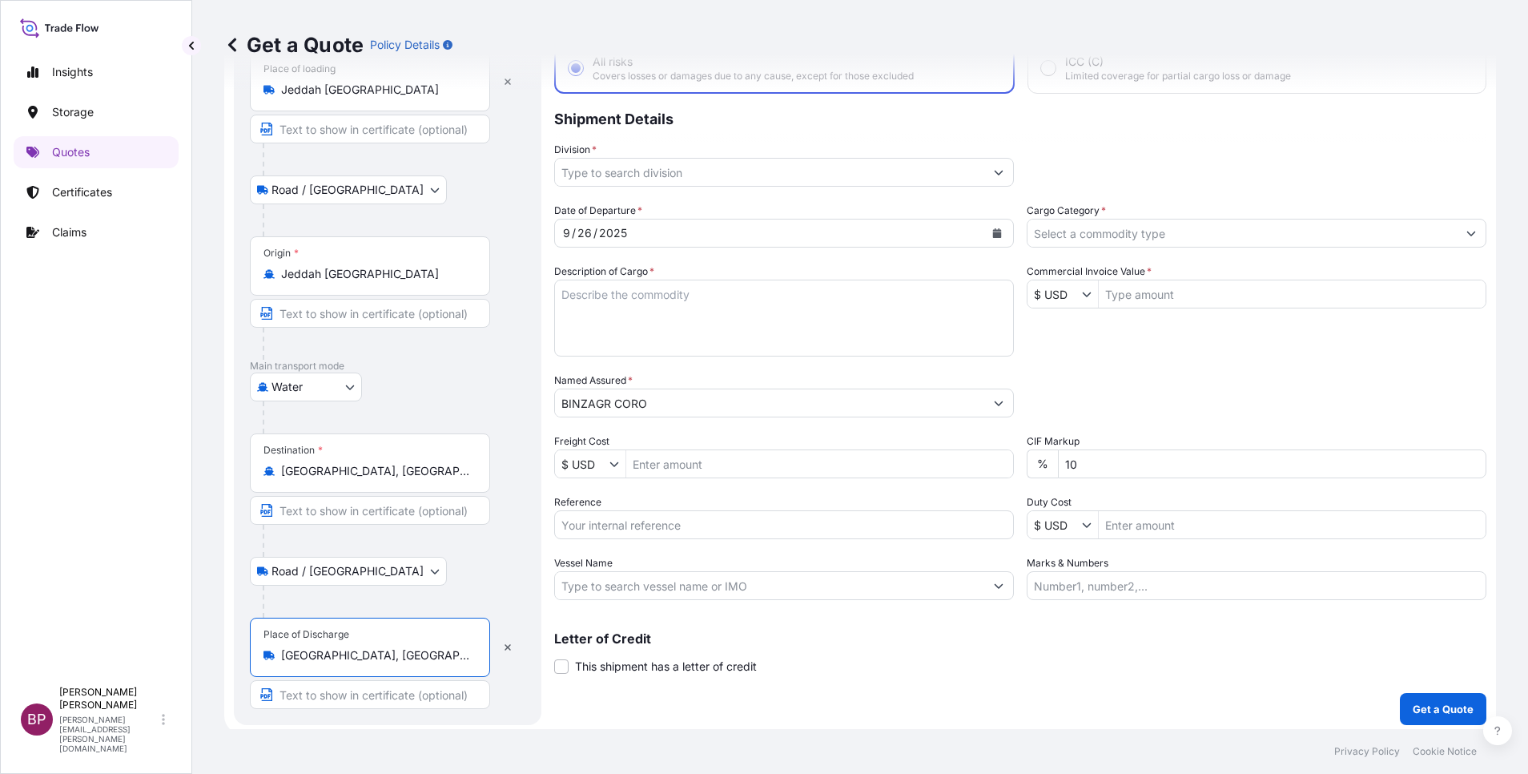
type input "[GEOGRAPHIC_DATA], [GEOGRAPHIC_DATA]"
click at [787, 324] on textarea "Description of Cargo *" at bounding box center [784, 318] width 460 height 77
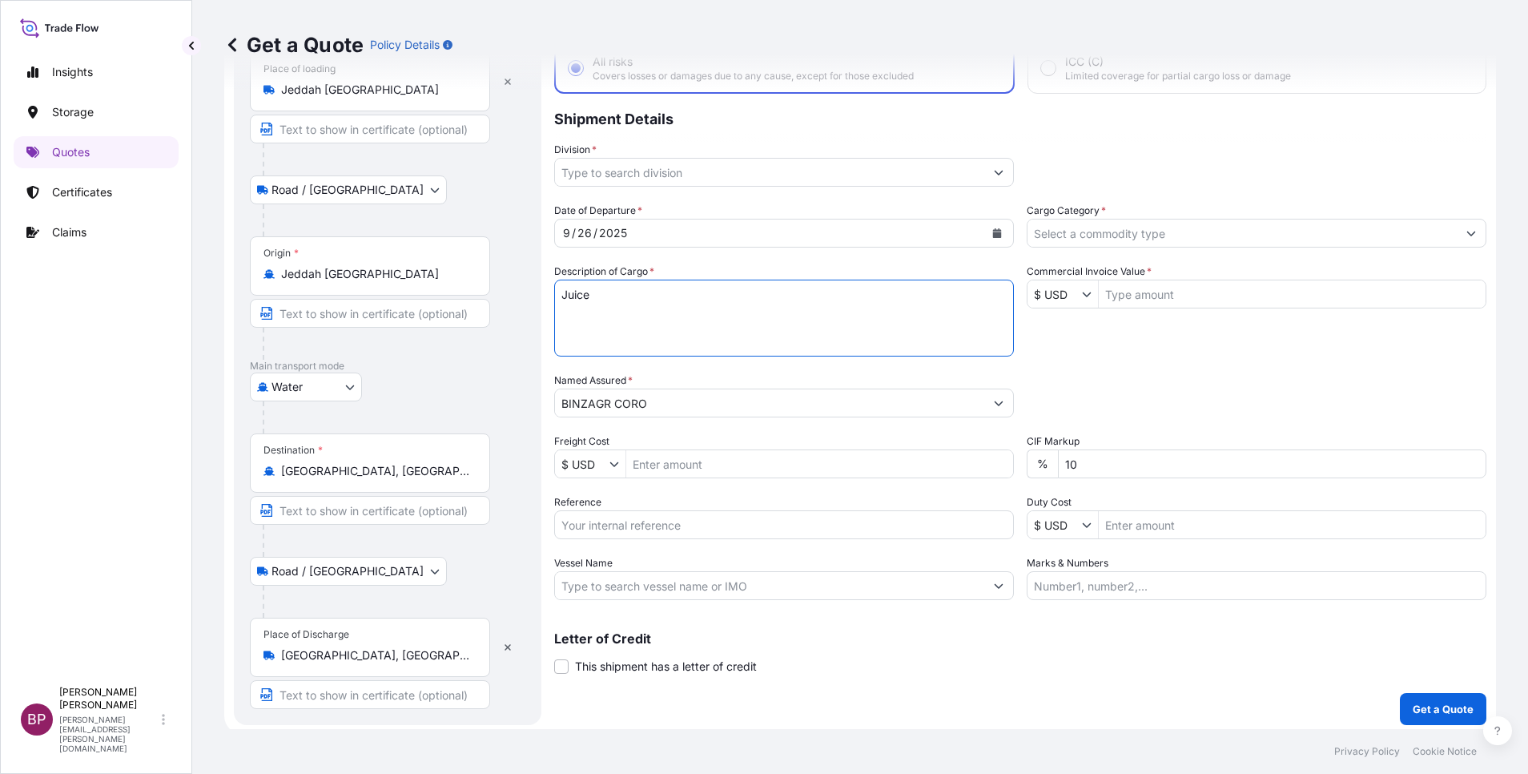
type textarea "Juice"
click at [844, 441] on div "Date of Departure * [DATE] Cargo Category * Description of Cargo * Juice Commer…" at bounding box center [1020, 401] width 932 height 397
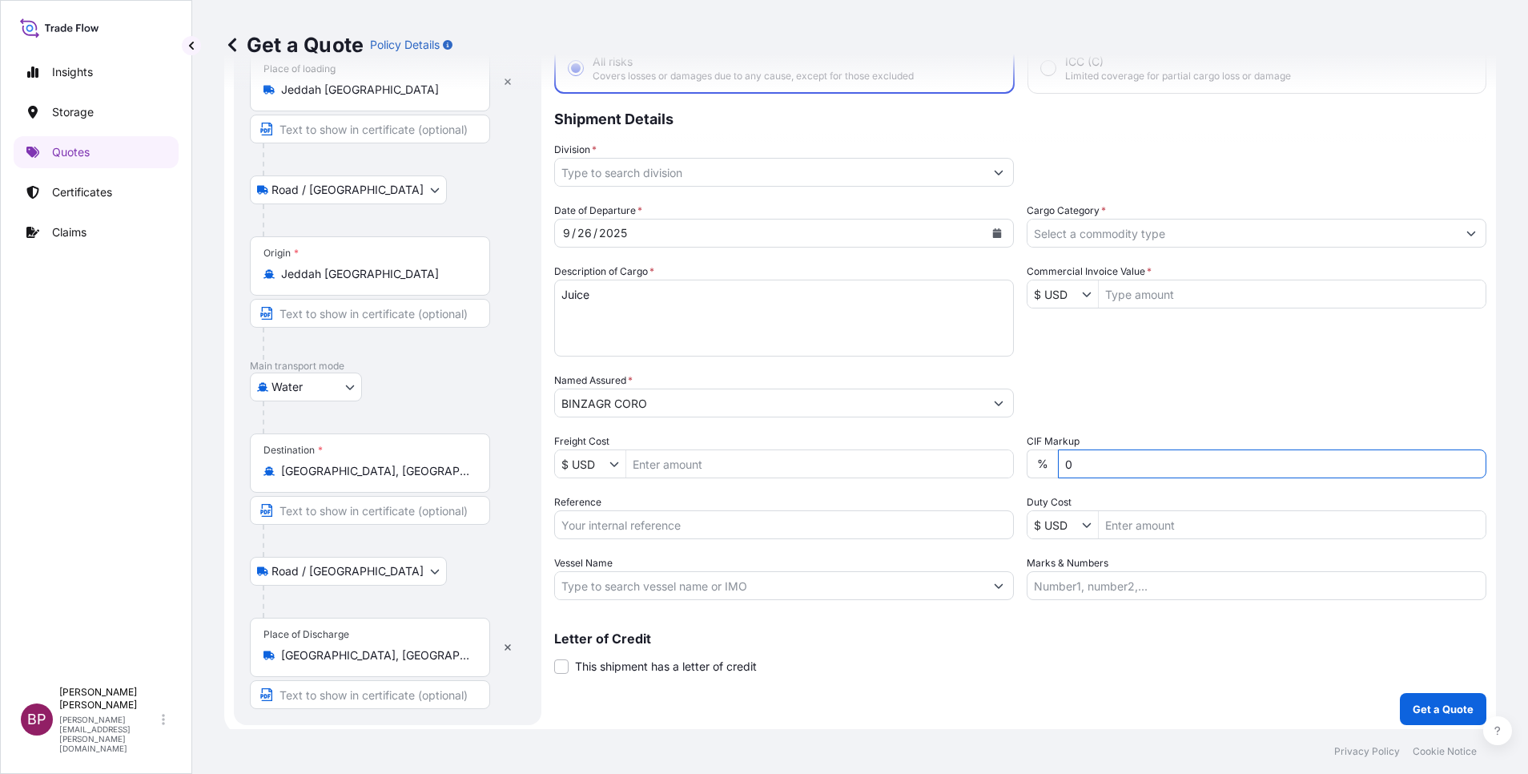
type input "0"
click at [1082, 299] on button "Show suggestions" at bounding box center [1090, 294] width 16 height 16
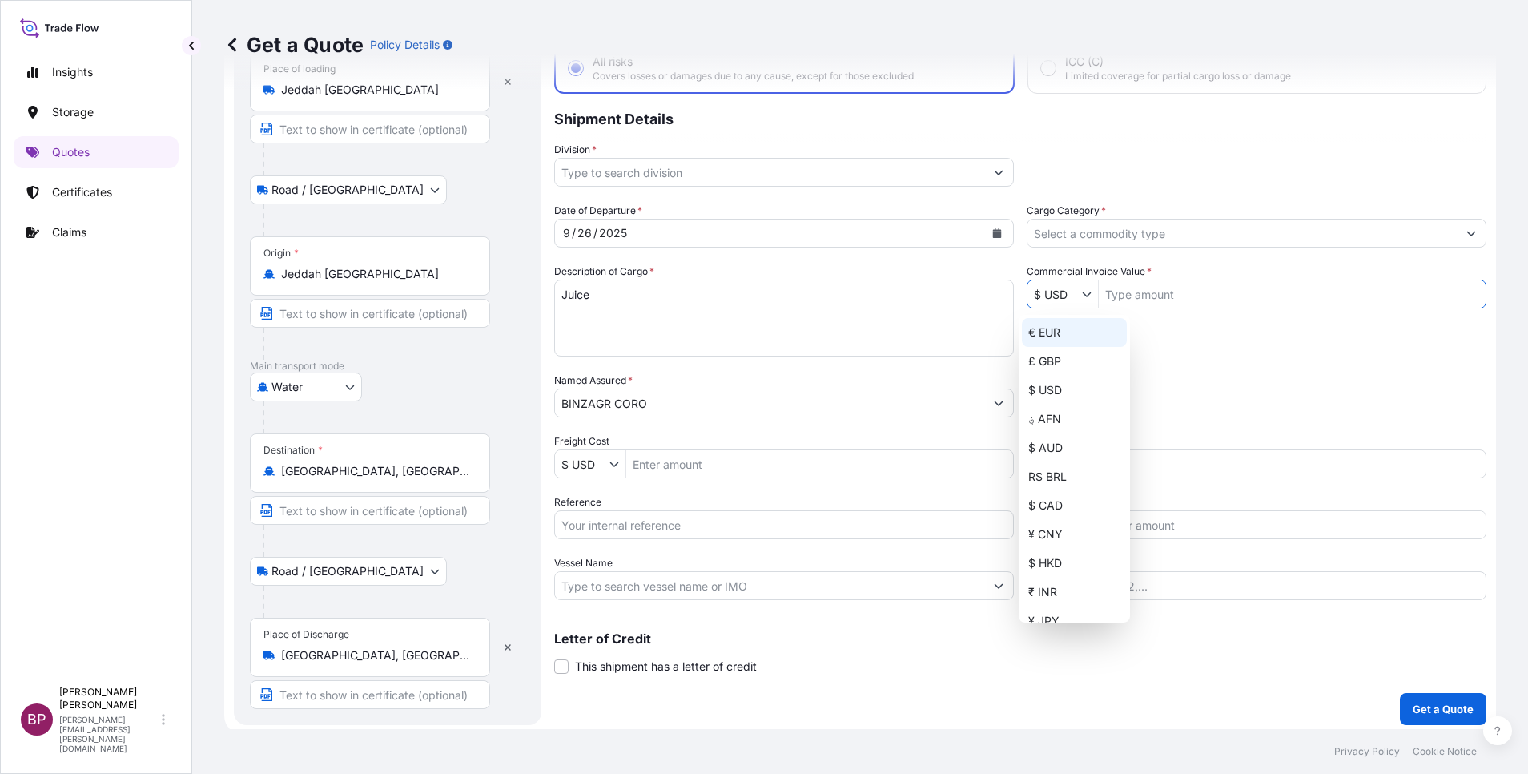
click at [1065, 330] on div "€ EUR" at bounding box center [1074, 332] width 105 height 29
type input "€ EUR"
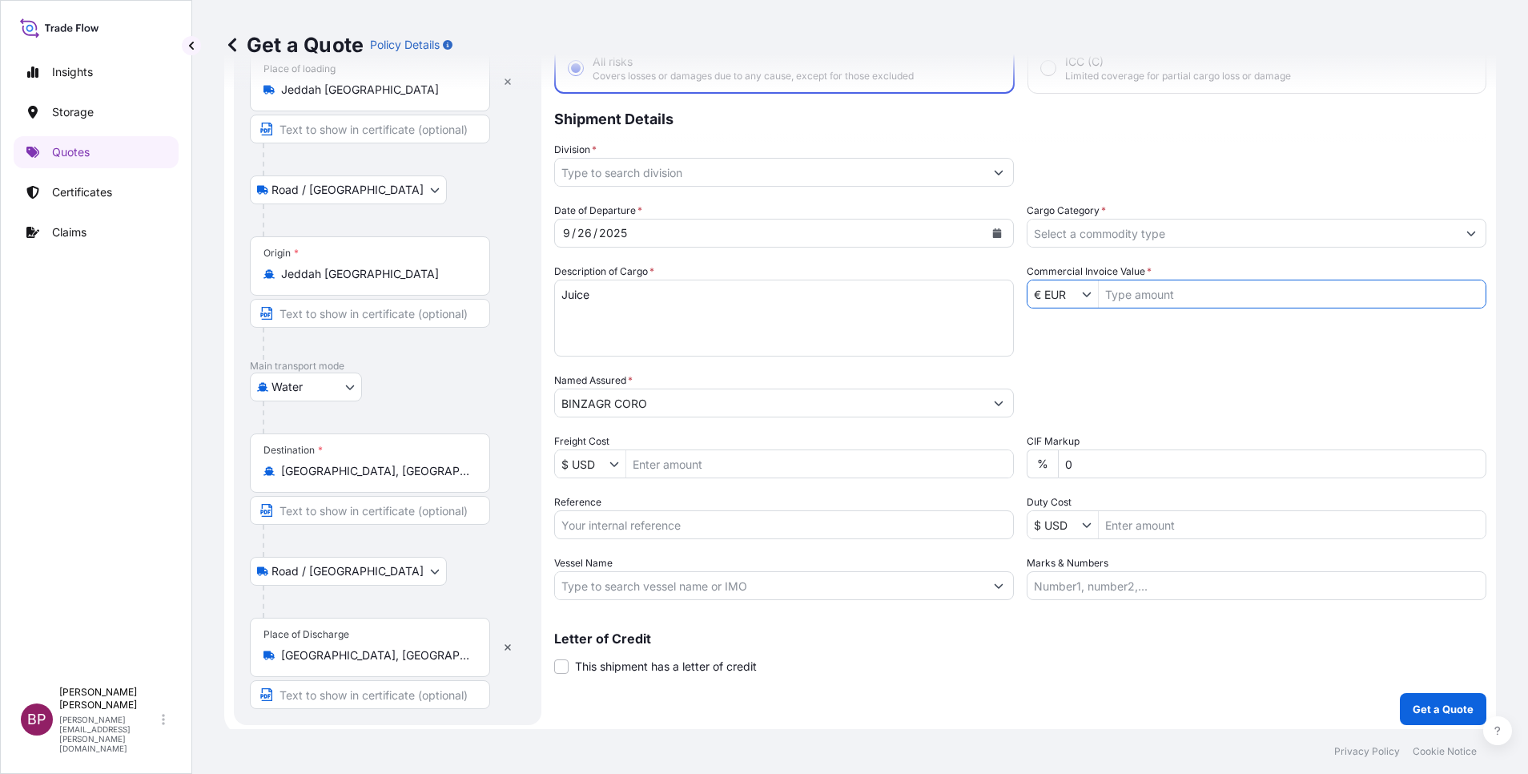
drag, startPoint x: 1198, startPoint y: 297, endPoint x: 1197, endPoint y: 281, distance: 16.1
click at [1198, 295] on input "Commercial Invoice Value *" at bounding box center [1292, 294] width 387 height 29
paste input "123189.76"
type input "123,189.76"
click at [1178, 240] on input "Cargo Category *" at bounding box center [1242, 233] width 429 height 29
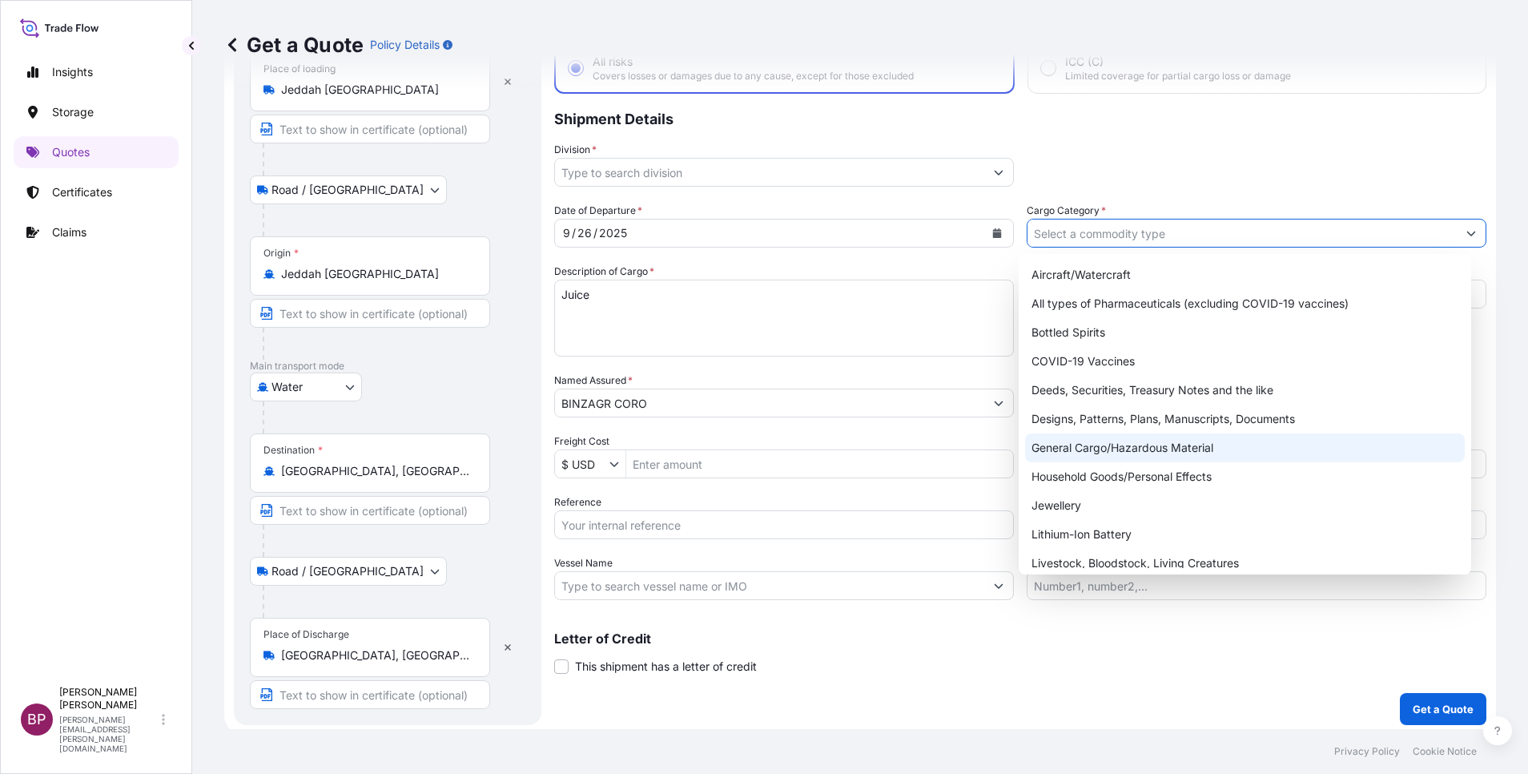
click at [1114, 444] on div "General Cargo/Hazardous Material" at bounding box center [1245, 447] width 440 height 29
type input "General Cargo/Hazardous Material"
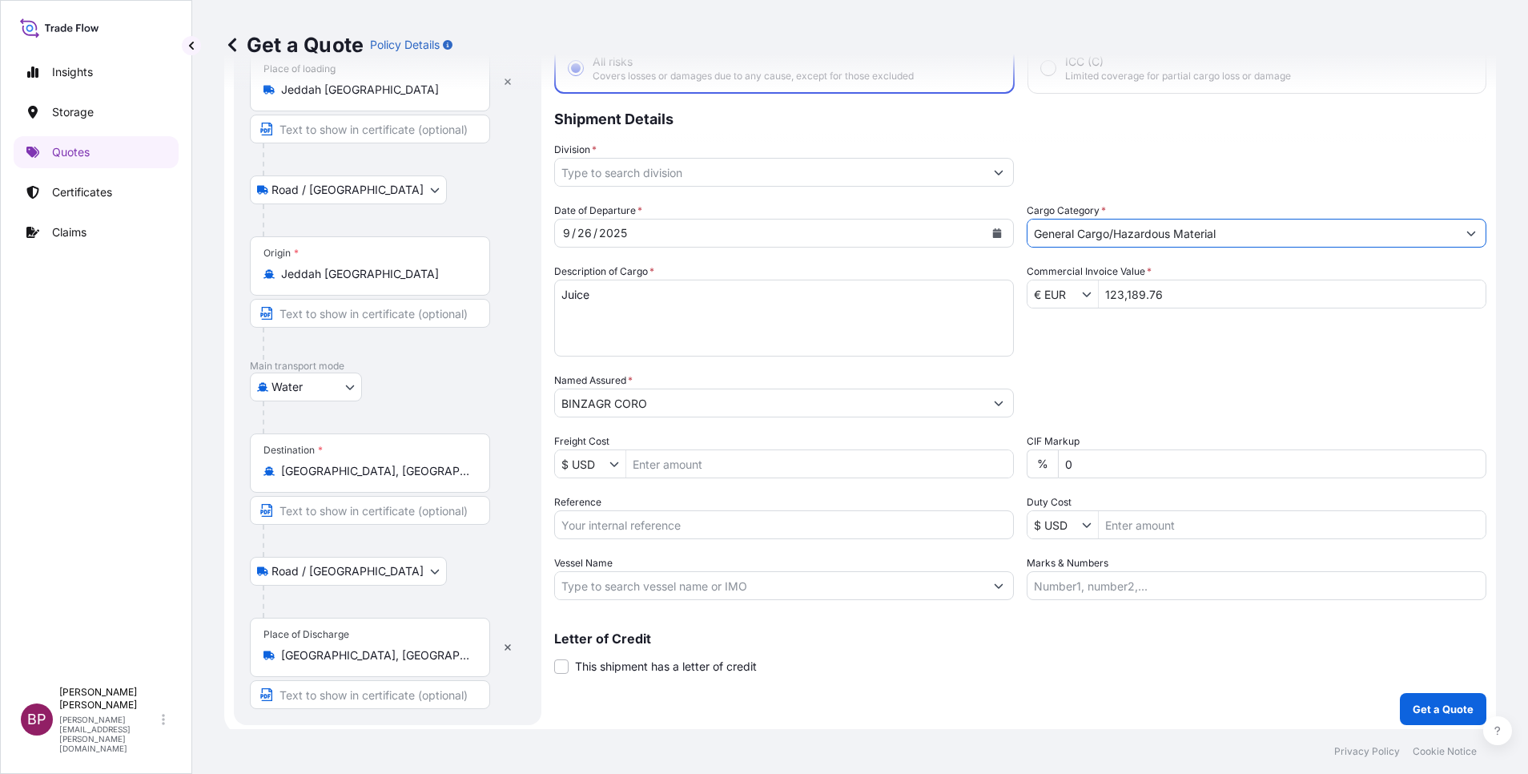
click at [994, 167] on icon "Show suggestions" at bounding box center [999, 172] width 10 height 10
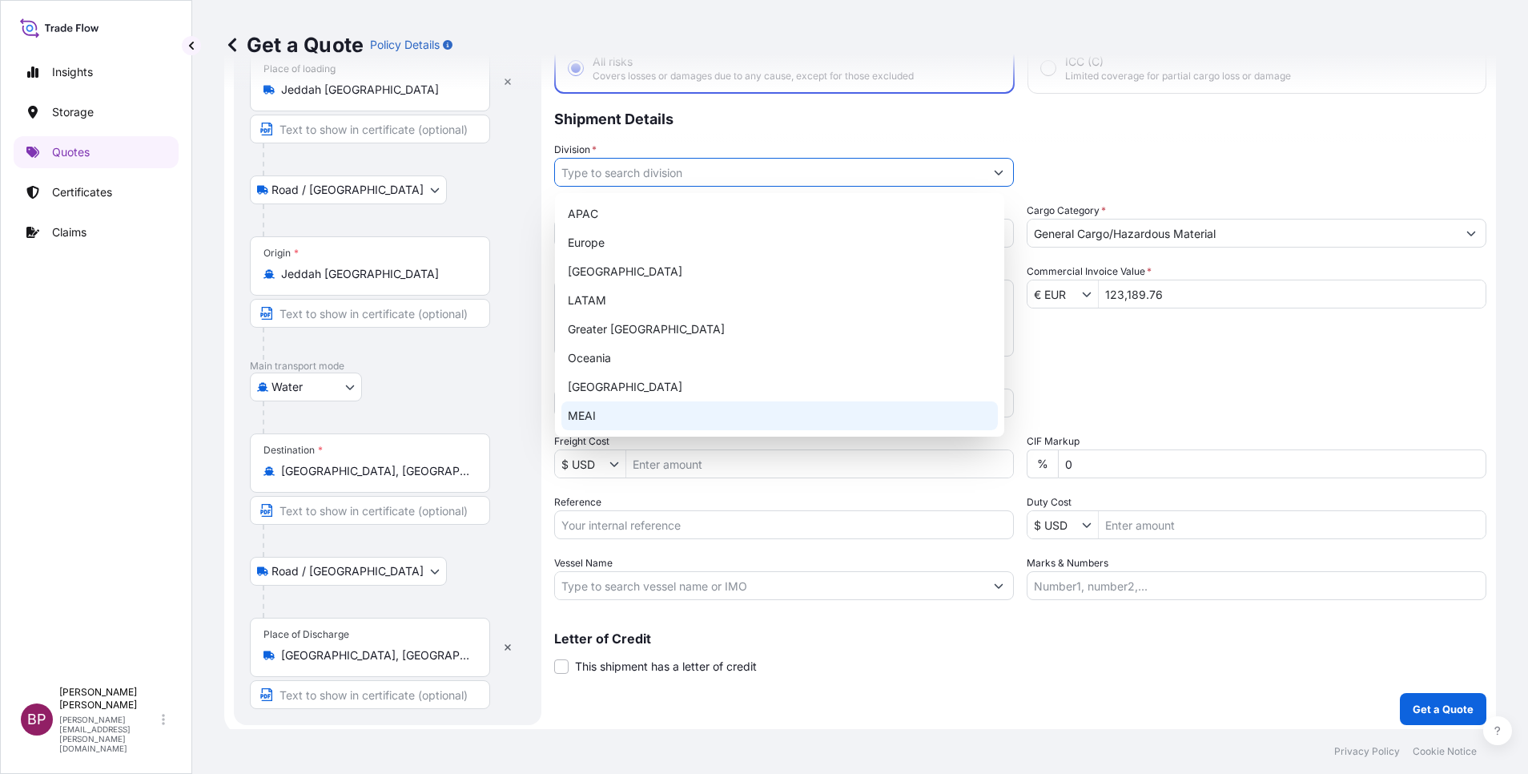
click at [610, 413] on div "MEAI" at bounding box center [780, 415] width 437 height 29
type input "MEAI"
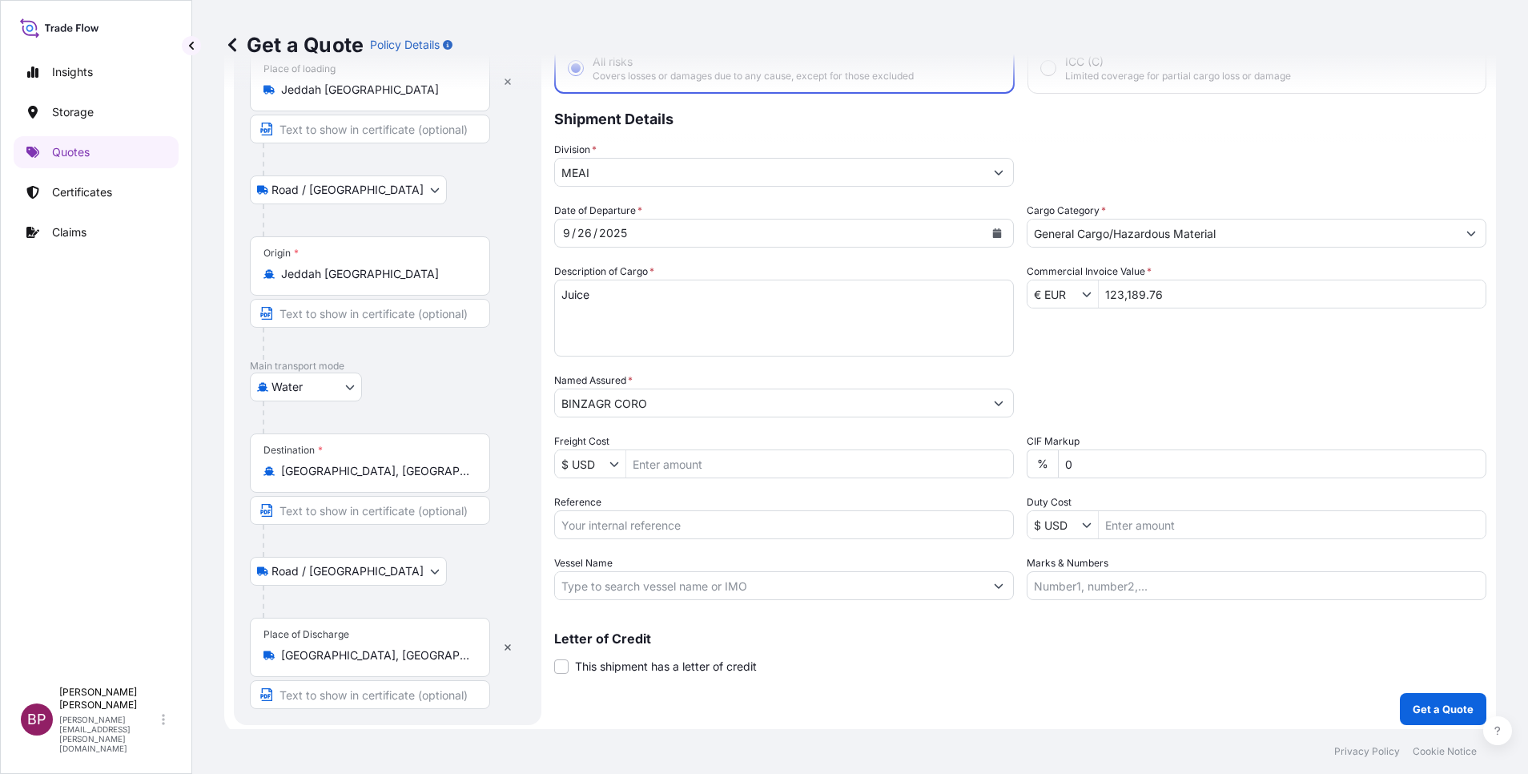
click at [1158, 409] on div "Packing Category Type to search a container mode Please select a primary mode o…" at bounding box center [1257, 395] width 460 height 45
click at [638, 521] on input "Reference" at bounding box center [784, 524] width 460 height 29
paste input "BL NO : MEDUFF183240"
type input "BL NO : MEDUFF183240"
click at [1436, 711] on p "Get a Quote" at bounding box center [1443, 709] width 61 height 16
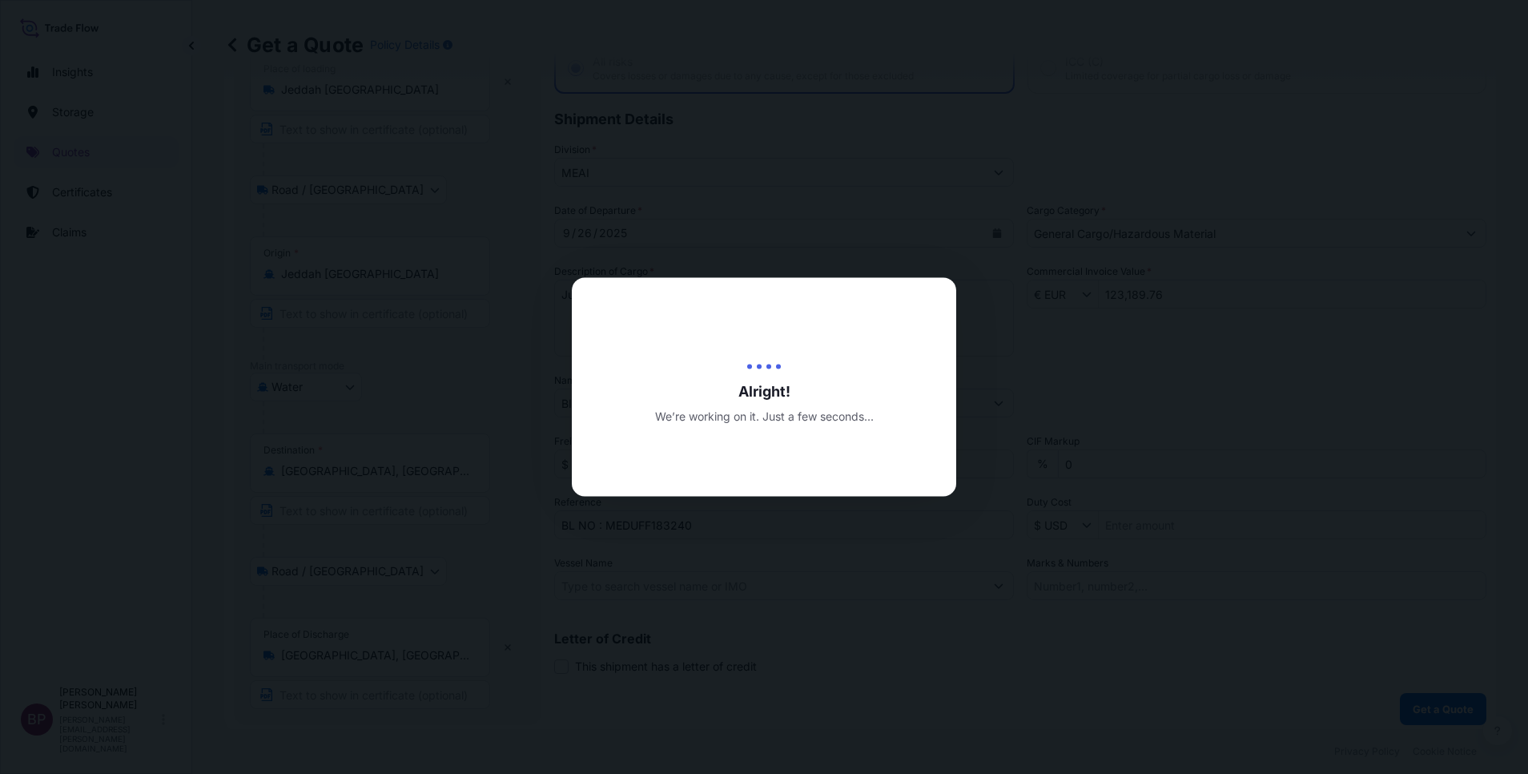
select select "Road / [GEOGRAPHIC_DATA]"
select select "Water"
select select "Road / [GEOGRAPHIC_DATA]"
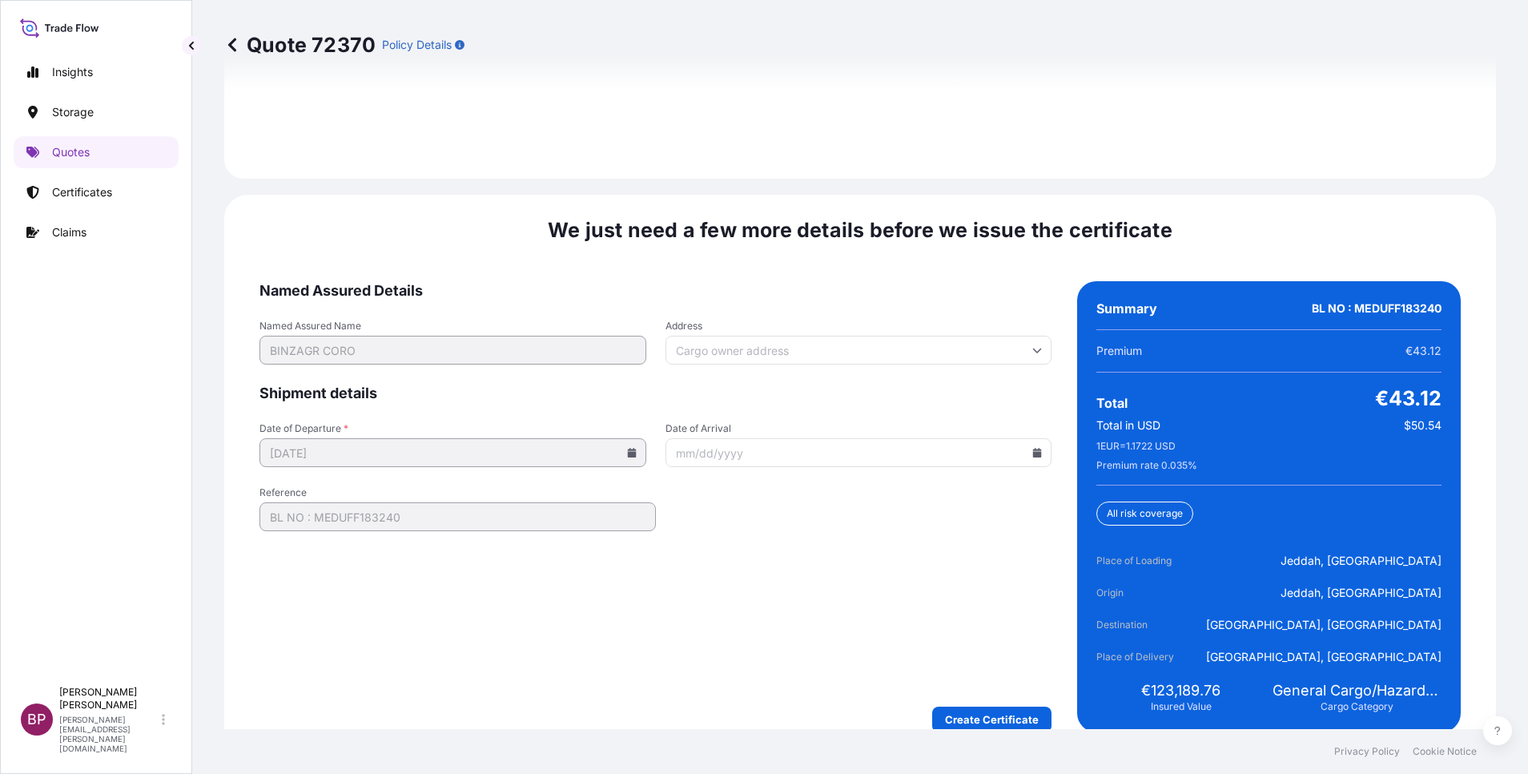
scroll to position [2458, 0]
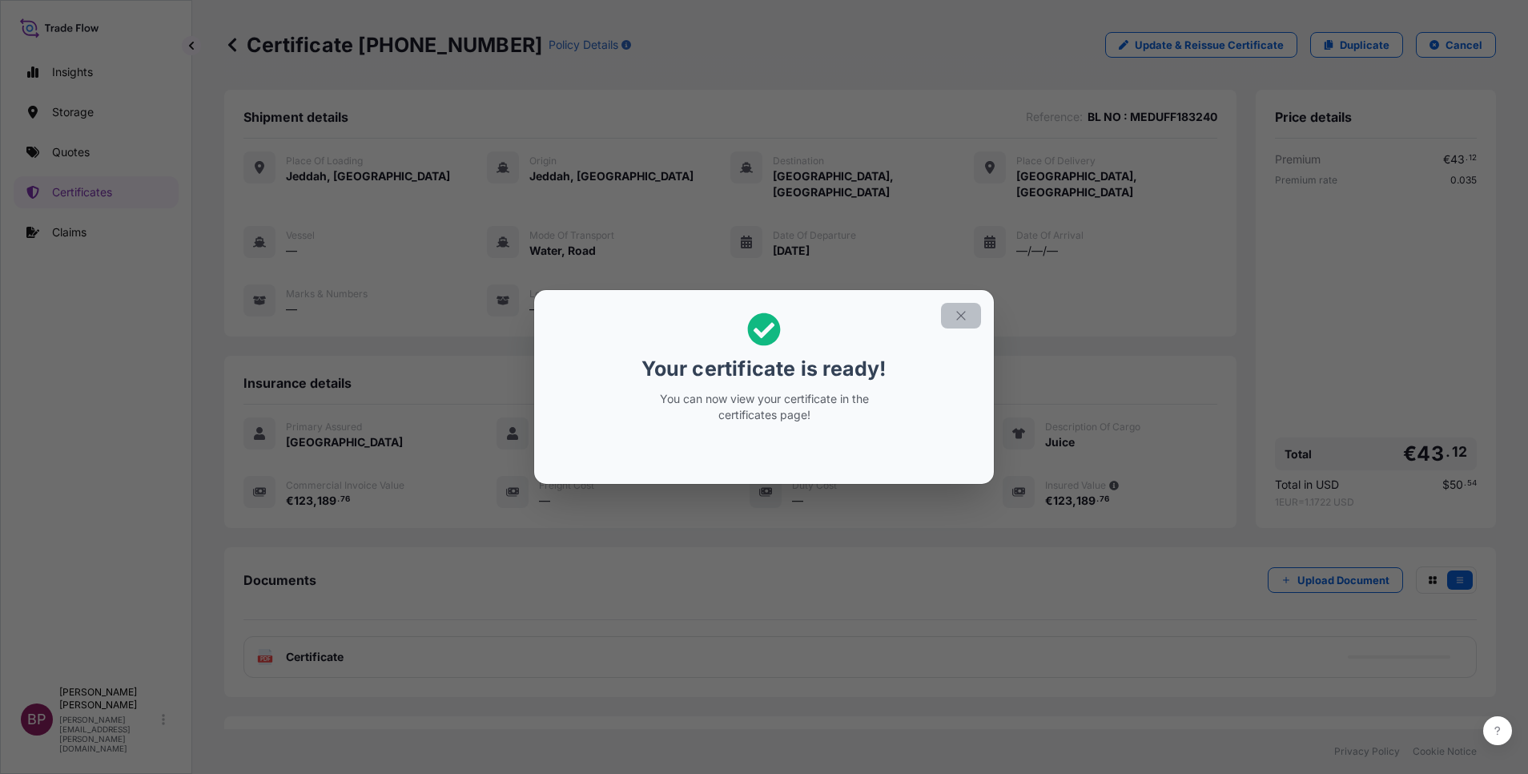
click at [965, 309] on icon "button" at bounding box center [961, 315] width 14 height 14
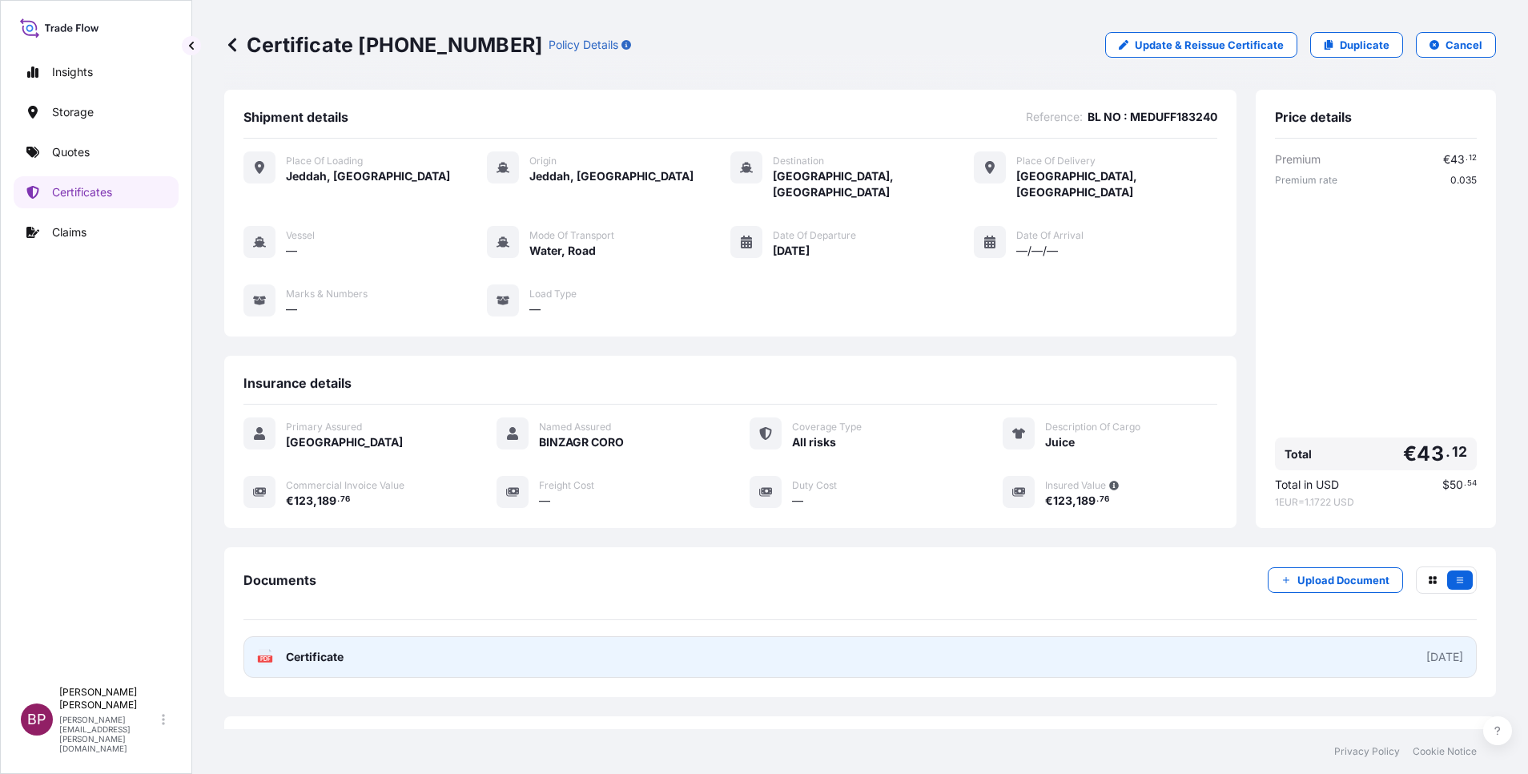
click at [332, 649] on span "Certificate" at bounding box center [315, 657] width 58 height 16
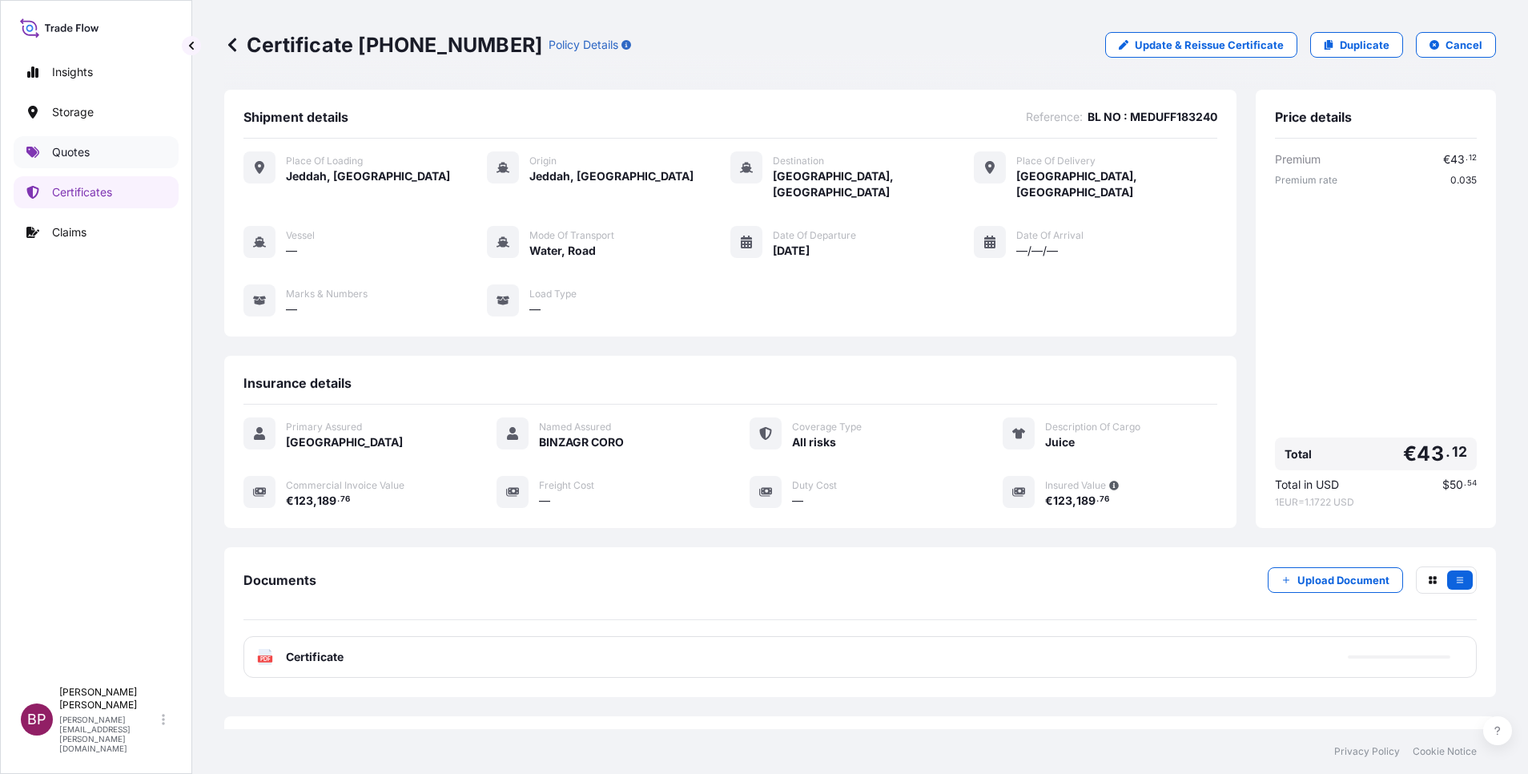
click at [83, 154] on p "Quotes" at bounding box center [71, 152] width 38 height 16
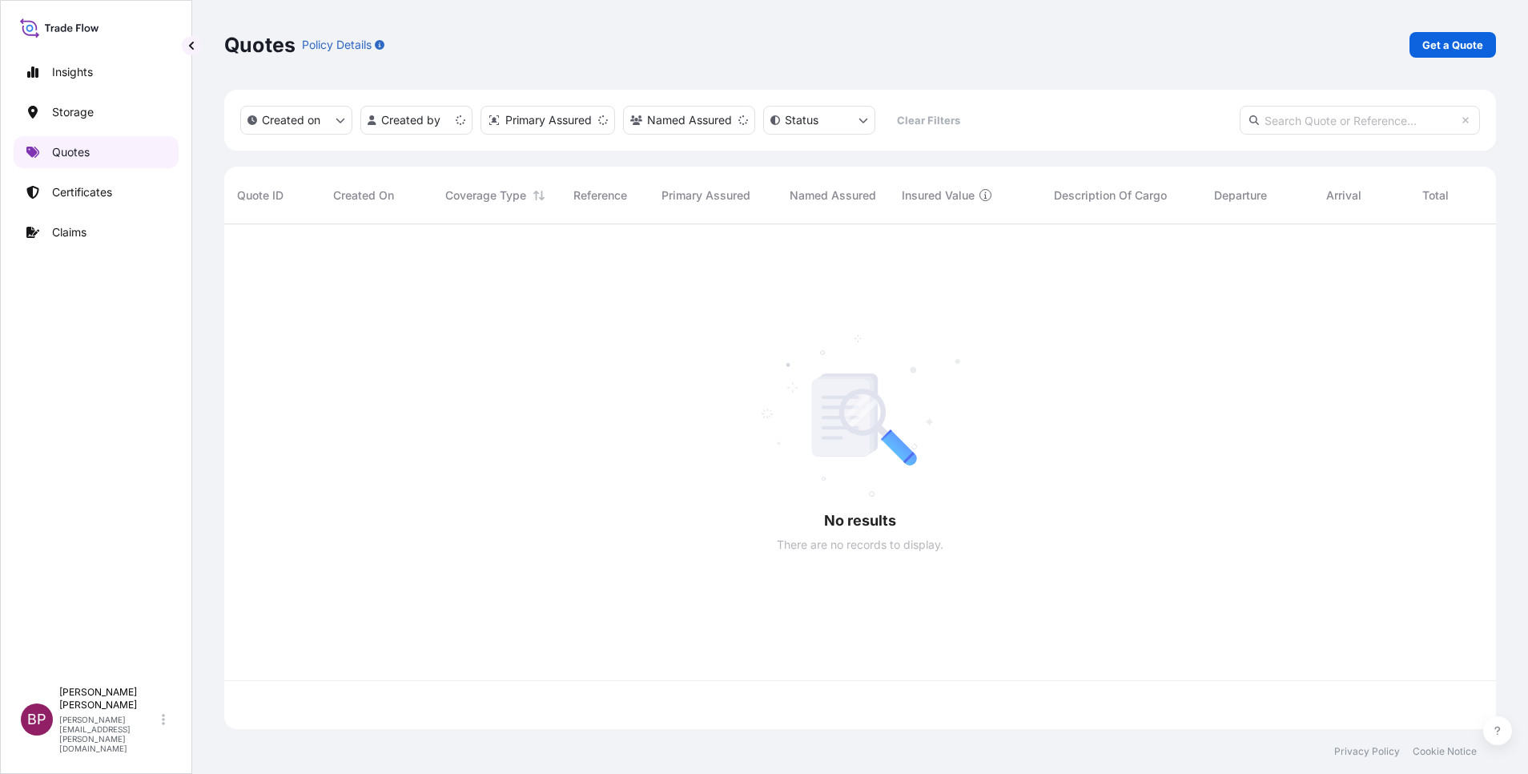
scroll to position [495, 1254]
click at [1452, 52] on p "Get a Quote" at bounding box center [1453, 45] width 61 height 16
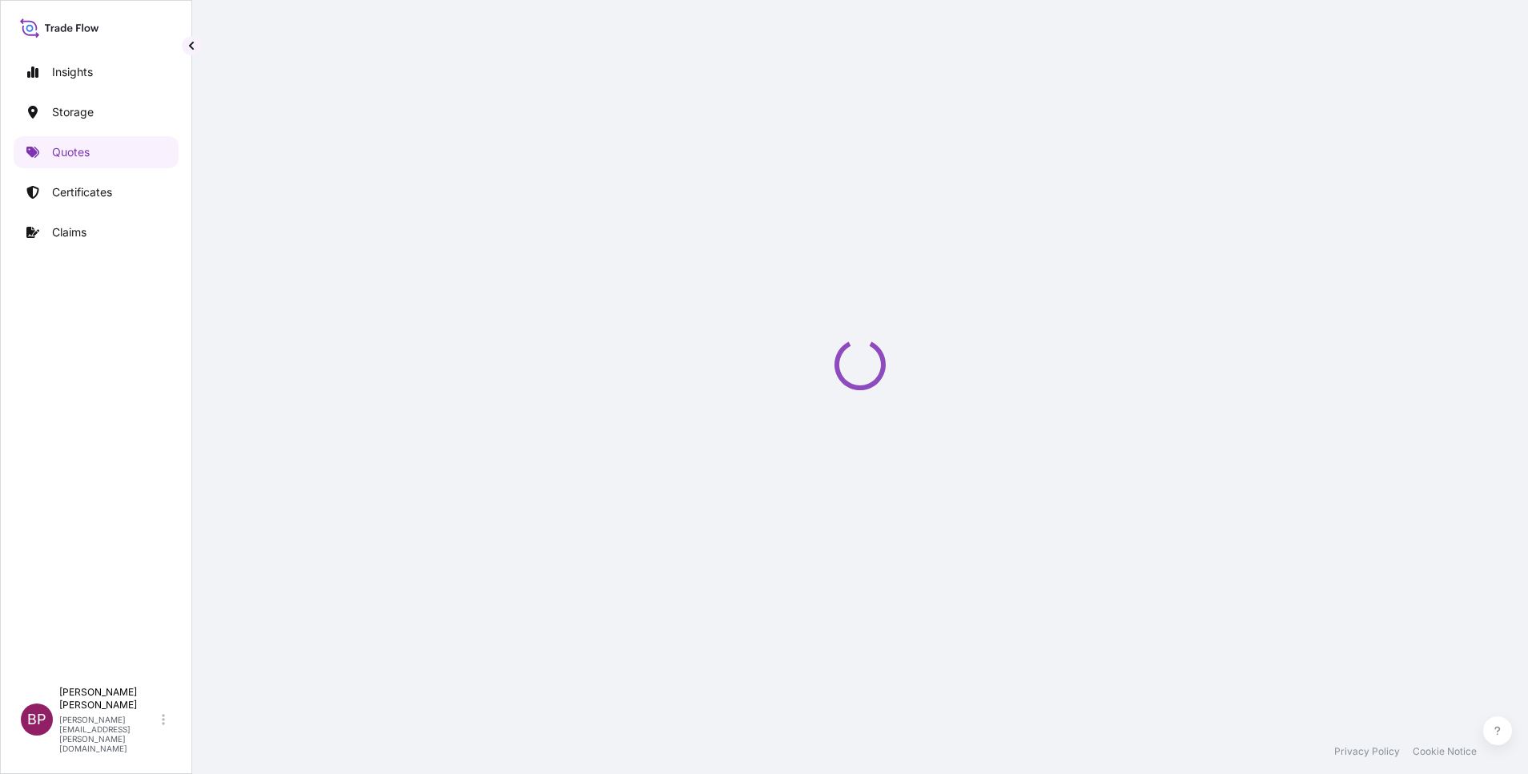
select select "Water"
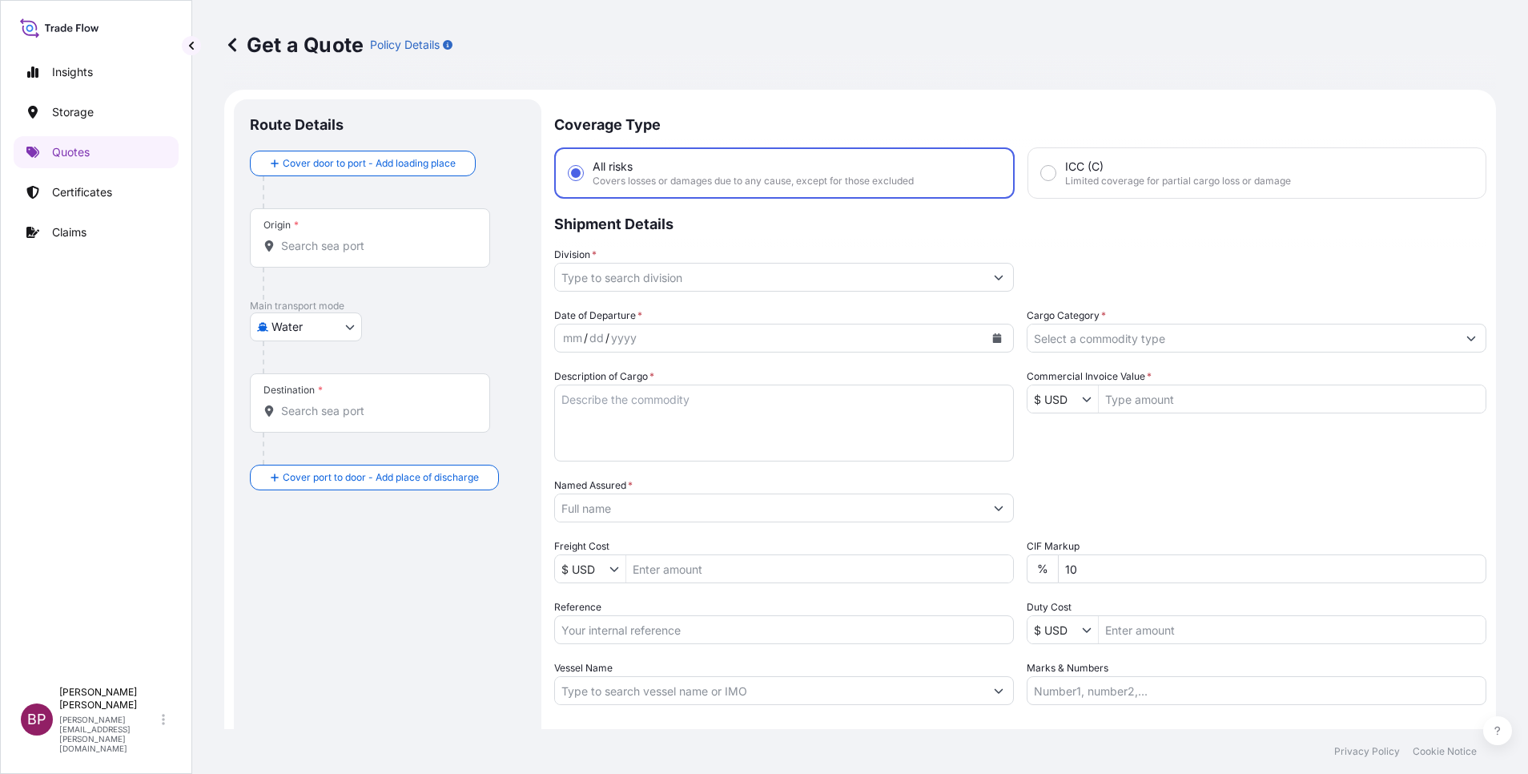
scroll to position [26, 0]
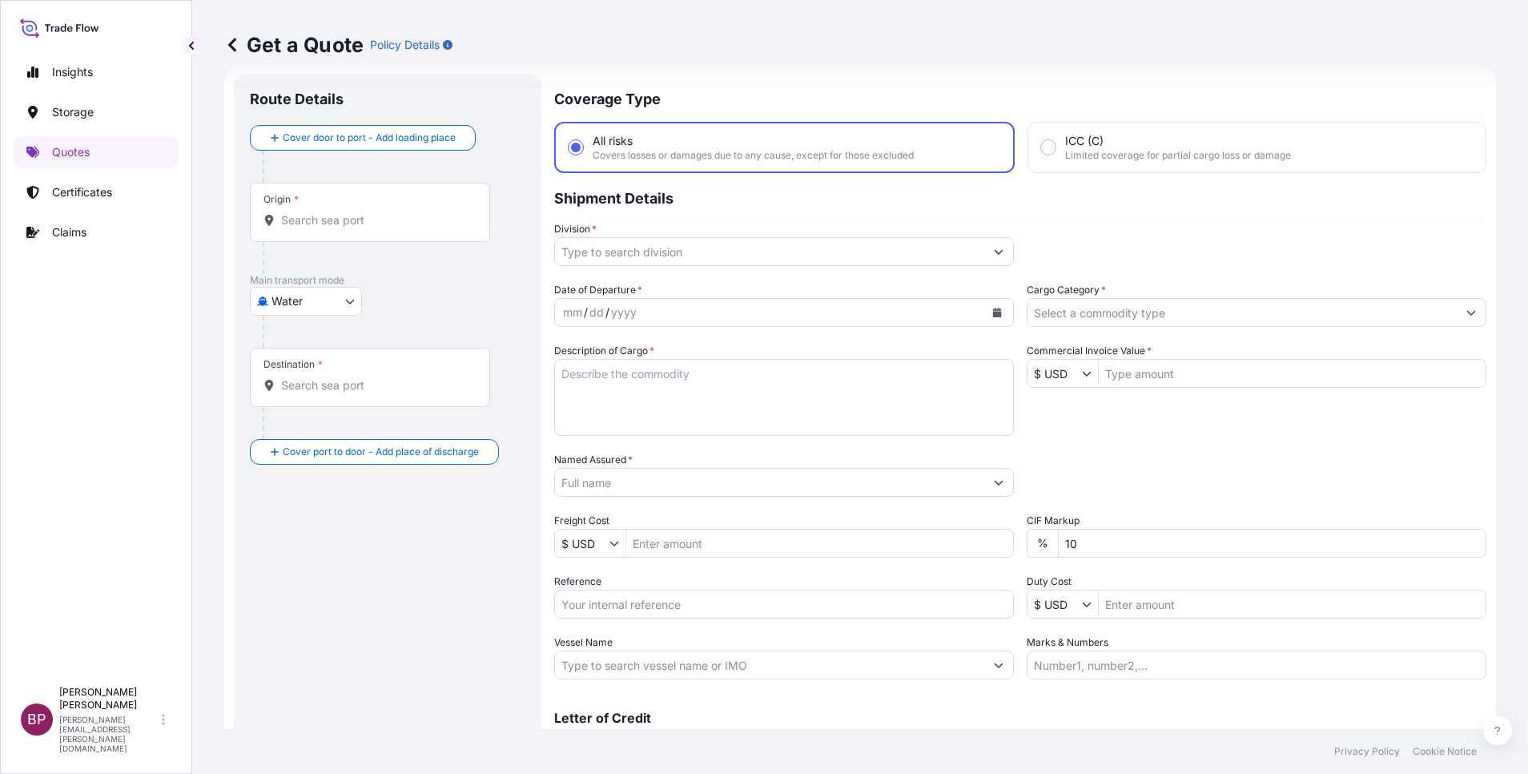
click at [690, 417] on textarea "Description of Cargo *" at bounding box center [784, 397] width 460 height 77
click at [658, 485] on input "Named Assured *" at bounding box center [769, 482] width 429 height 29
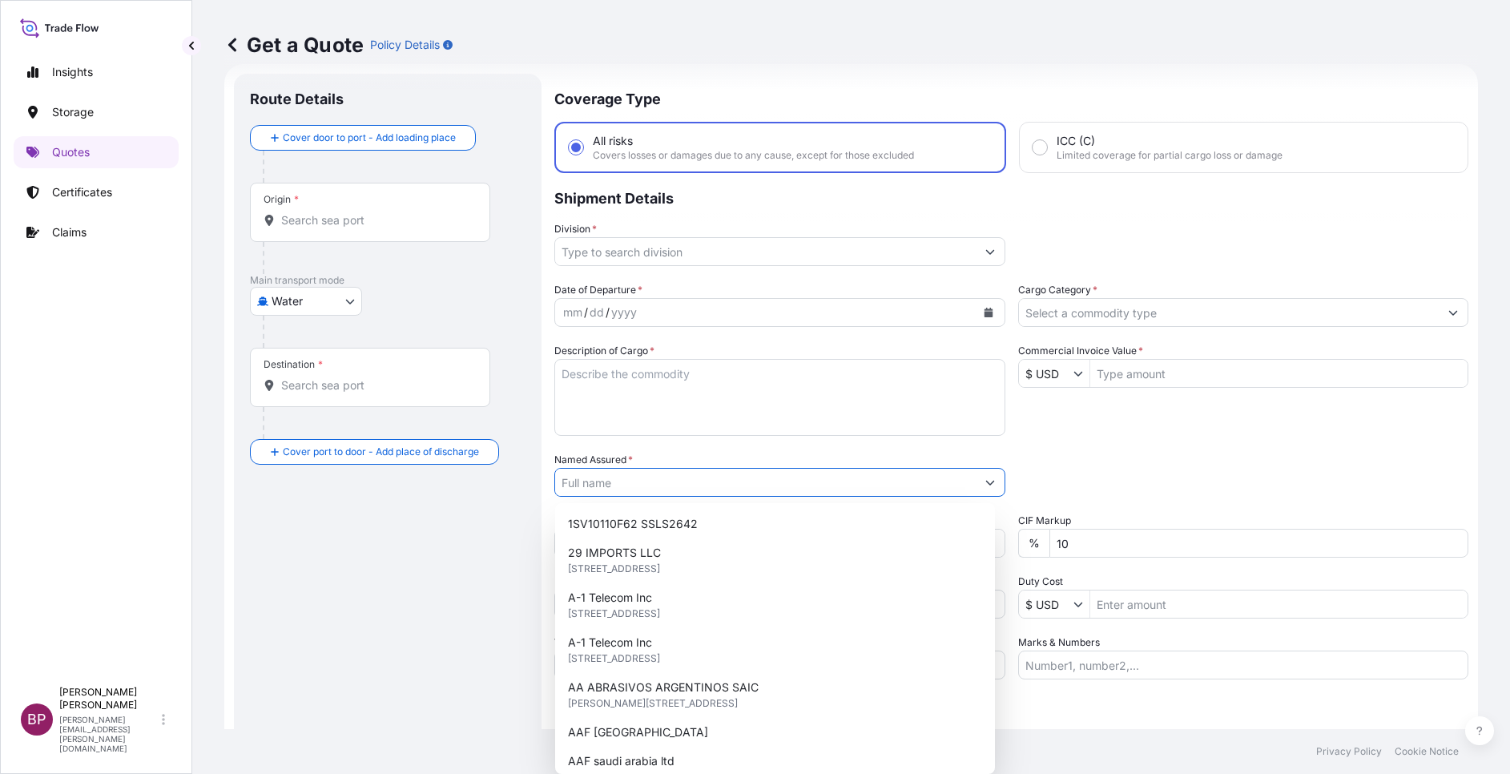
paste input "SSLS3323 BL# MEDUJZ694129"
type input "SSLS3323 BL# MEDUJZ694129"
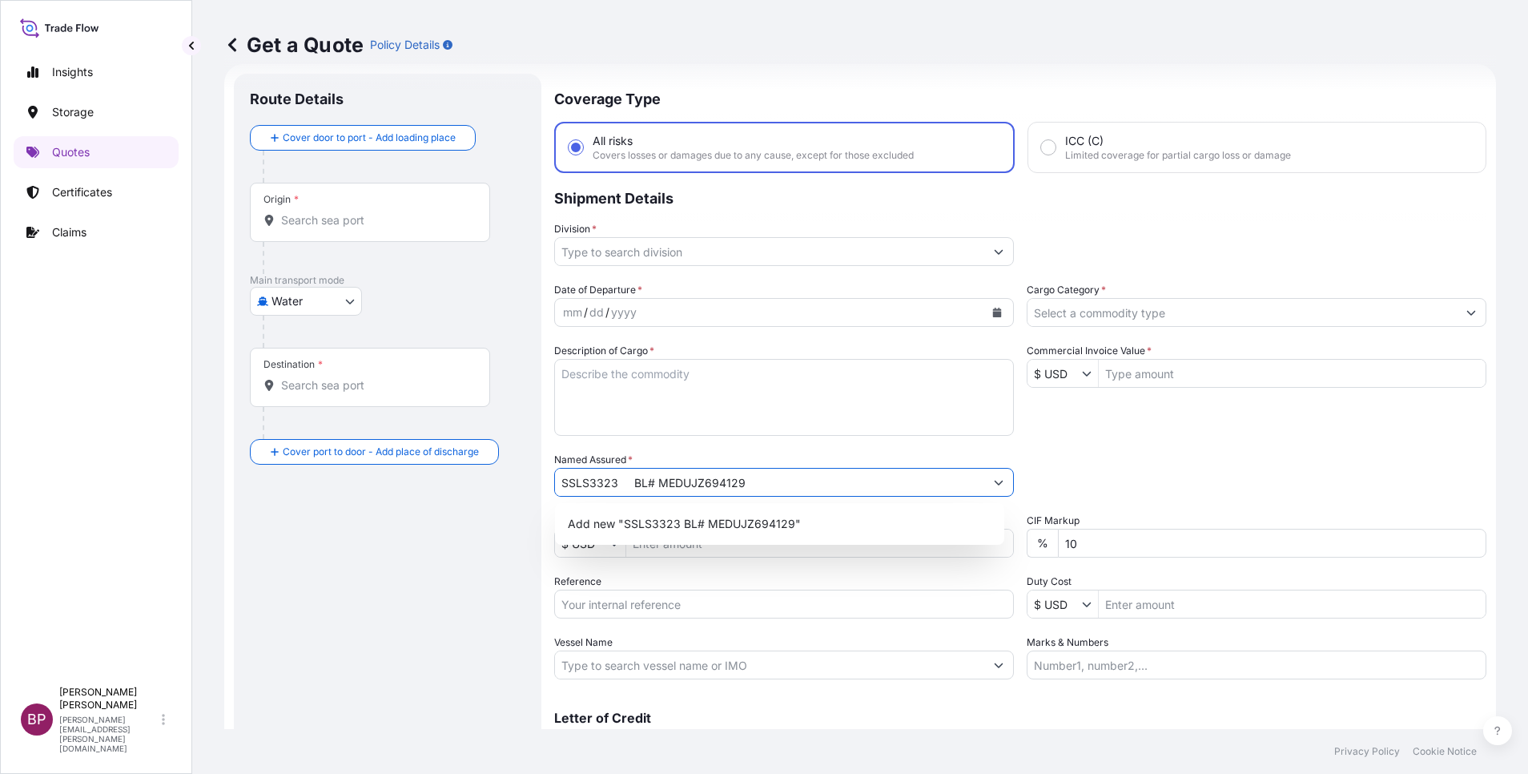
drag, startPoint x: 760, startPoint y: 480, endPoint x: 0, endPoint y: 373, distance: 767.8
click at [0, 376] on html "15 options available. 0 options available. 1 option available. Insights Storage…" at bounding box center [764, 387] width 1528 height 774
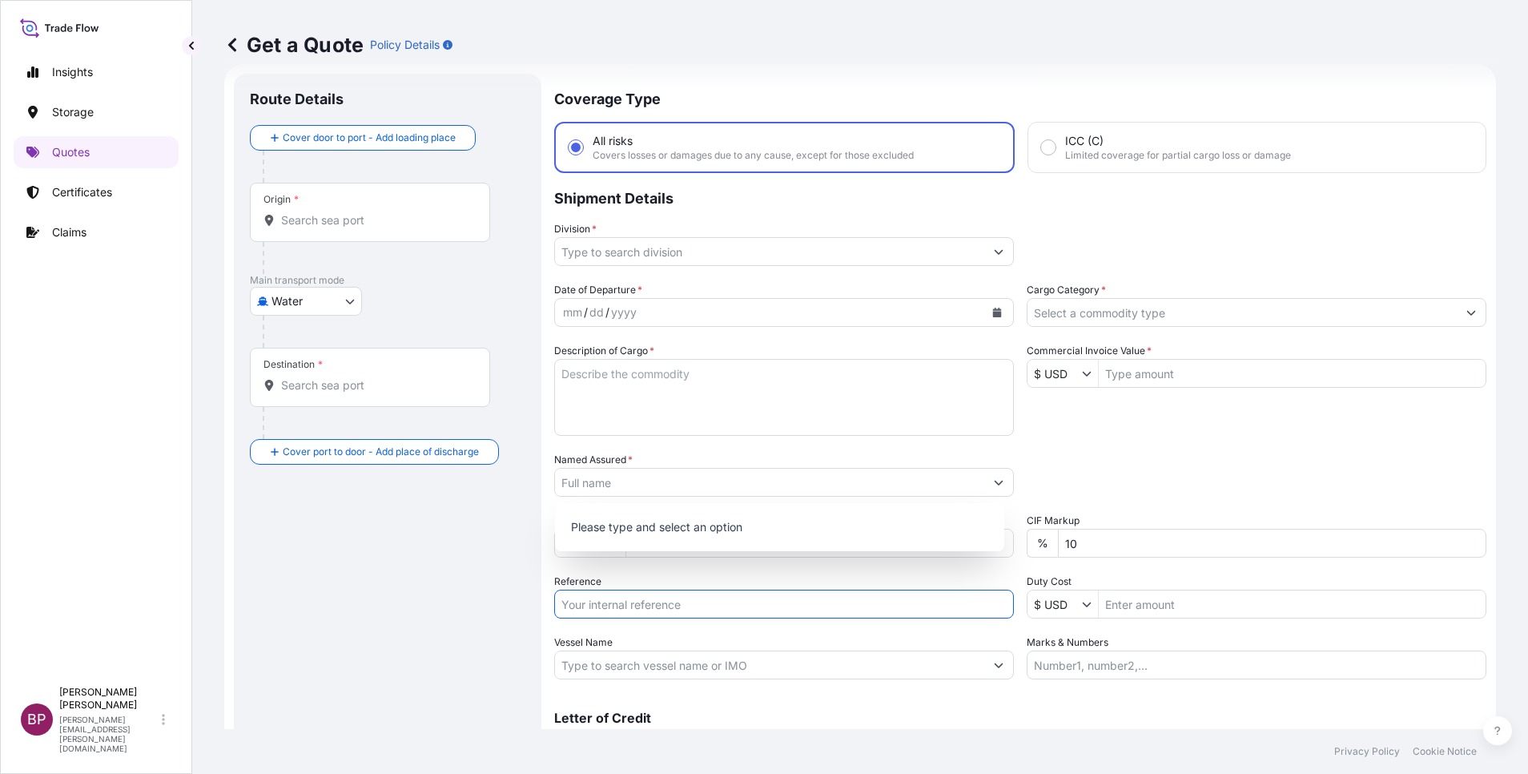
click at [700, 613] on input "Reference" at bounding box center [784, 604] width 460 height 29
paste input "SSLS3323 BL# MEDUJZ694129"
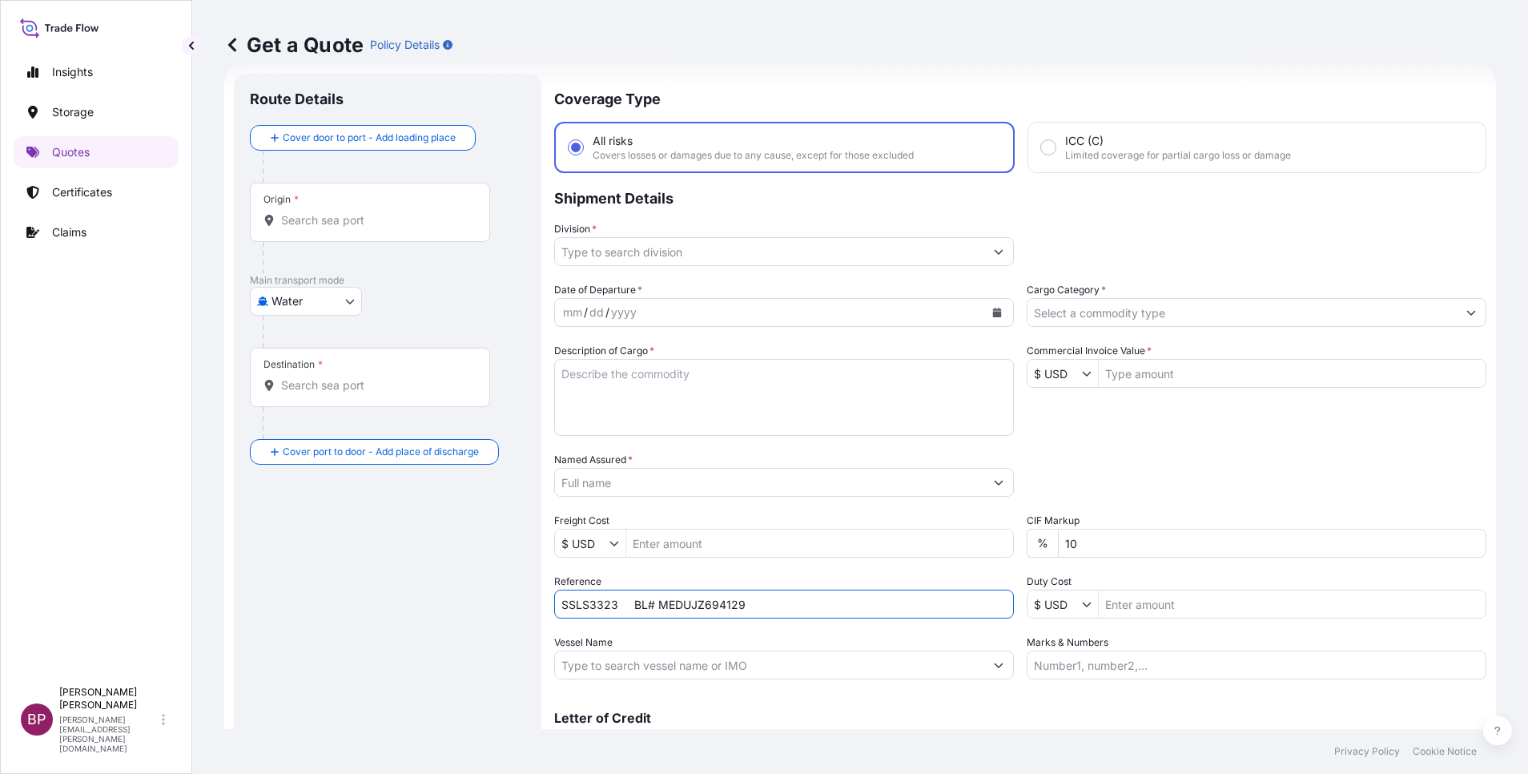
type input "SSLS3323 BL# MEDUJZ694129"
click at [659, 415] on textarea "Description of Cargo *" at bounding box center [784, 397] width 460 height 77
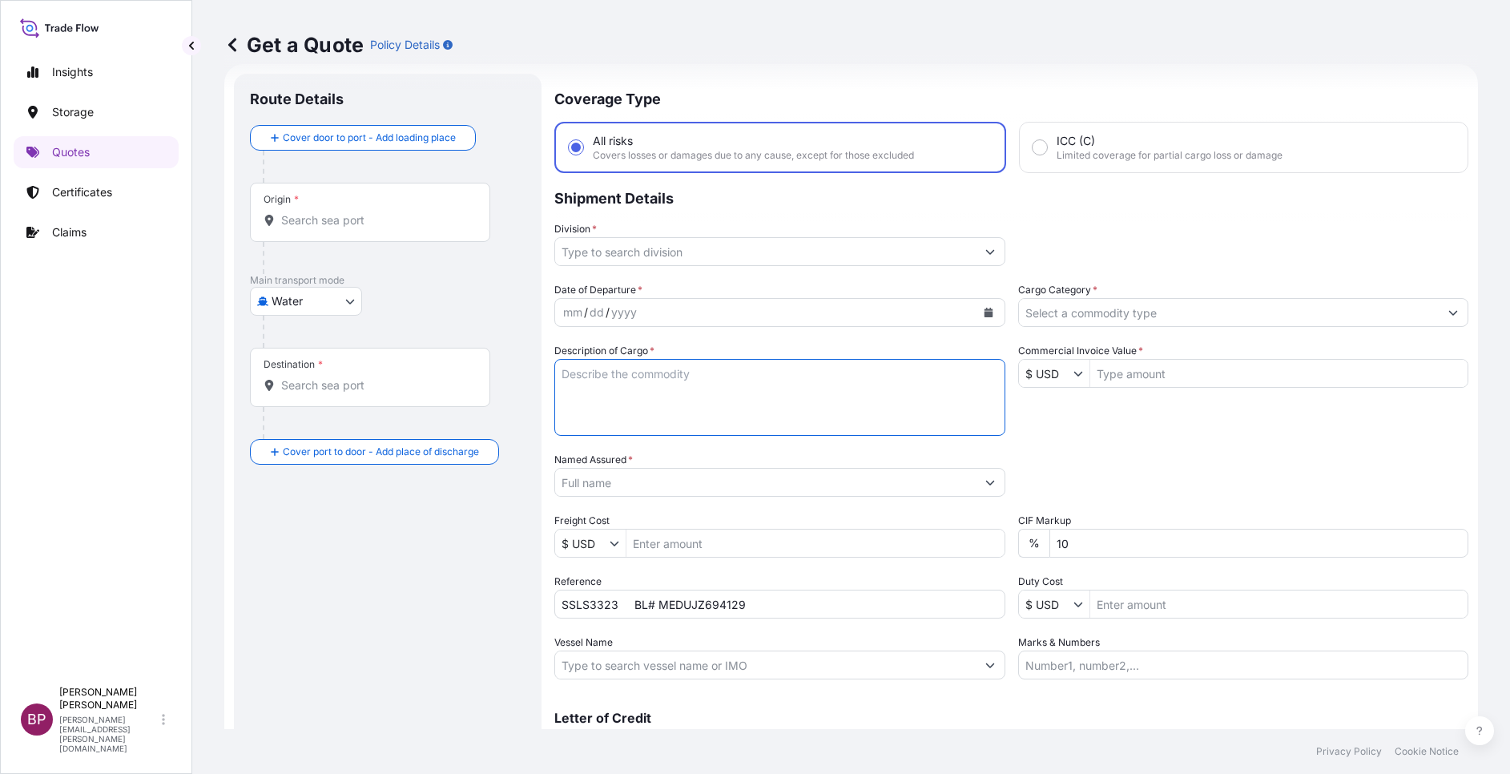
click at [672, 485] on input "Named Assured *" at bounding box center [765, 482] width 421 height 29
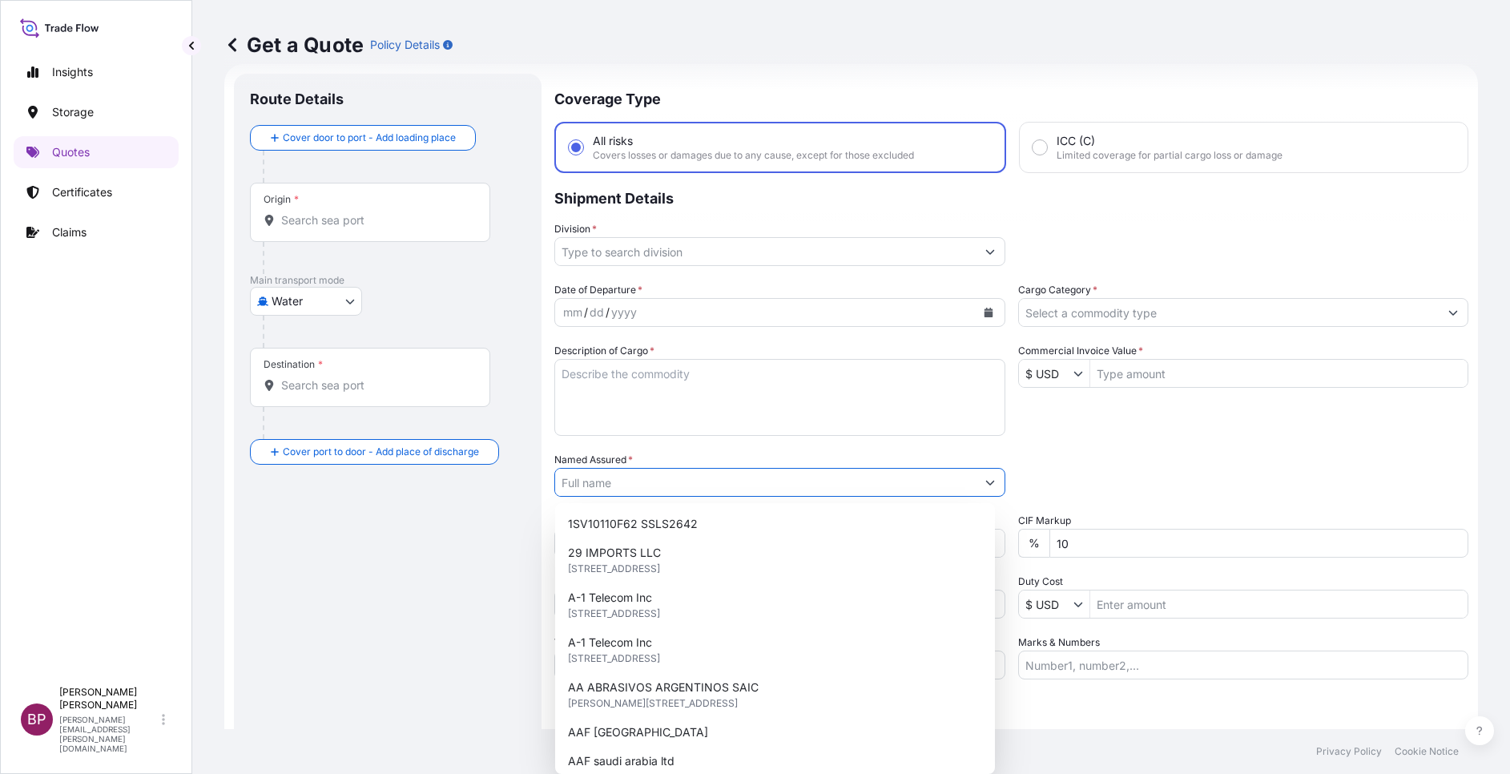
paste input "BAJA FOOD INDUSTRIES CO. FACTORY"
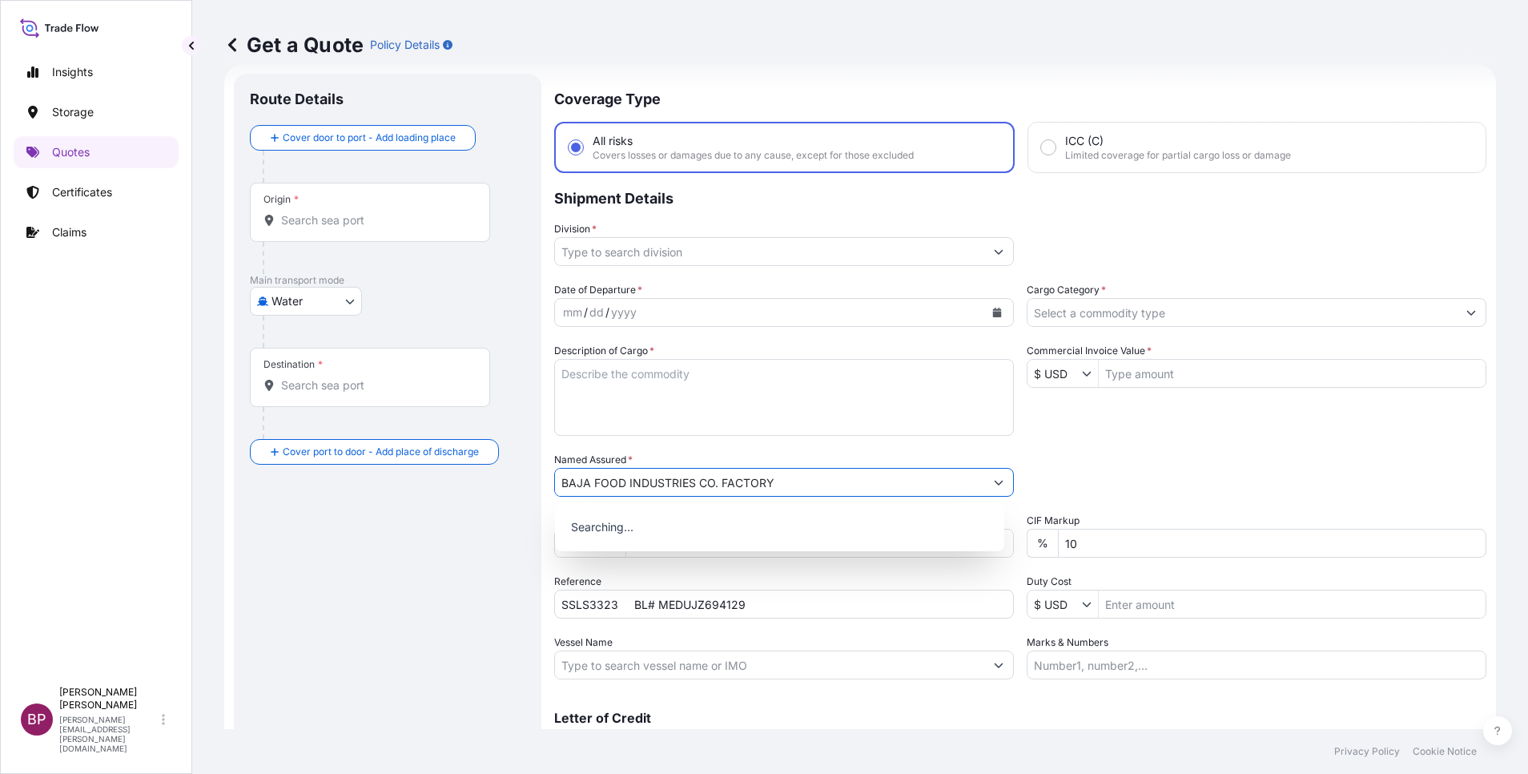
type input "BAJA FOOD INDUSTRIES CO. FACTORY"
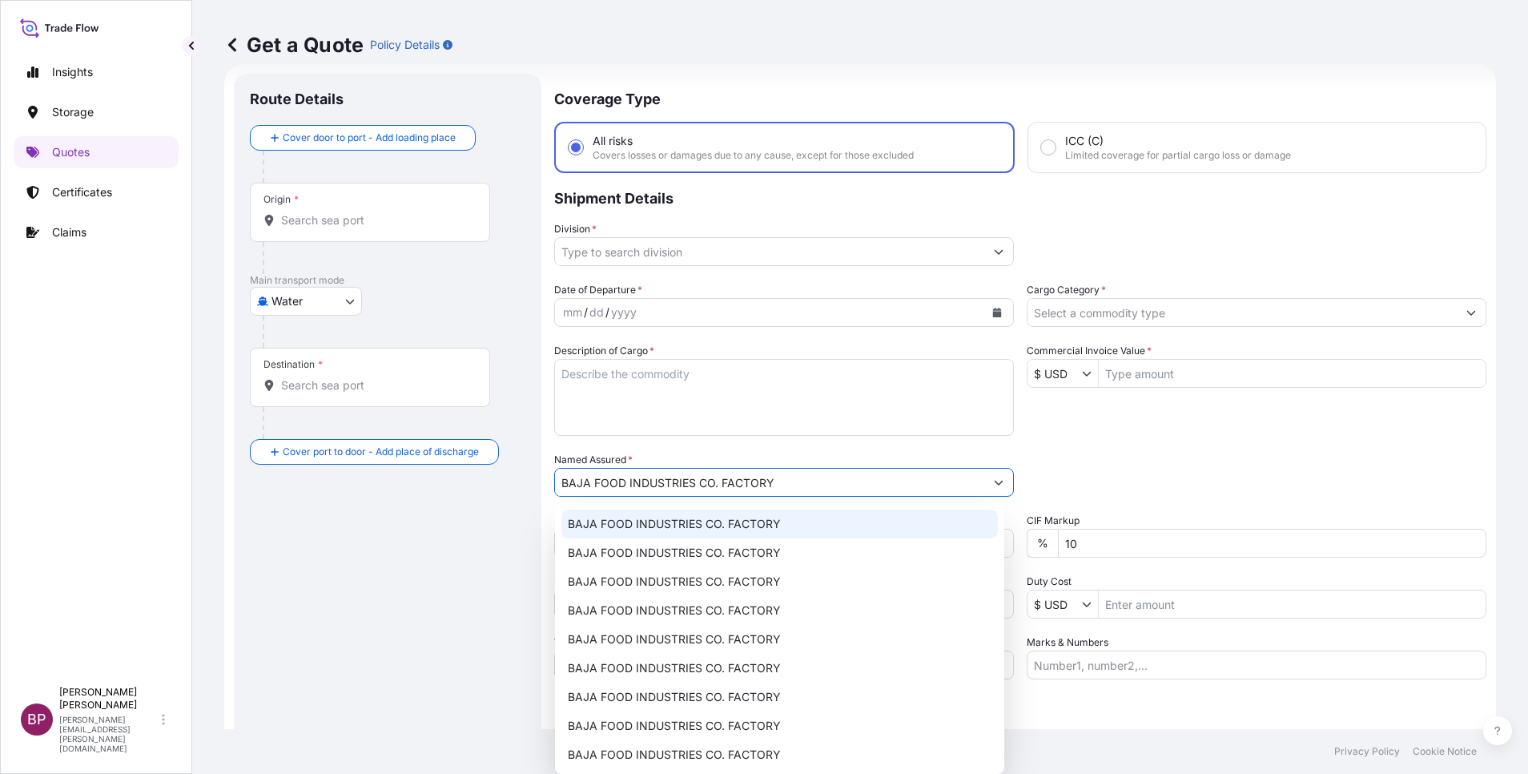
click at [703, 411] on textarea "Description of Cargo *" at bounding box center [784, 397] width 460 height 77
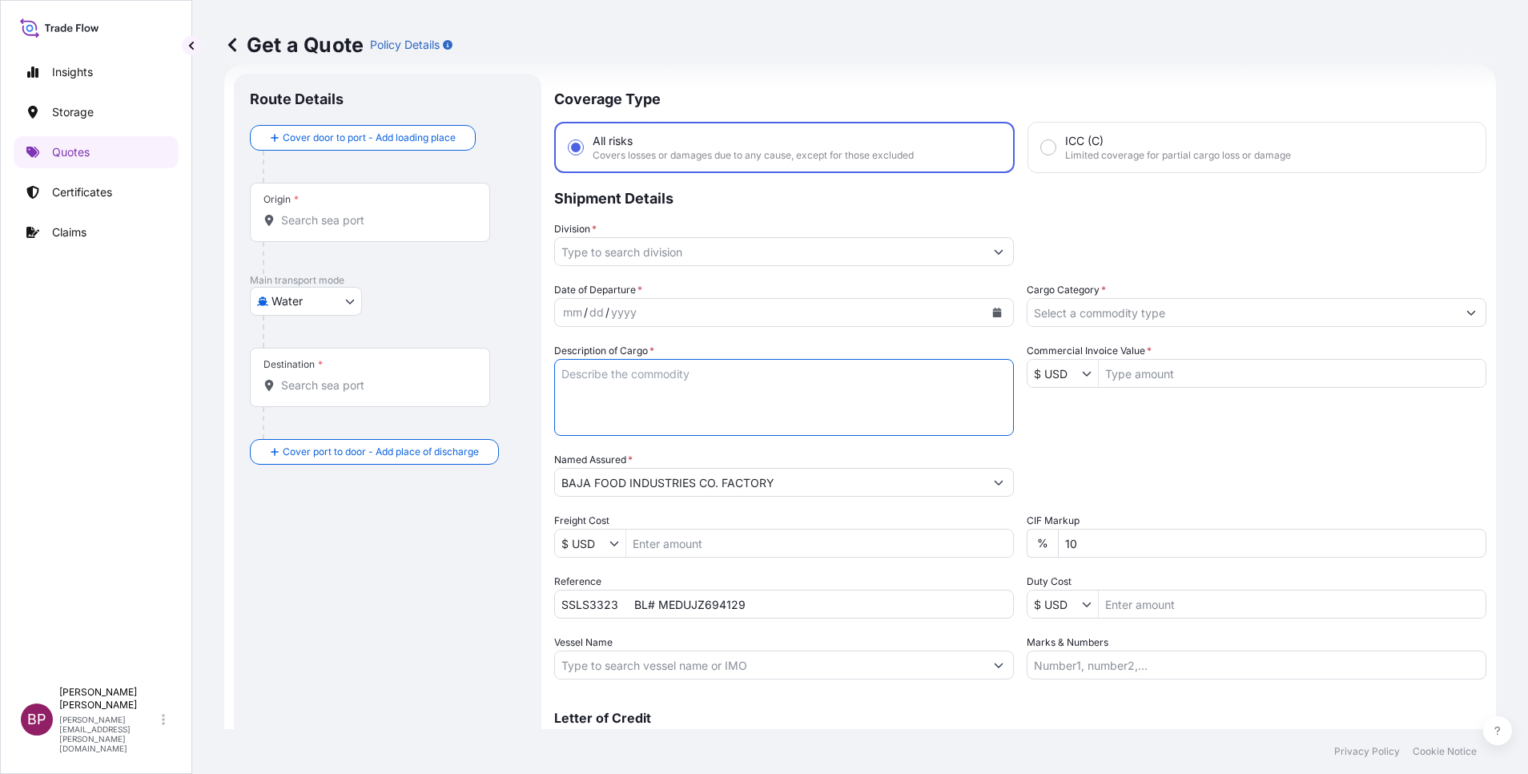
paste textarea "PISTACHIOS RAW INSHELL 18/22 USX #1 E 50#"
type textarea "PISTACHIOS RAW INSHELL 18/22 USX #1 E 50#"
click at [1157, 379] on input "Commercial Invoice Value *" at bounding box center [1292, 373] width 387 height 29
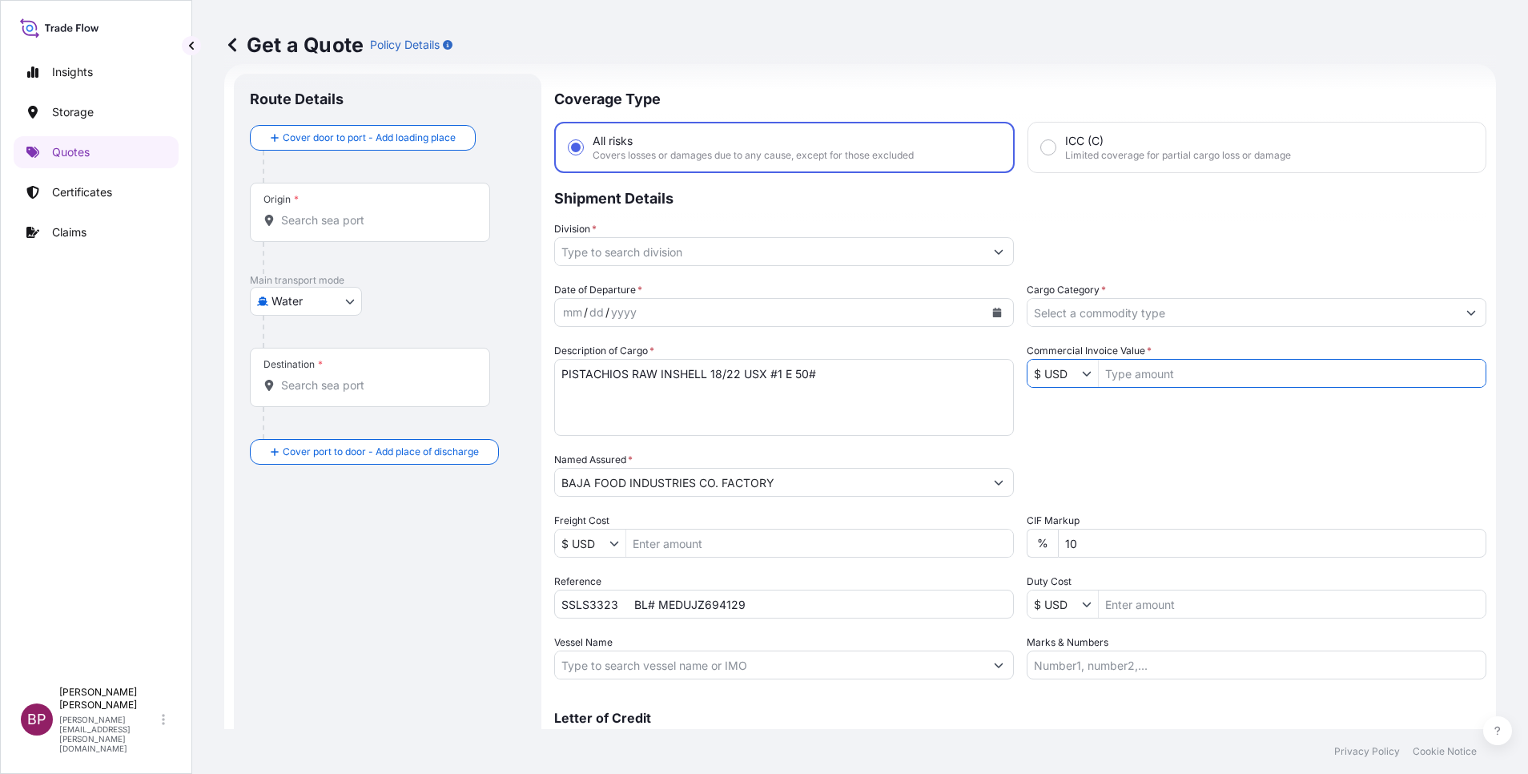
paste input "166,320.00"
type input "166,320"
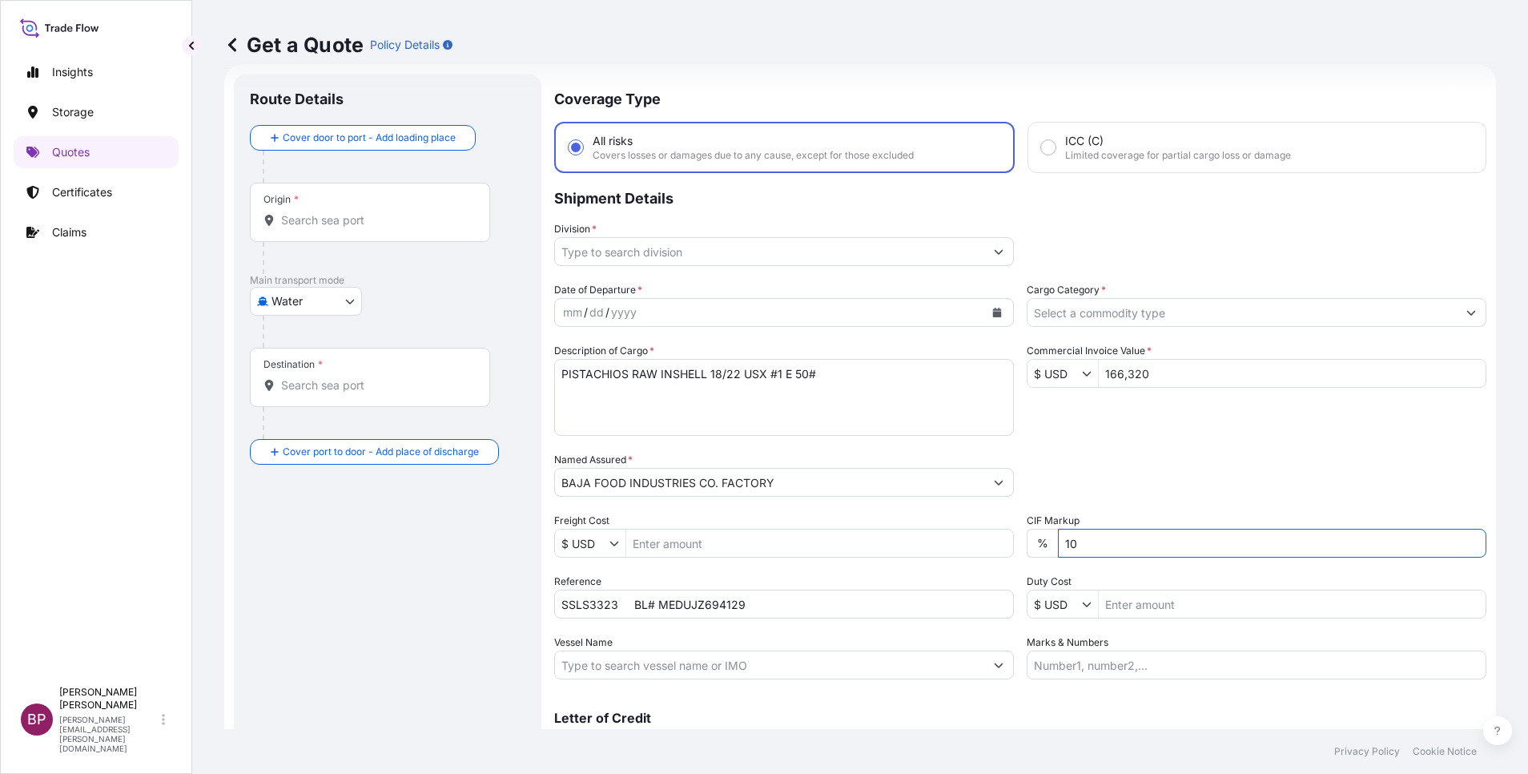
drag, startPoint x: 1092, startPoint y: 542, endPoint x: 596, endPoint y: 486, distance: 498.9
click at [787, 518] on div "Date of Departure * mm / dd / yyyy Cargo Category * Description of Cargo * PIST…" at bounding box center [1020, 480] width 932 height 397
type input "0"
click at [1096, 460] on div "Packing Category Type to search a container mode Please select a primary mode o…" at bounding box center [1257, 474] width 460 height 45
click at [1287, 316] on input "Cargo Category *" at bounding box center [1242, 312] width 429 height 29
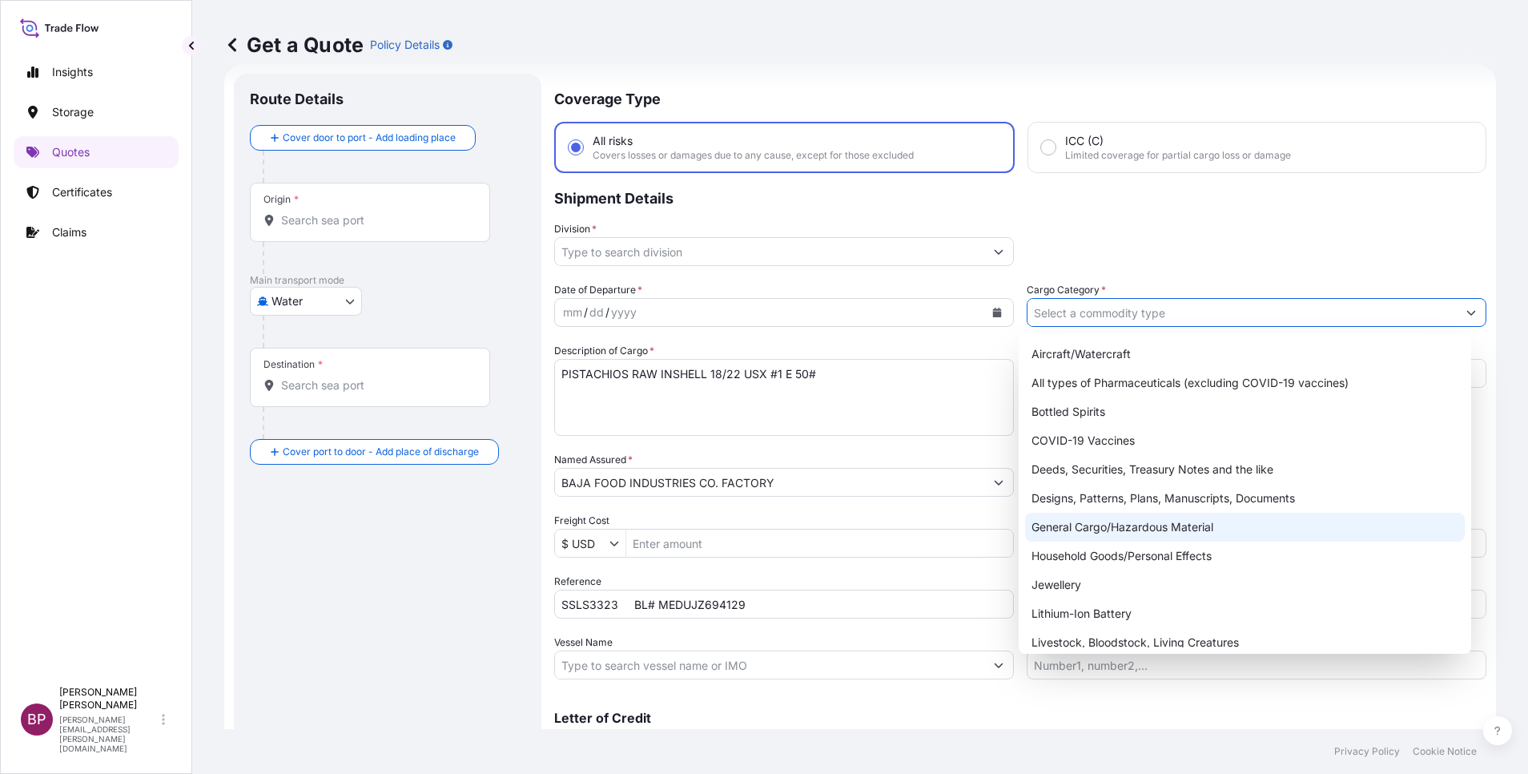
click at [1147, 527] on div "General Cargo/Hazardous Material" at bounding box center [1245, 527] width 440 height 29
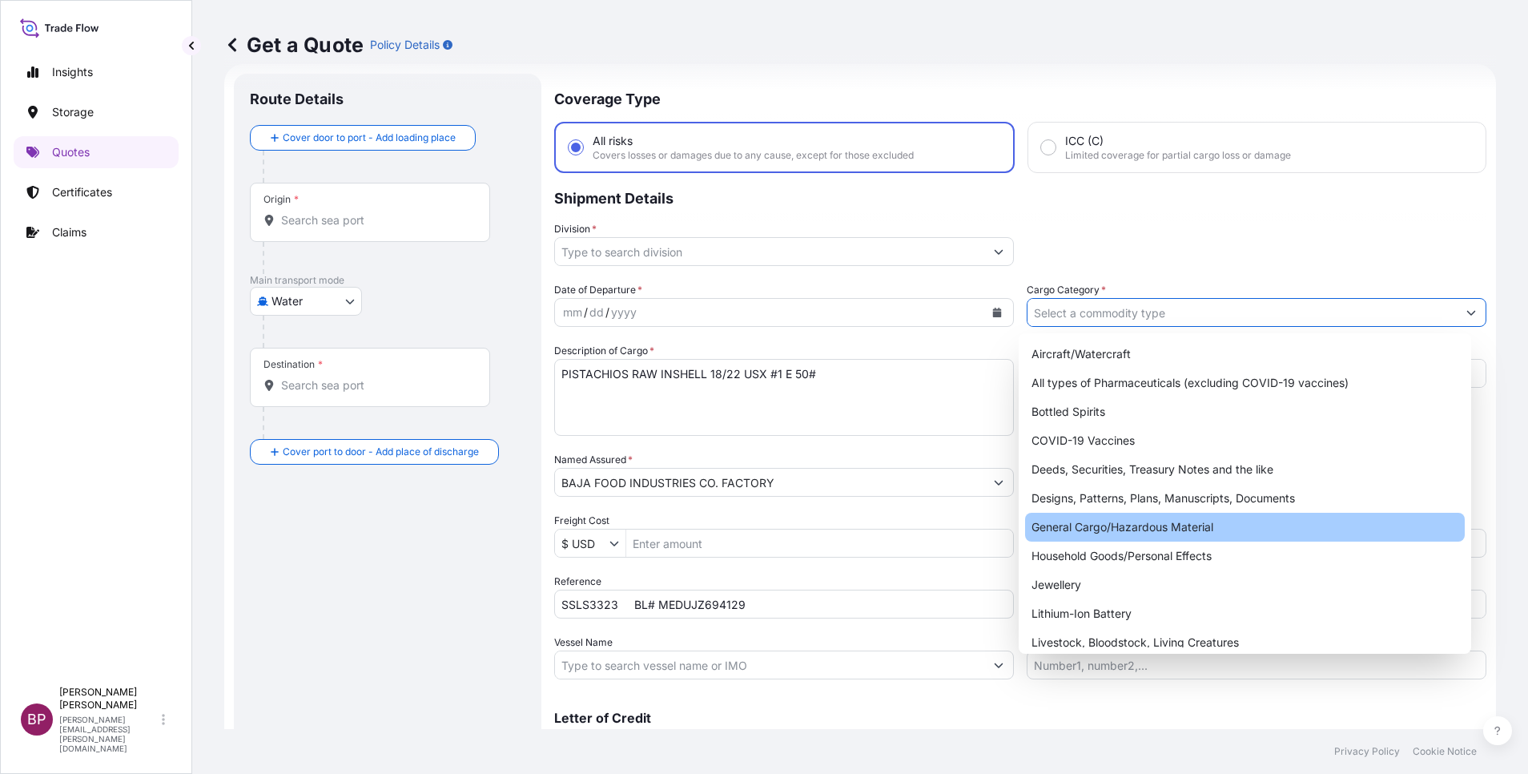
type input "General Cargo/Hazardous Material"
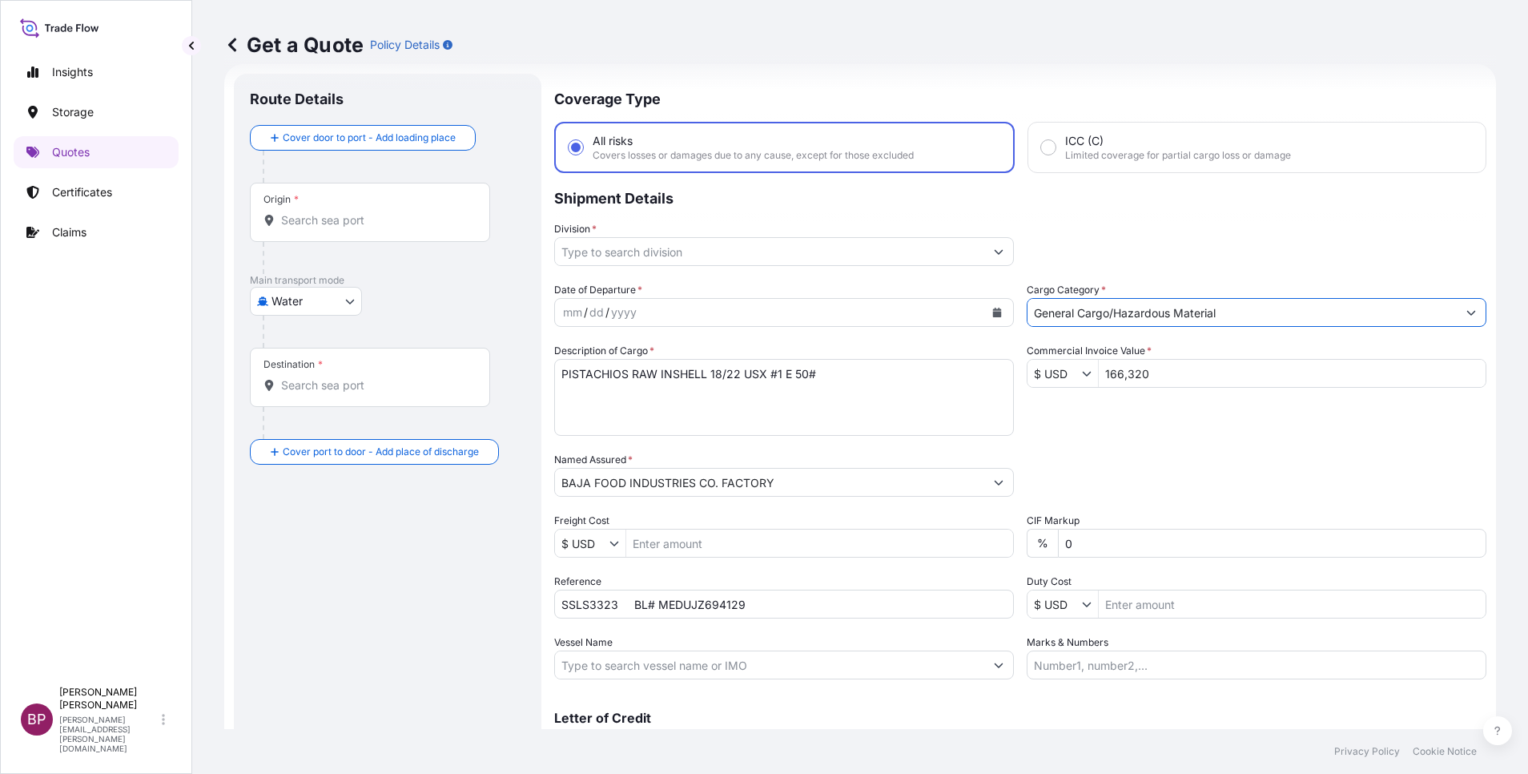
click at [985, 254] on button "Show suggestions" at bounding box center [999, 251] width 29 height 29
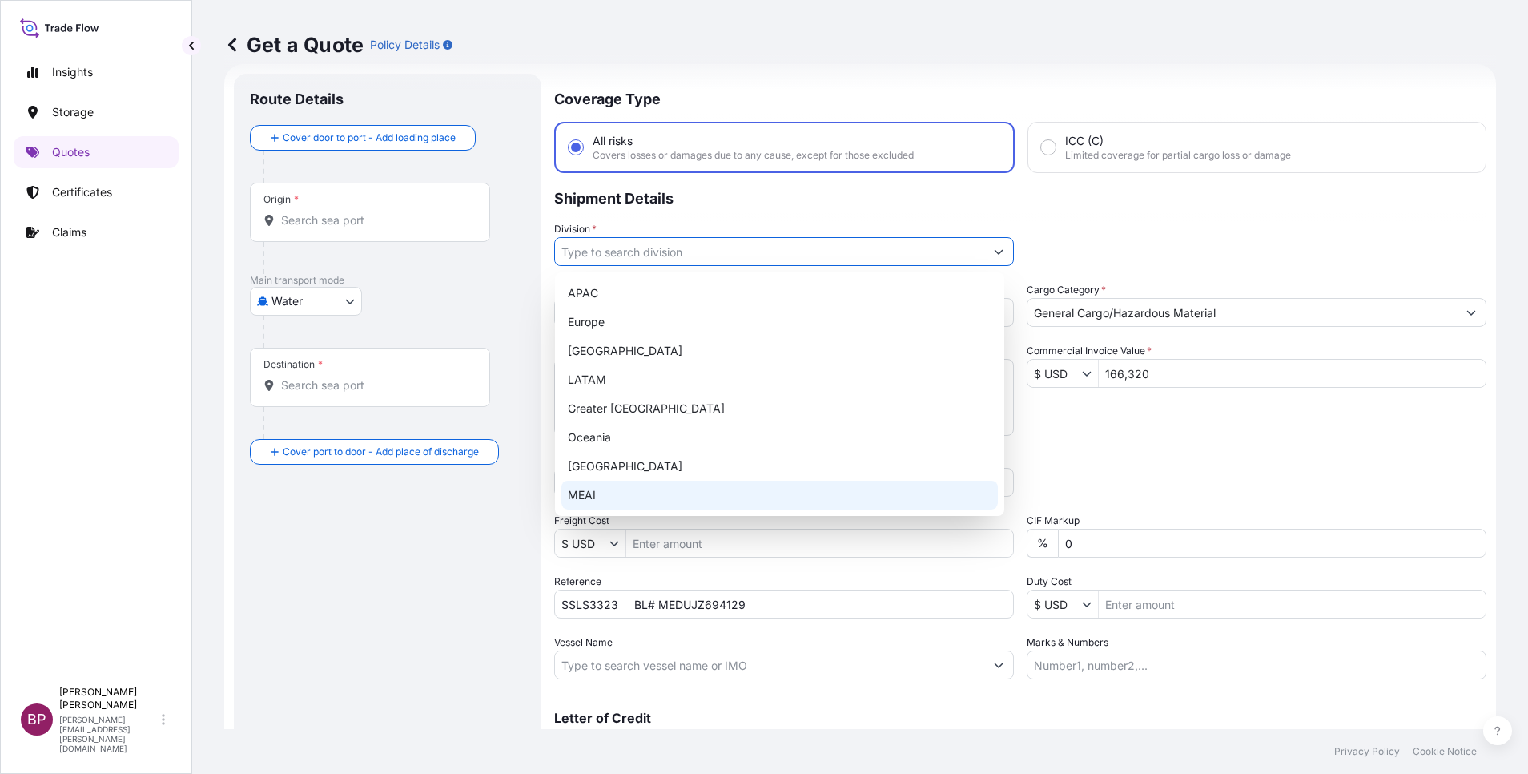
click at [645, 493] on div "MEAI" at bounding box center [780, 495] width 437 height 29
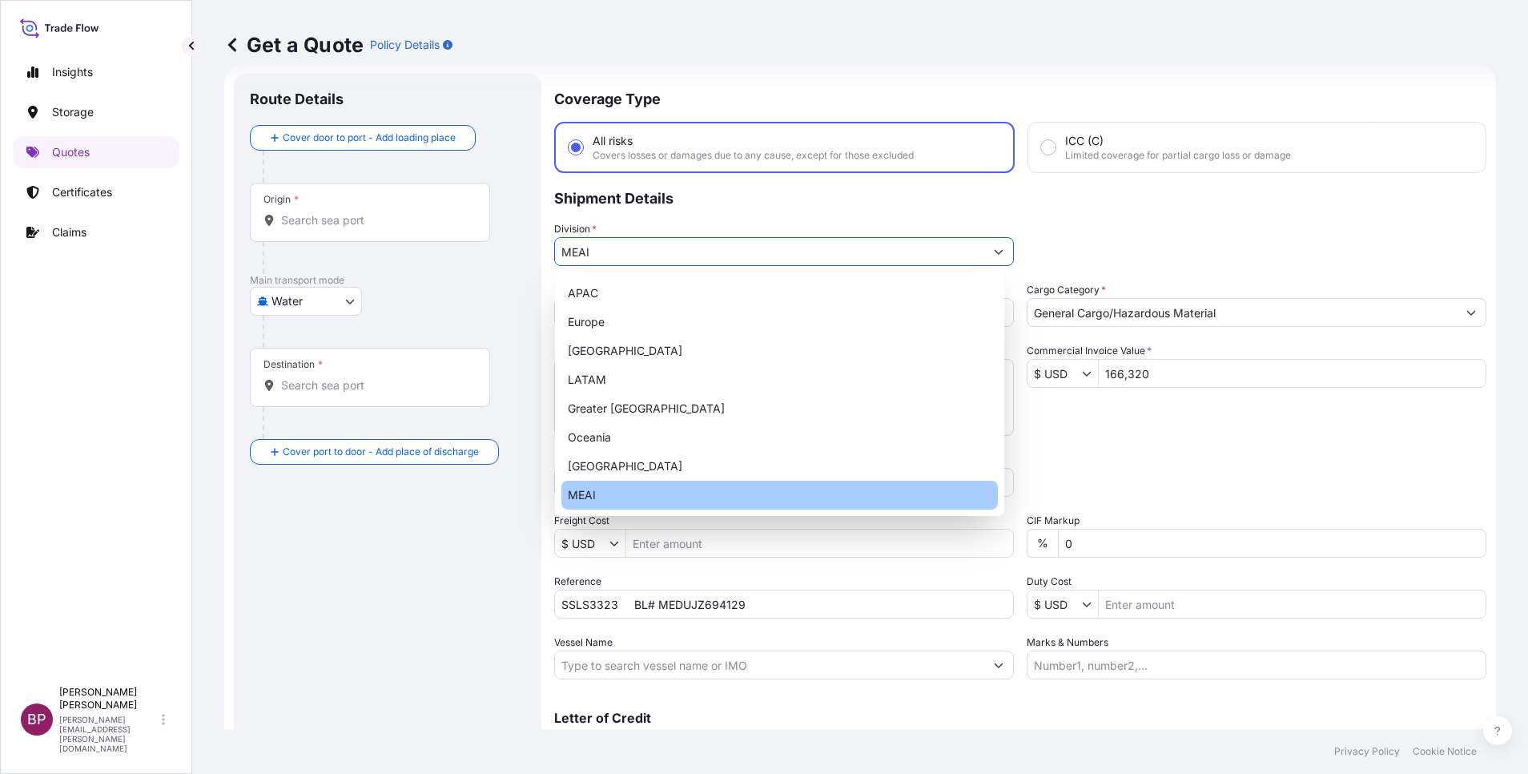
type input "MEAI"
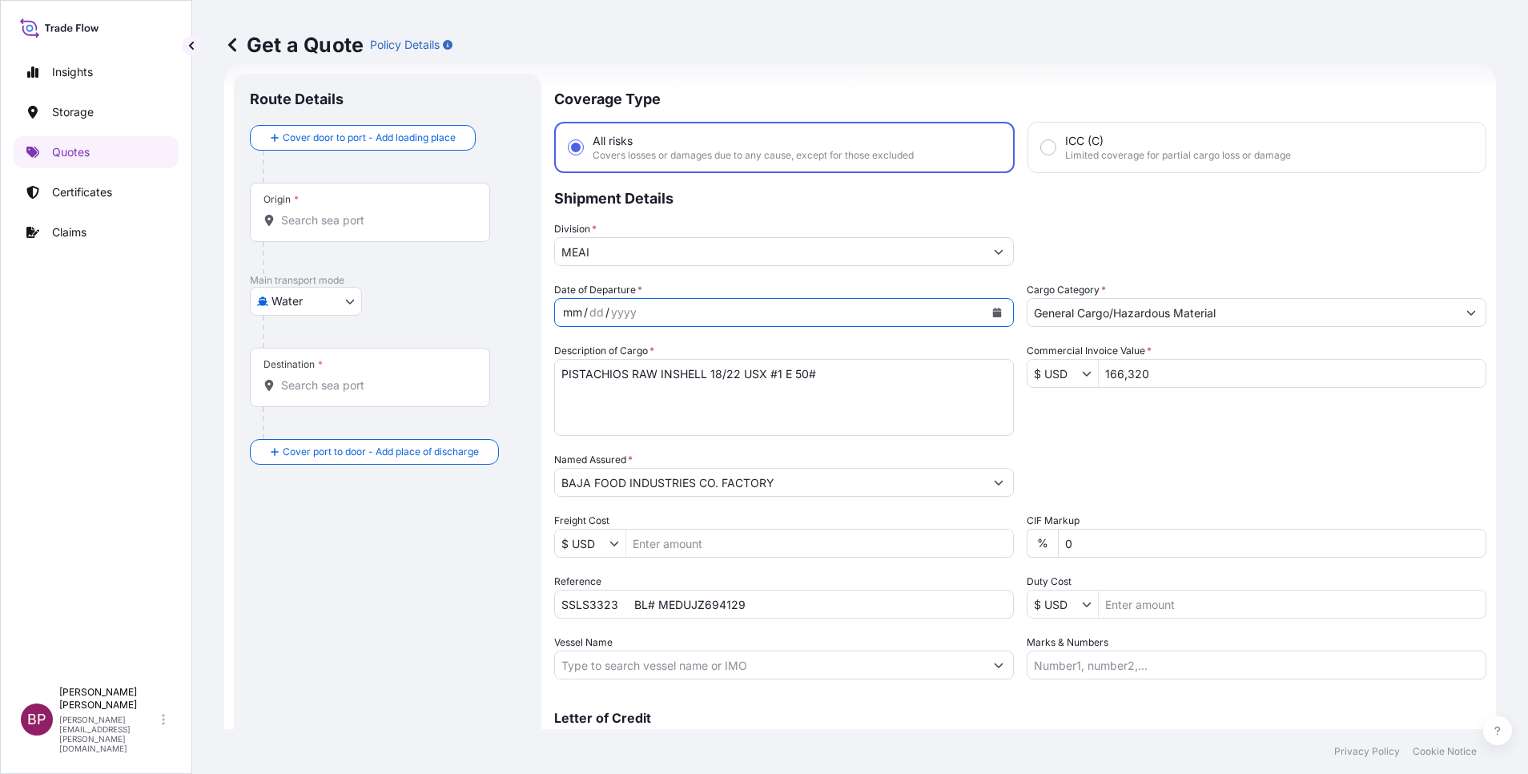
click at [993, 316] on icon "Calendar" at bounding box center [998, 313] width 10 height 10
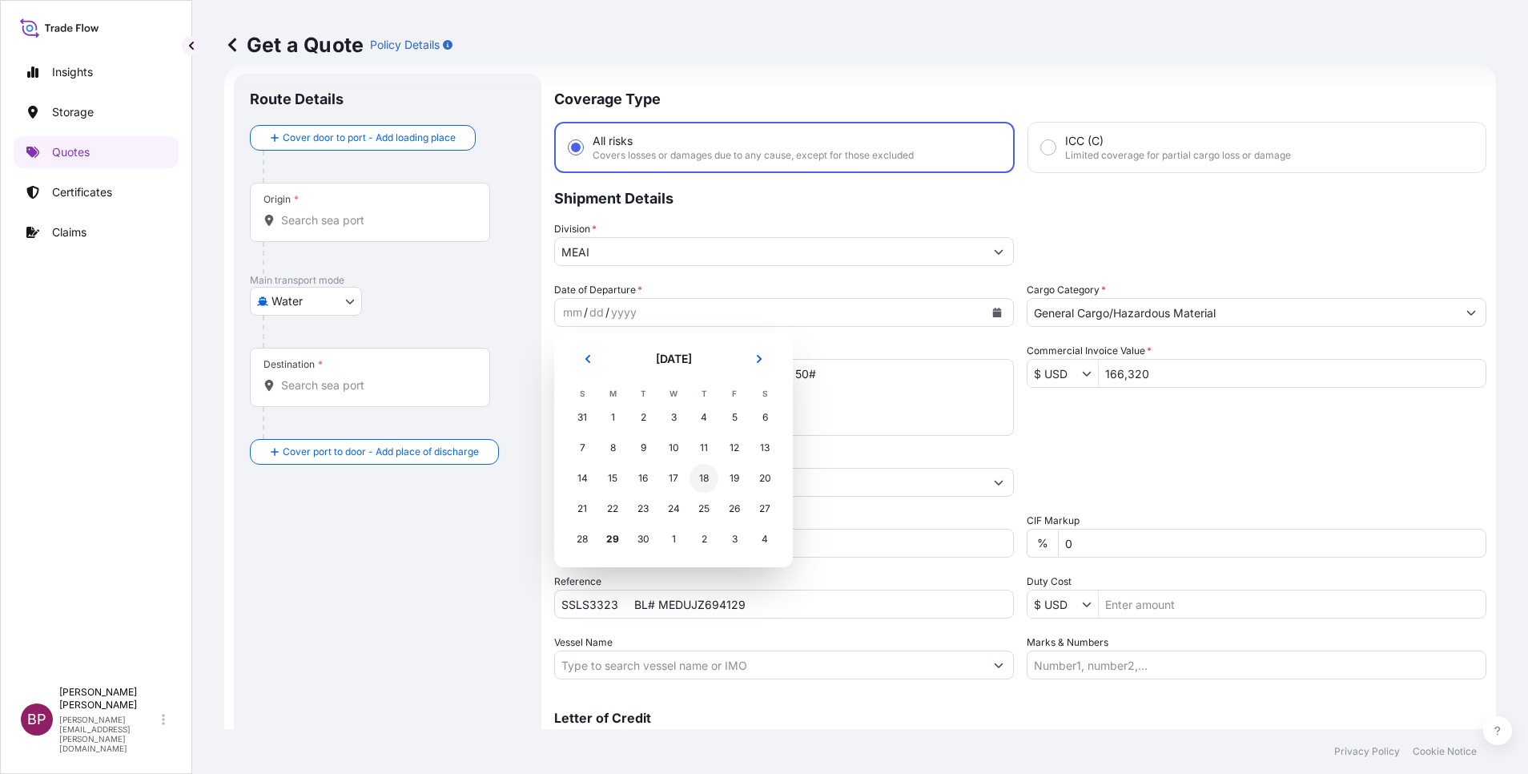
click at [709, 480] on div "18" at bounding box center [704, 478] width 29 height 29
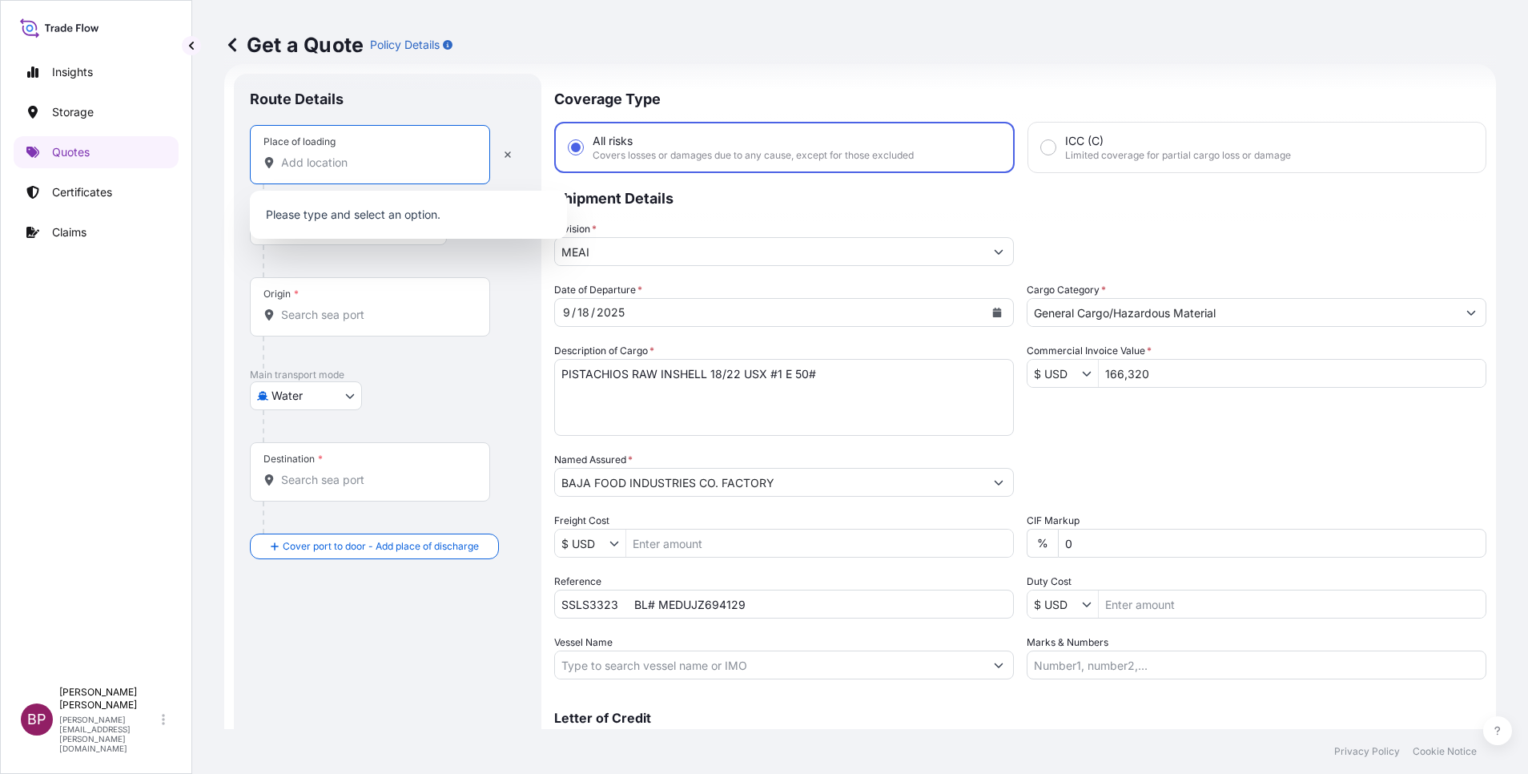
paste input "[GEOGRAPHIC_DATA]"
click at [344, 163] on input "Place of loading" at bounding box center [375, 163] width 189 height 16
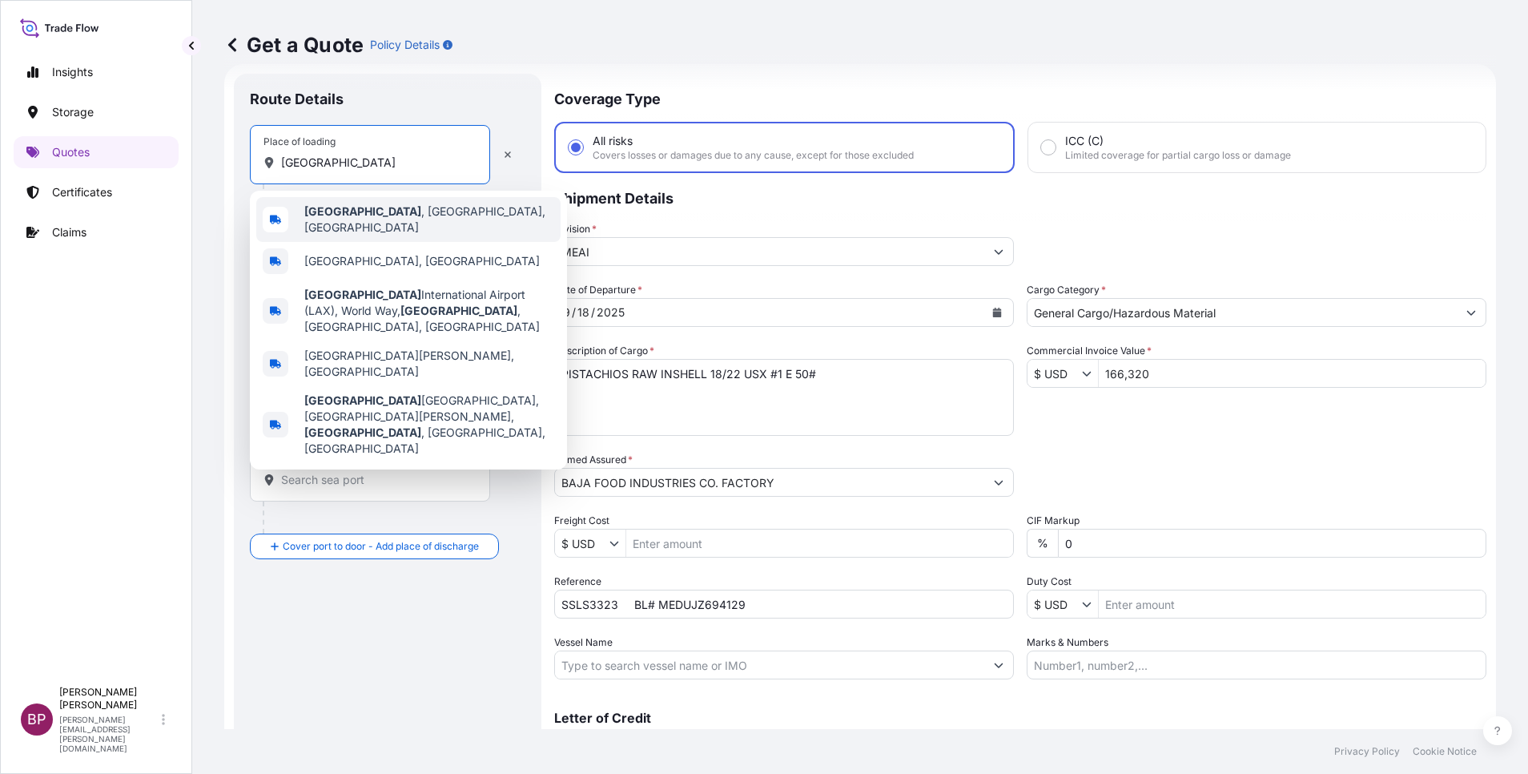
click at [362, 214] on b "[GEOGRAPHIC_DATA]" at bounding box center [362, 211] width 117 height 14
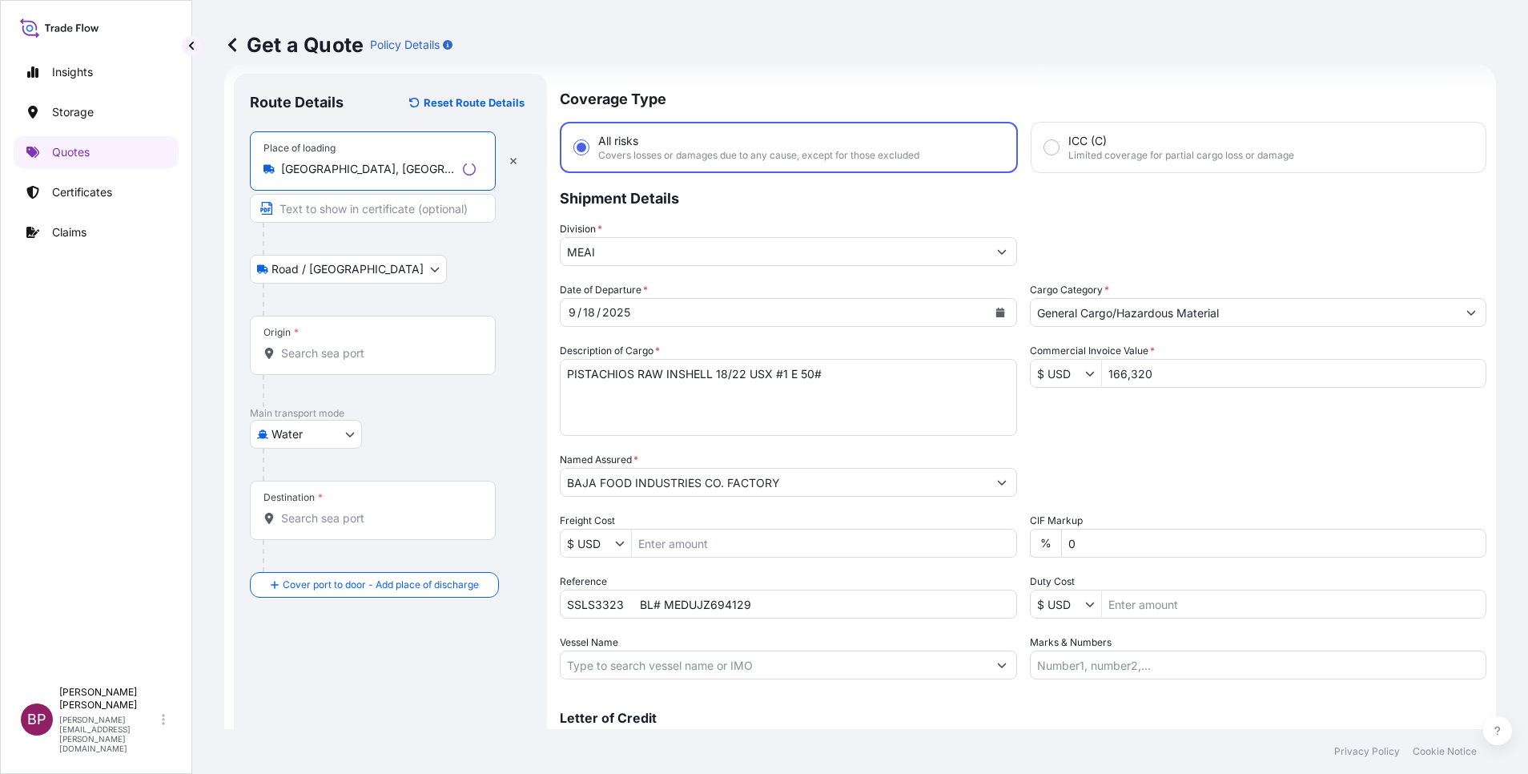
type input "[GEOGRAPHIC_DATA], [GEOGRAPHIC_DATA], [GEOGRAPHIC_DATA]"
click at [344, 343] on div "Origin *" at bounding box center [373, 345] width 246 height 59
click at [344, 345] on input "Origin *" at bounding box center [378, 353] width 195 height 16
paste input "[GEOGRAPHIC_DATA]"
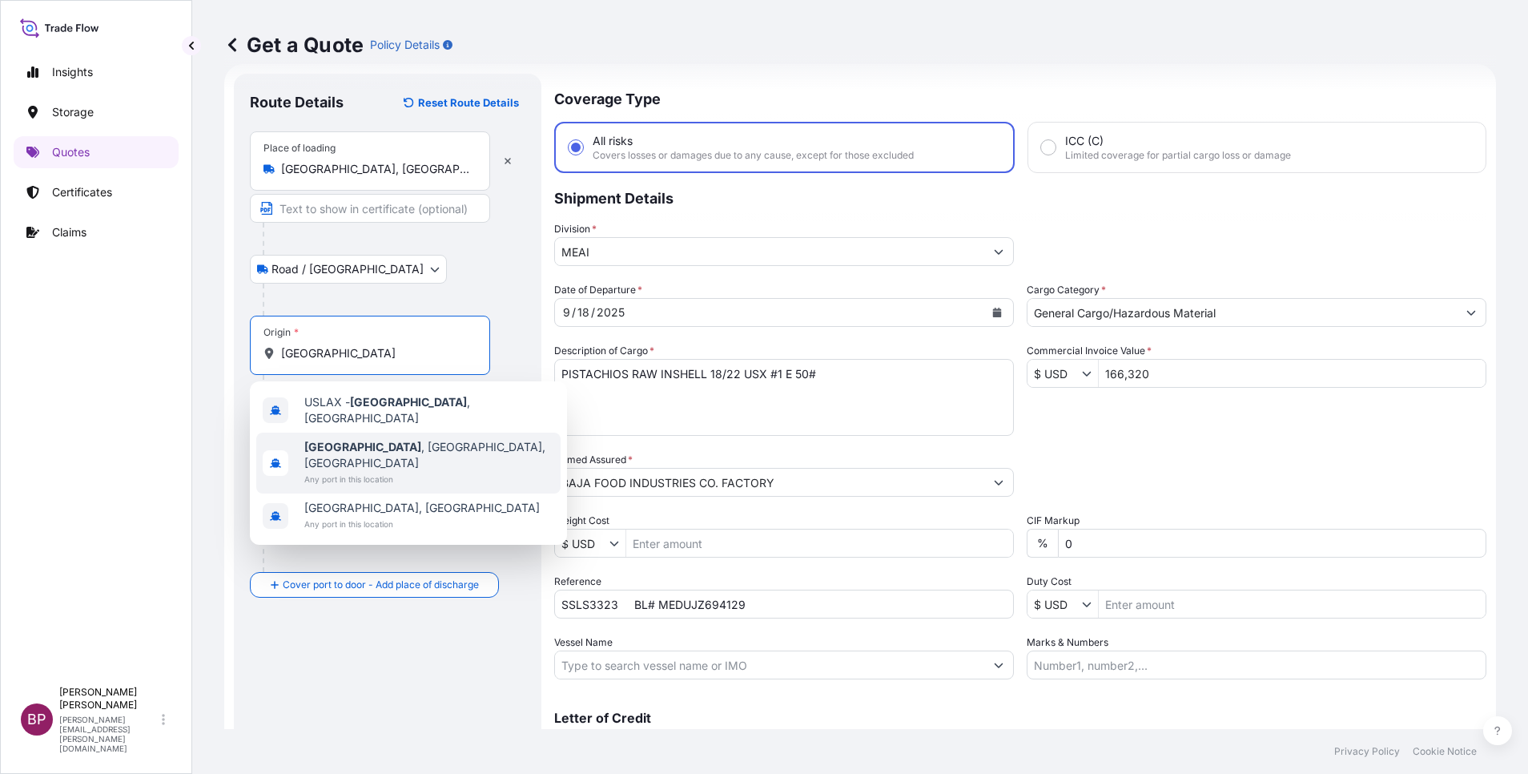
click at [397, 471] on span "Any port in this location" at bounding box center [429, 479] width 250 height 16
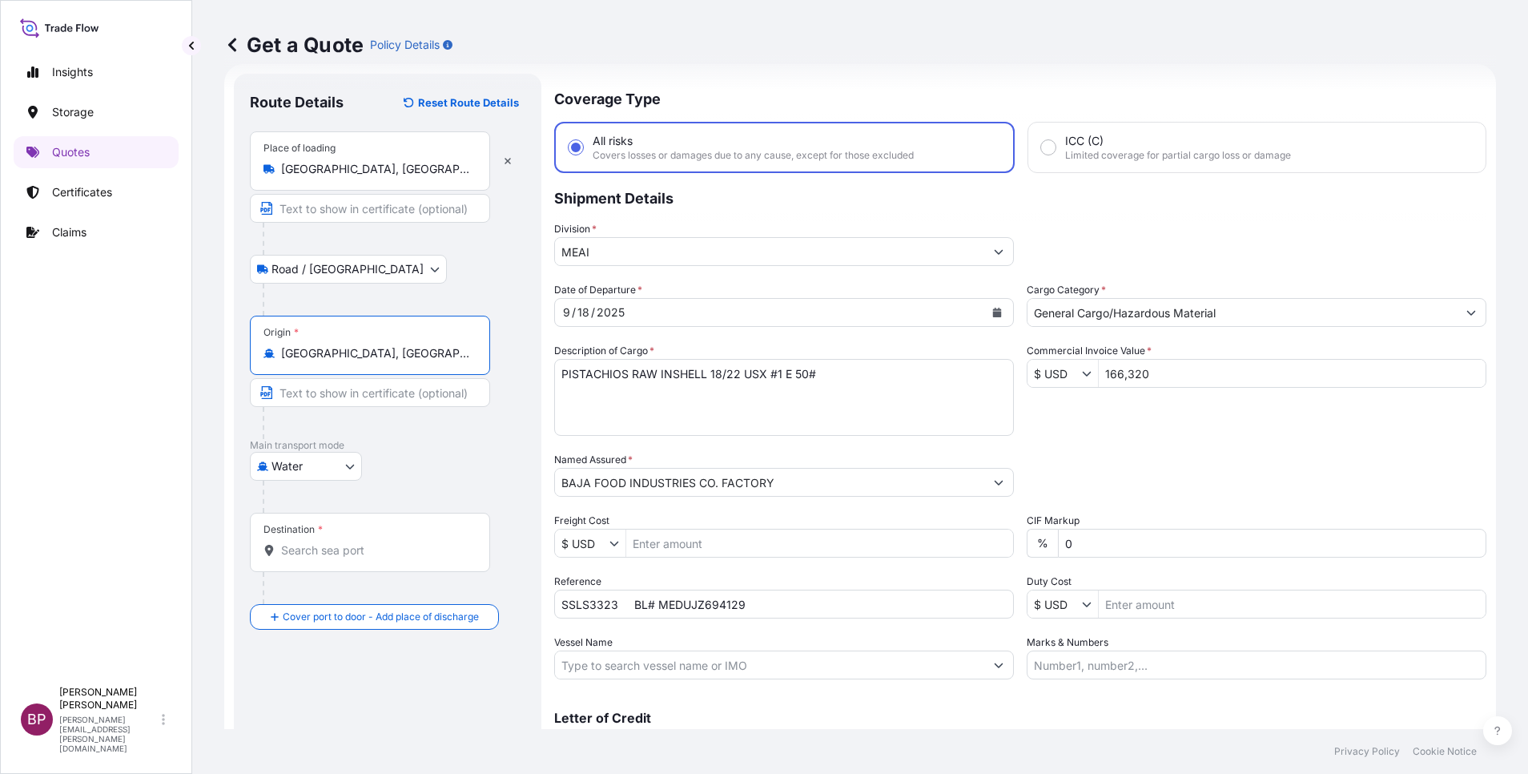
type input "[GEOGRAPHIC_DATA], [GEOGRAPHIC_DATA], [GEOGRAPHIC_DATA]"
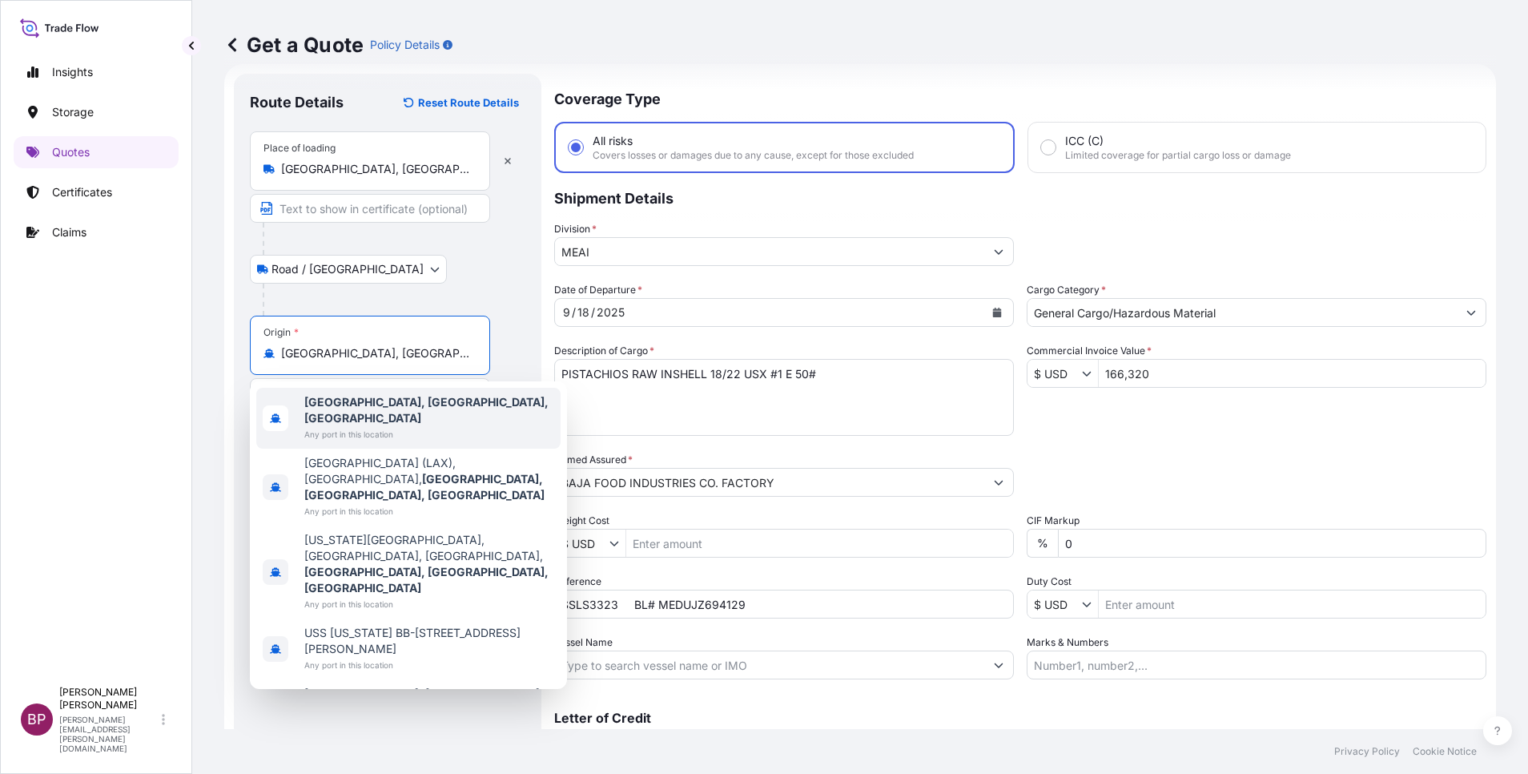
click at [425, 405] on div "[GEOGRAPHIC_DATA], [GEOGRAPHIC_DATA], [GEOGRAPHIC_DATA] Any port in this locati…" at bounding box center [408, 418] width 304 height 61
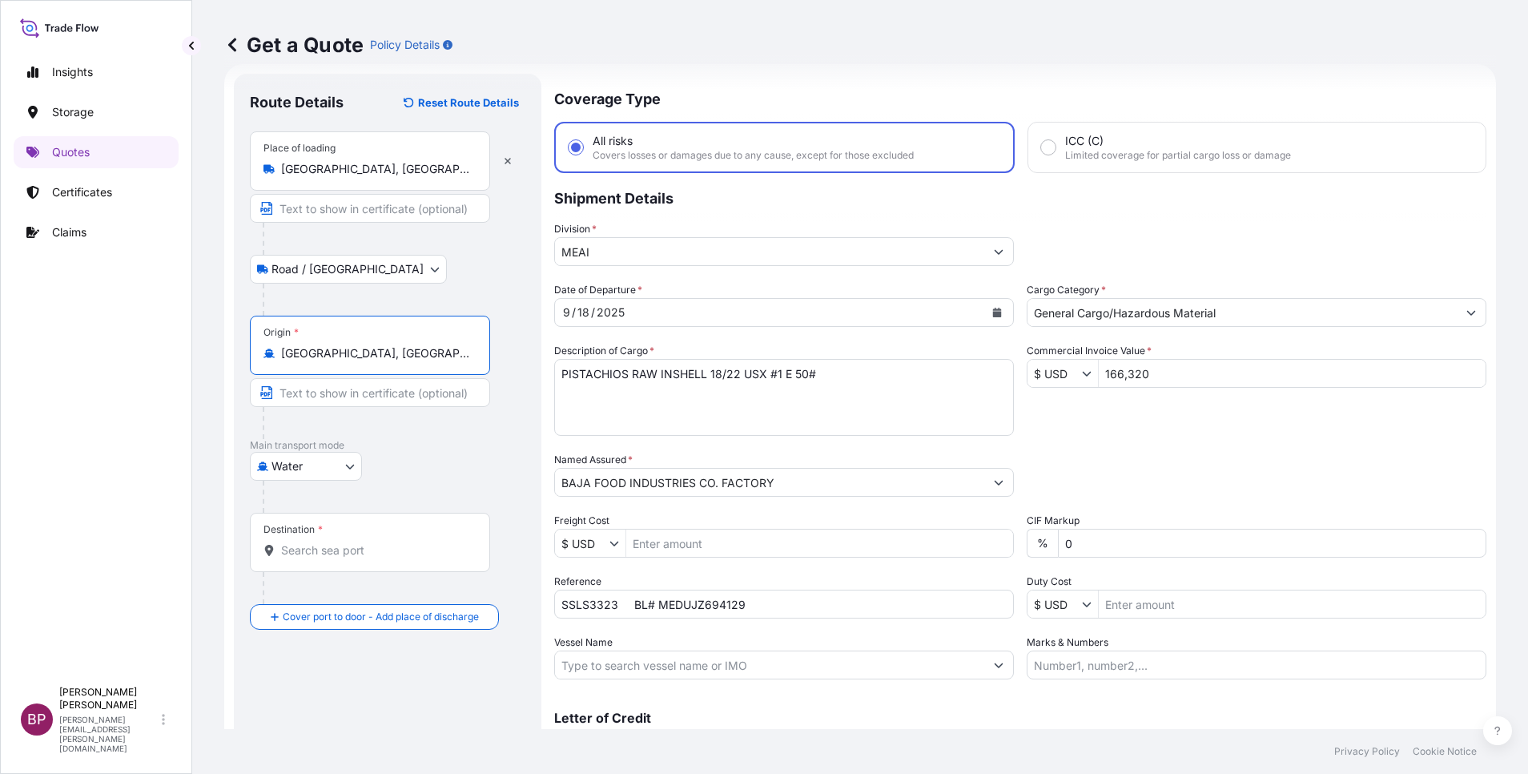
click at [419, 561] on div "Destination *" at bounding box center [370, 542] width 240 height 59
click at [419, 558] on input "Destination *" at bounding box center [375, 550] width 189 height 16
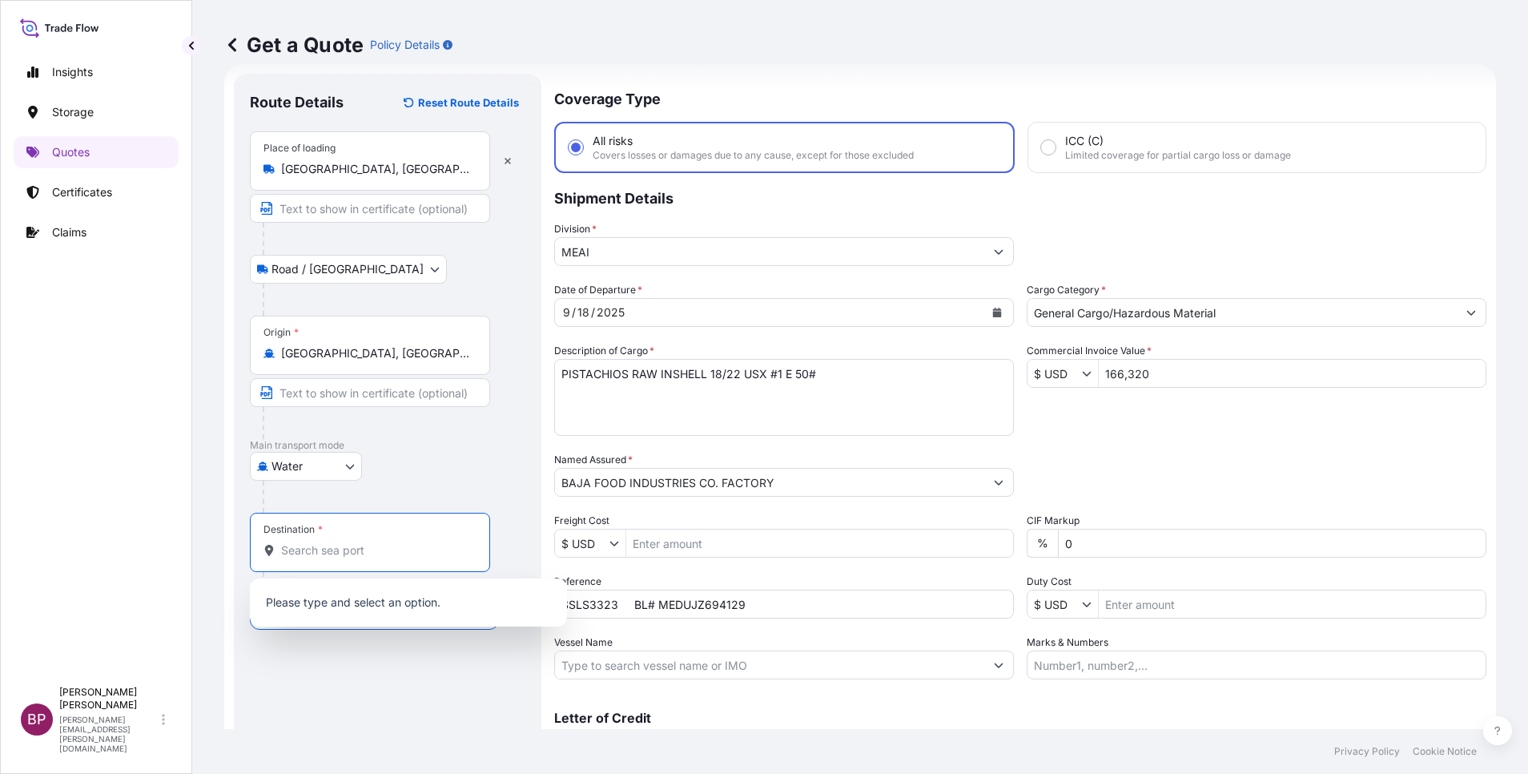
paste input "JEDDAH"
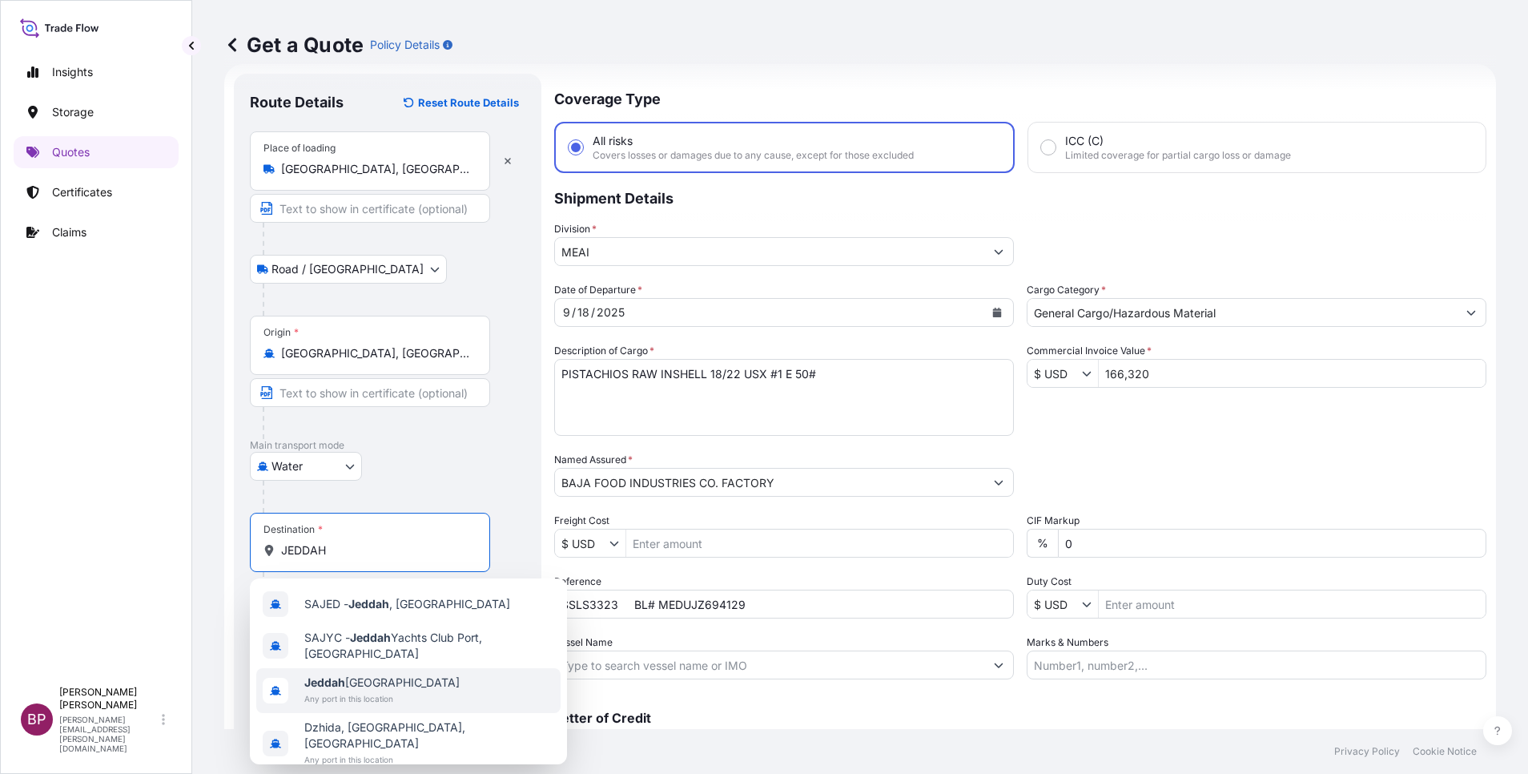
click at [409, 699] on span "Any port in this location" at bounding box center [381, 699] width 155 height 16
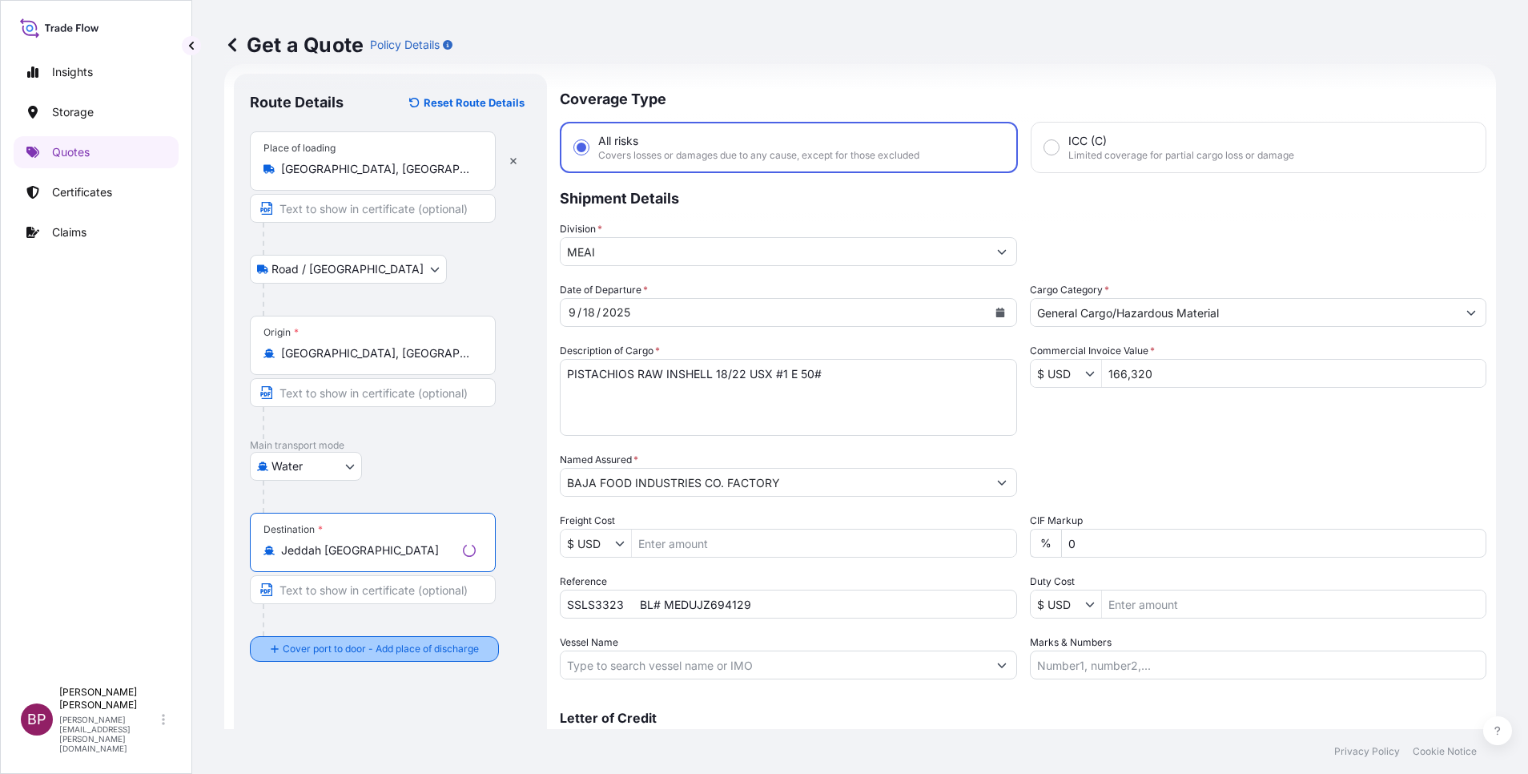
type input "Jeddah [GEOGRAPHIC_DATA]"
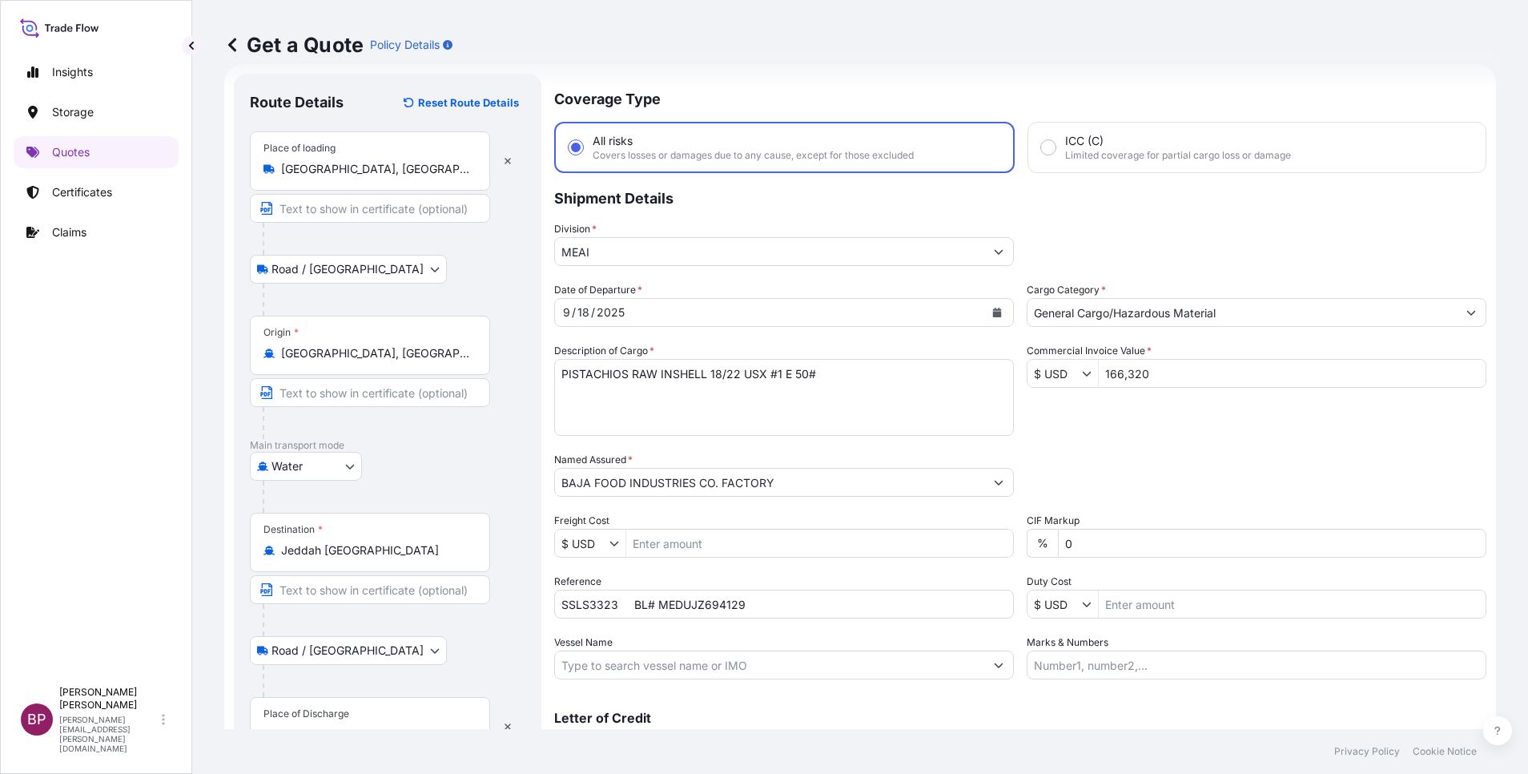
click at [399, 706] on div "Place of Discharge" at bounding box center [370, 726] width 240 height 59
click at [399, 727] on input "Place of Discharge" at bounding box center [375, 735] width 189 height 16
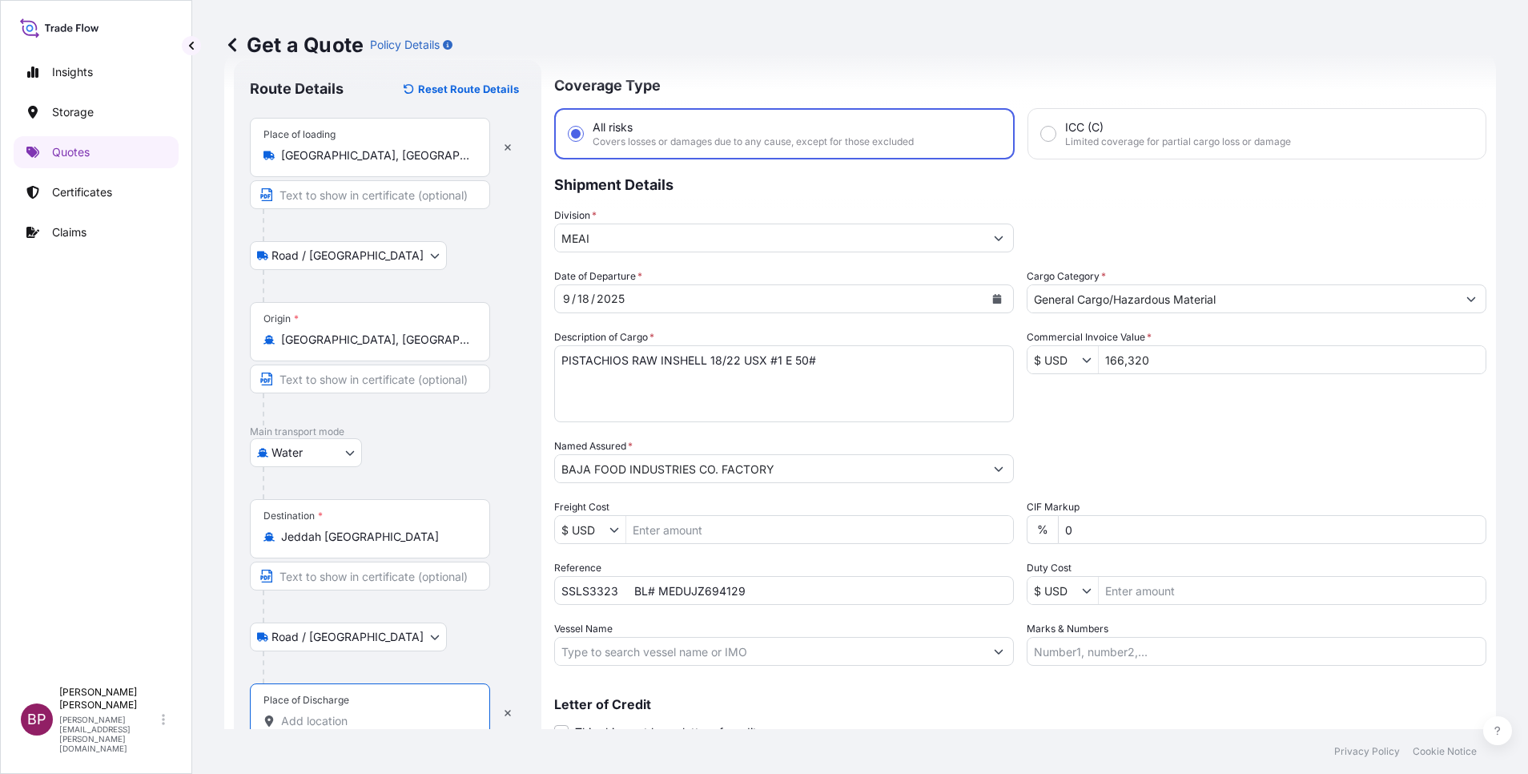
paste input "JEDDAH"
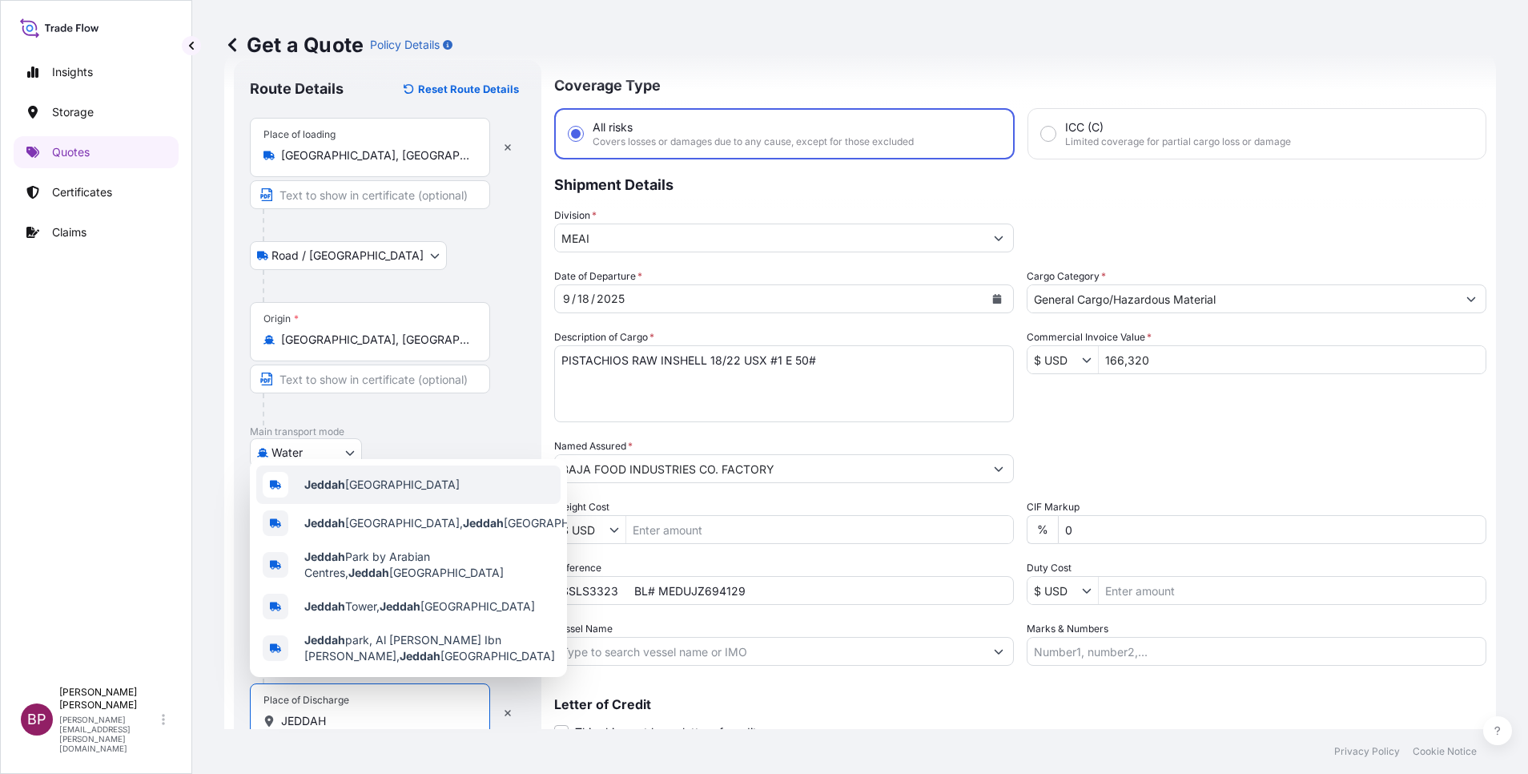
click at [409, 483] on span "Jeddah [GEOGRAPHIC_DATA]" at bounding box center [381, 485] width 155 height 16
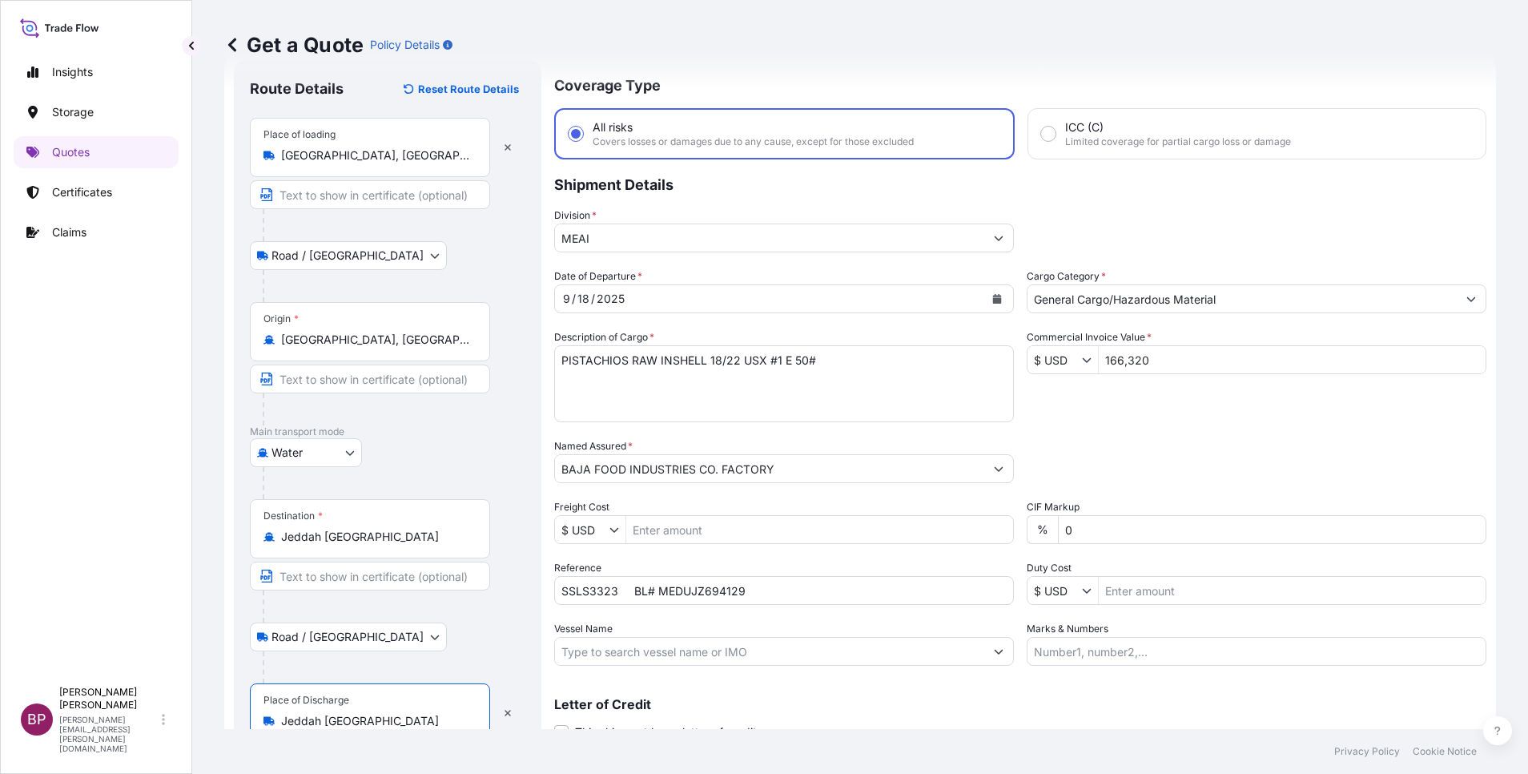
scroll to position [111, 0]
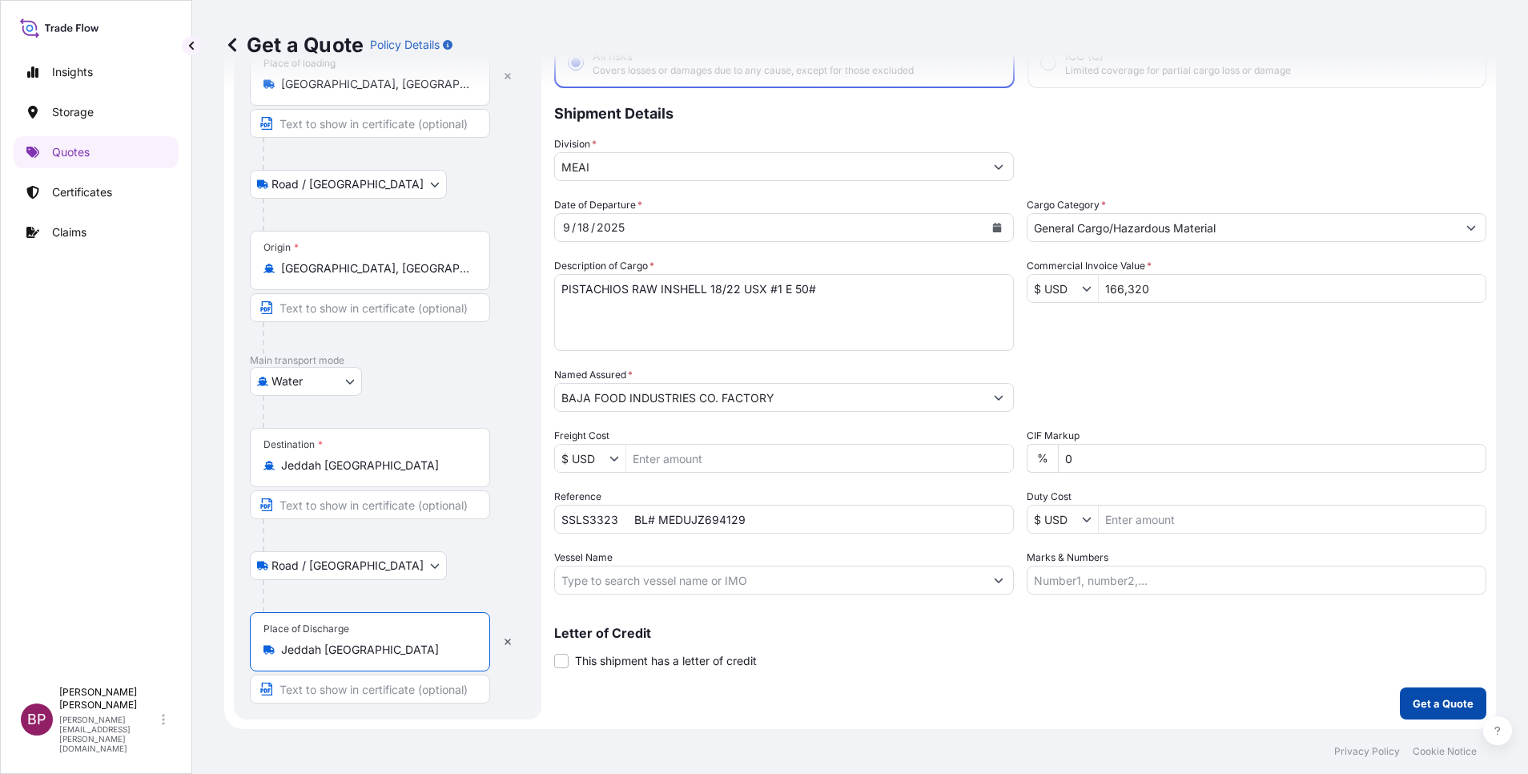
type input "Jeddah [GEOGRAPHIC_DATA]"
click at [1437, 699] on p "Get a Quote" at bounding box center [1443, 703] width 61 height 16
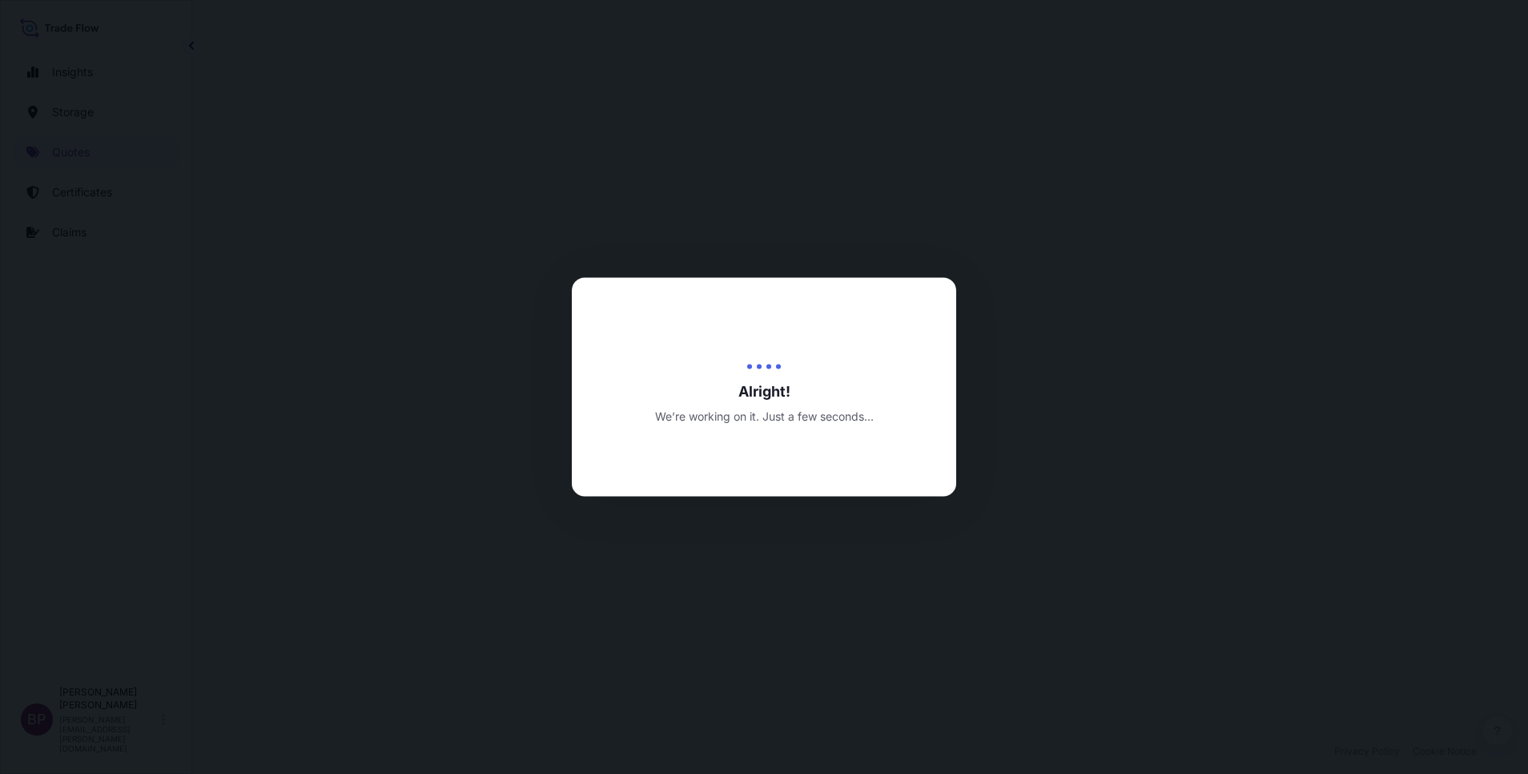
select select "Road / [GEOGRAPHIC_DATA]"
select select "Water"
select select "Road / [GEOGRAPHIC_DATA]"
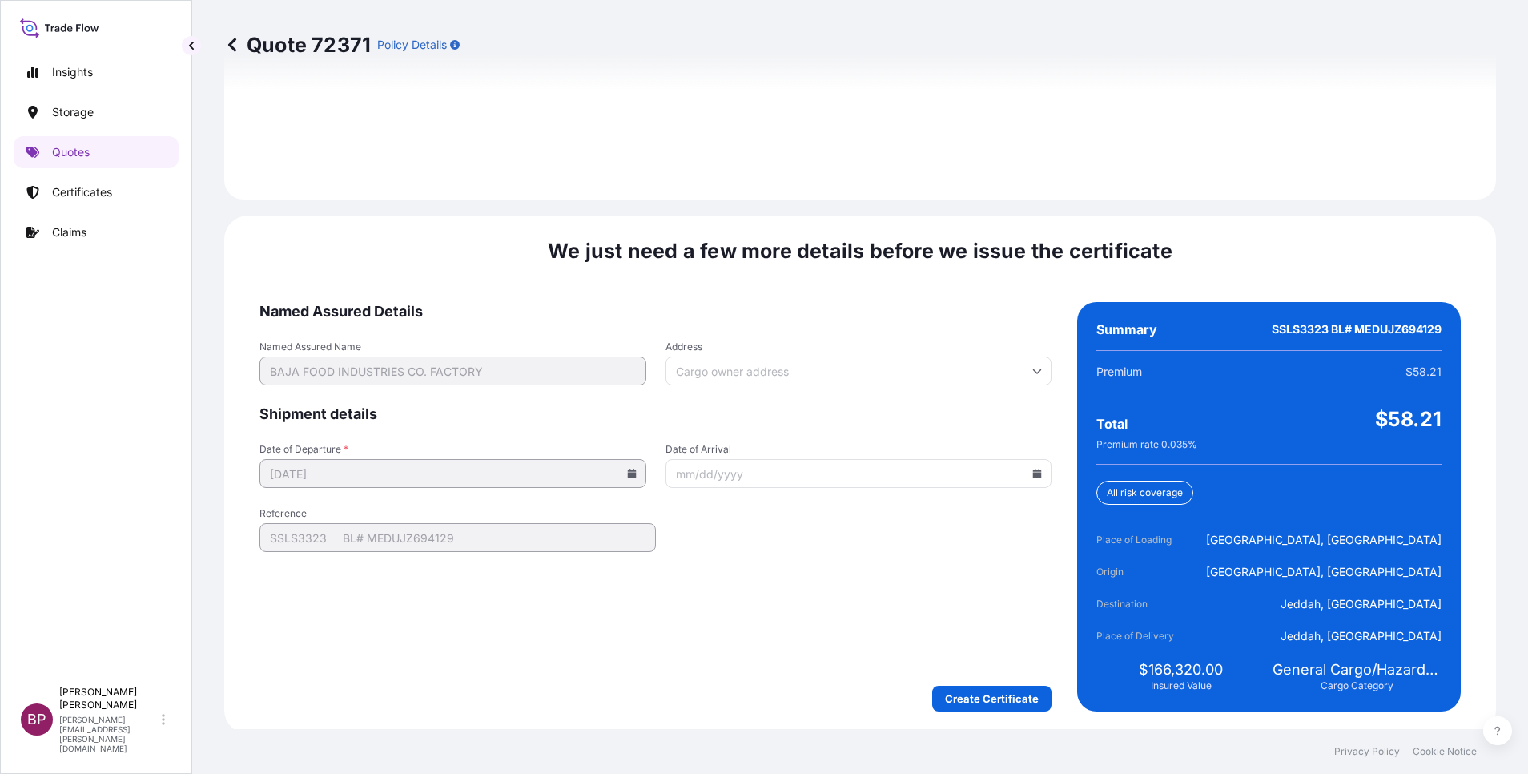
scroll to position [2374, 0]
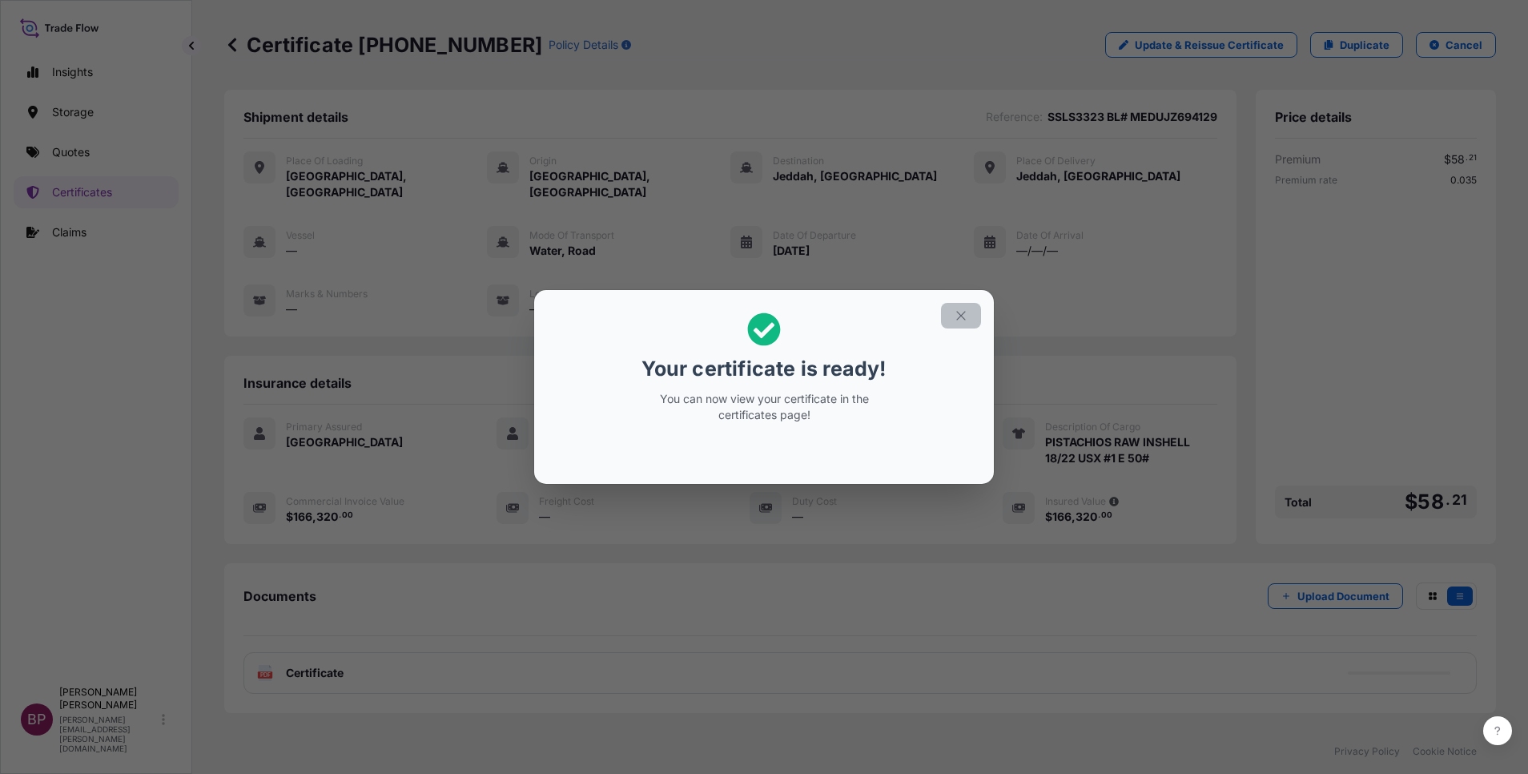
click at [962, 317] on icon "button" at bounding box center [961, 315] width 14 height 14
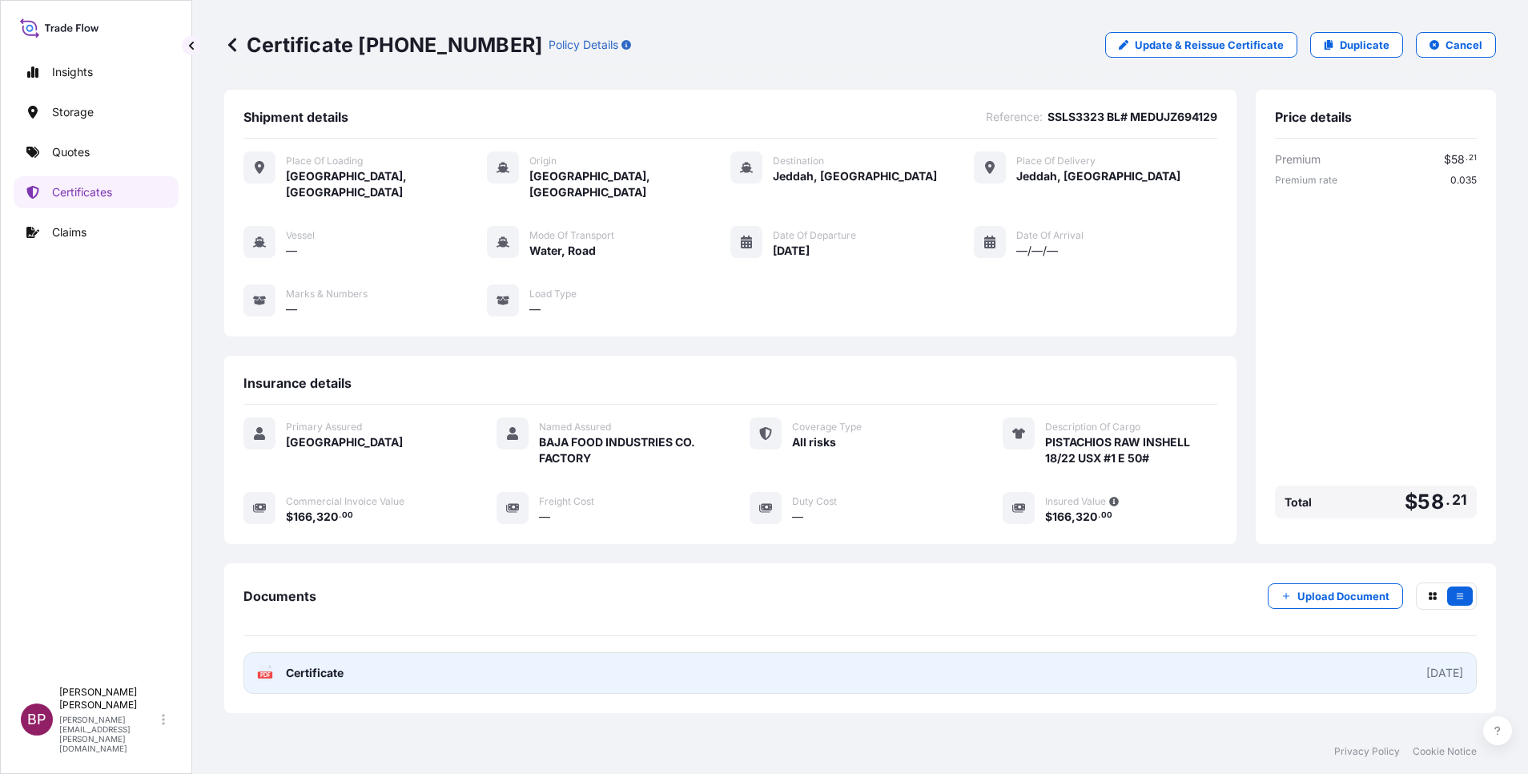
click at [312, 665] on span "Certificate" at bounding box center [315, 673] width 58 height 16
